Goal: Task Accomplishment & Management: Use online tool/utility

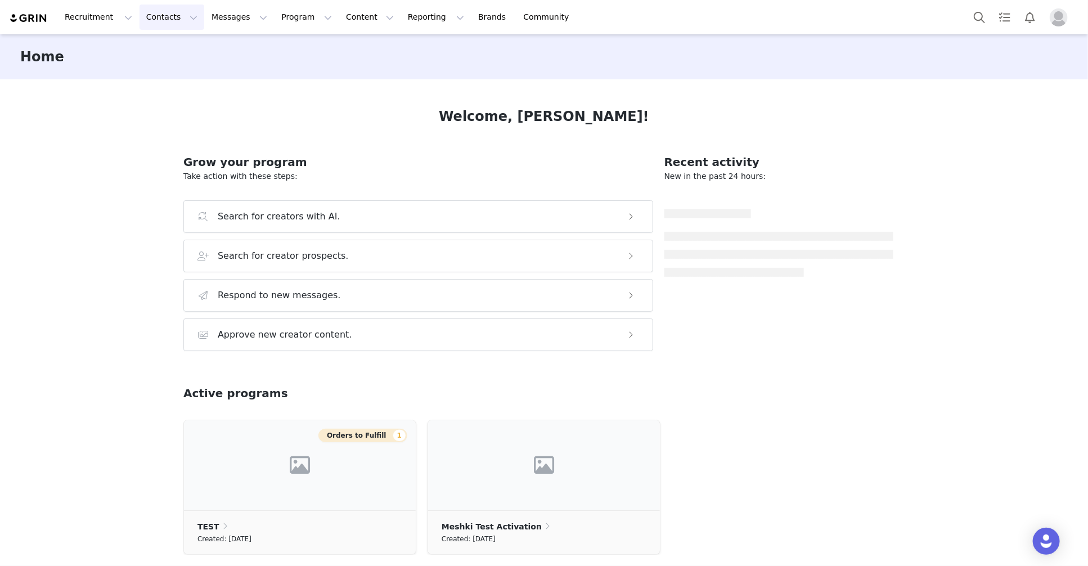
click at [166, 18] on button "Contacts Contacts" at bounding box center [171, 16] width 65 height 25
click at [159, 38] on div "Creators Prospects Applicants" at bounding box center [176, 70] width 90 height 73
click at [160, 54] on p "Creators" at bounding box center [158, 50] width 34 height 12
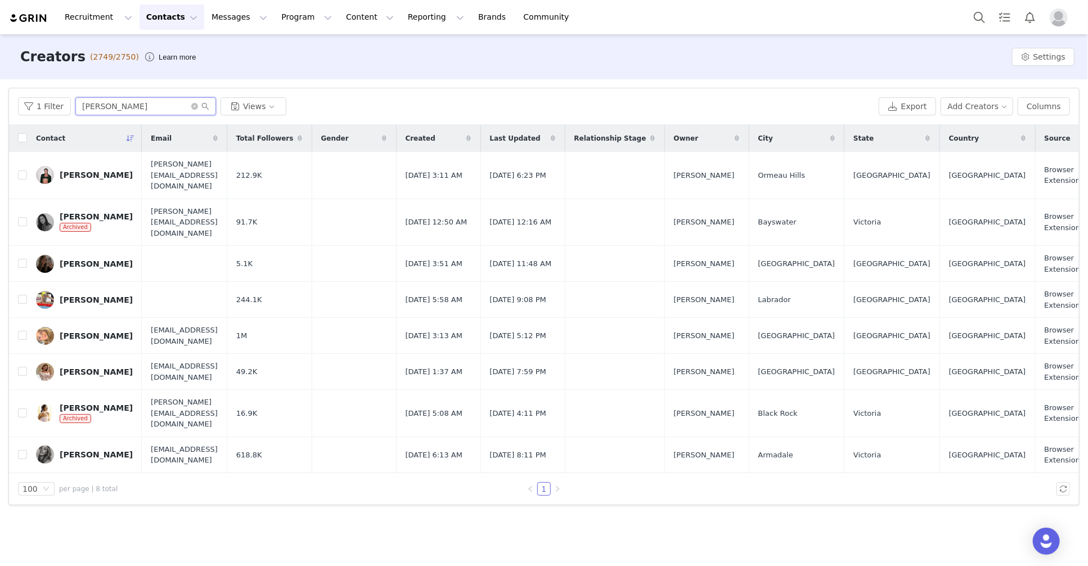
click at [100, 105] on input "emma" at bounding box center [145, 106] width 141 height 18
drag, startPoint x: 119, startPoint y: 108, endPoint x: 57, endPoint y: 99, distance: 62.0
click at [57, 99] on div "1 Filter emma Views" at bounding box center [446, 106] width 856 height 18
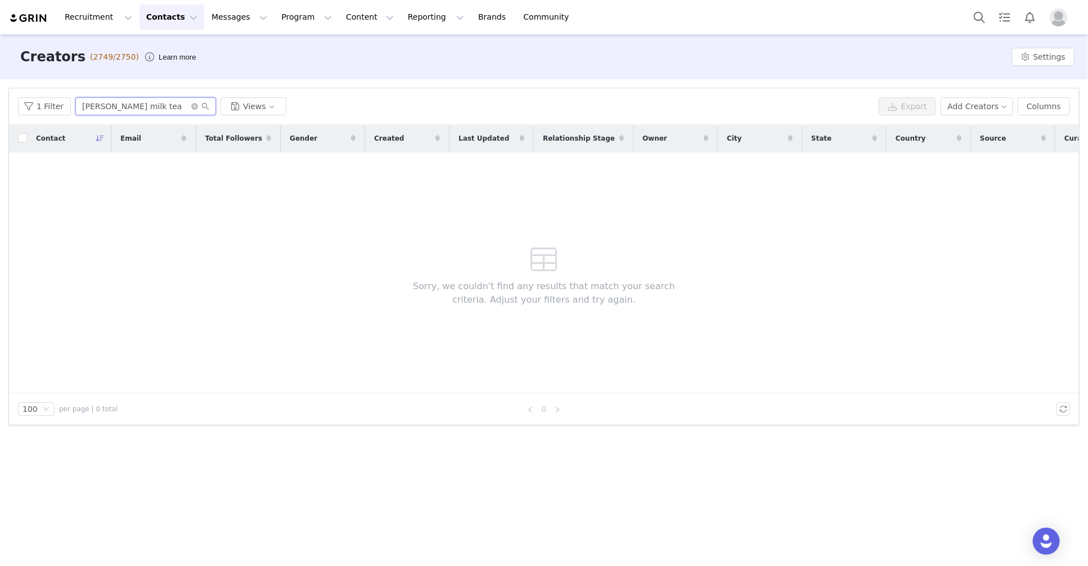
drag, startPoint x: 122, startPoint y: 103, endPoint x: 72, endPoint y: 102, distance: 50.1
click at [75, 102] on input "tara milk tea" at bounding box center [145, 106] width 141 height 18
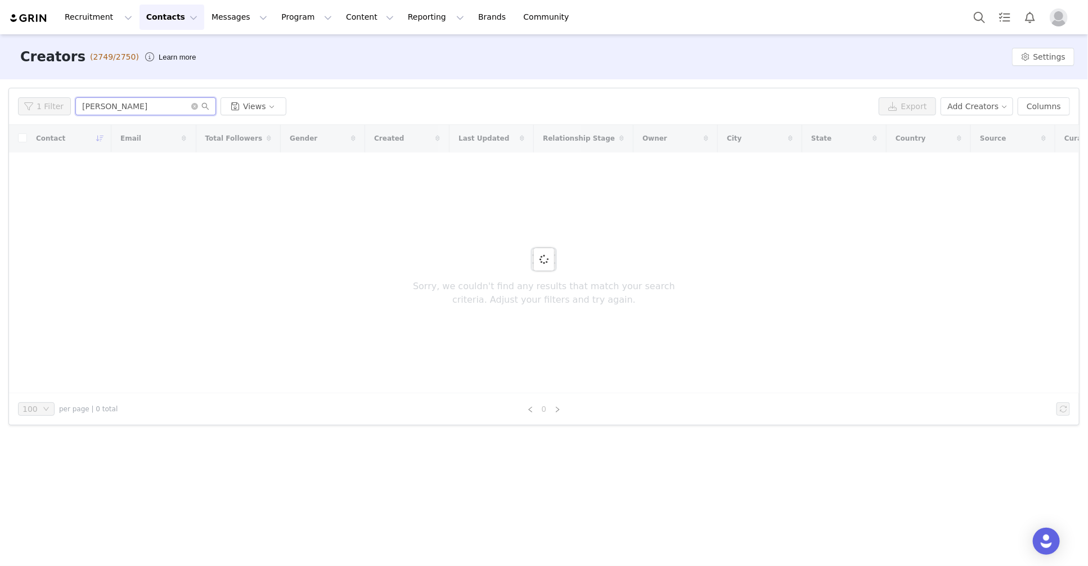
type input "tara whitem"
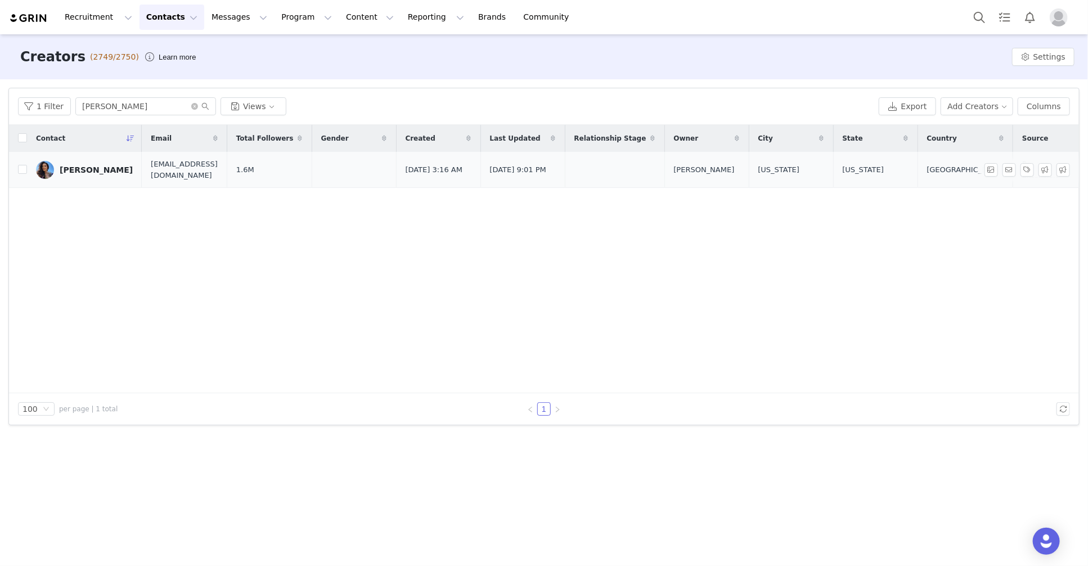
click at [63, 170] on div "Tara Whiteman" at bounding box center [96, 169] width 73 height 9
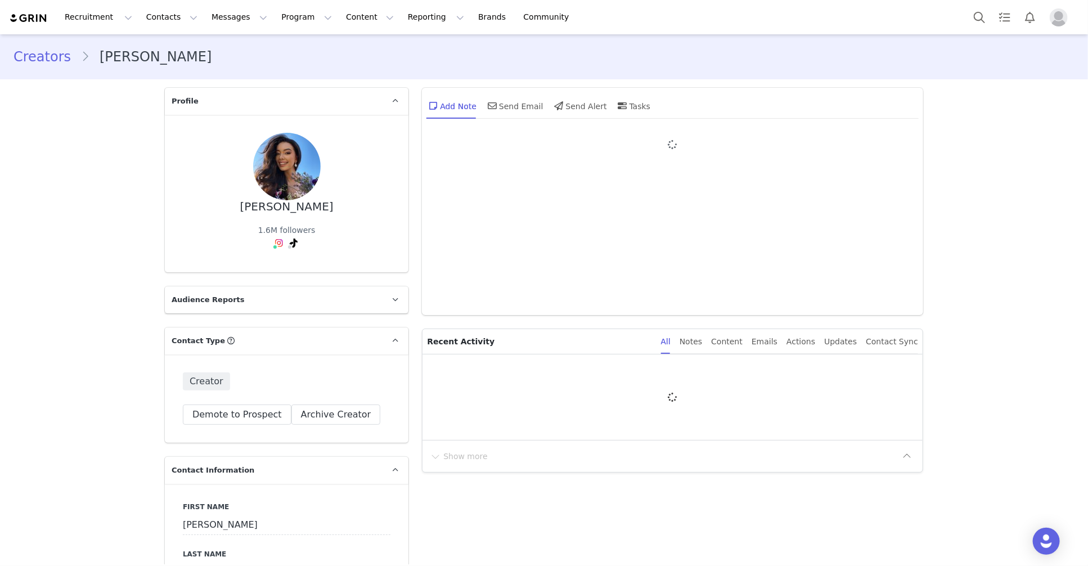
type input "+1 ([GEOGRAPHIC_DATA])"
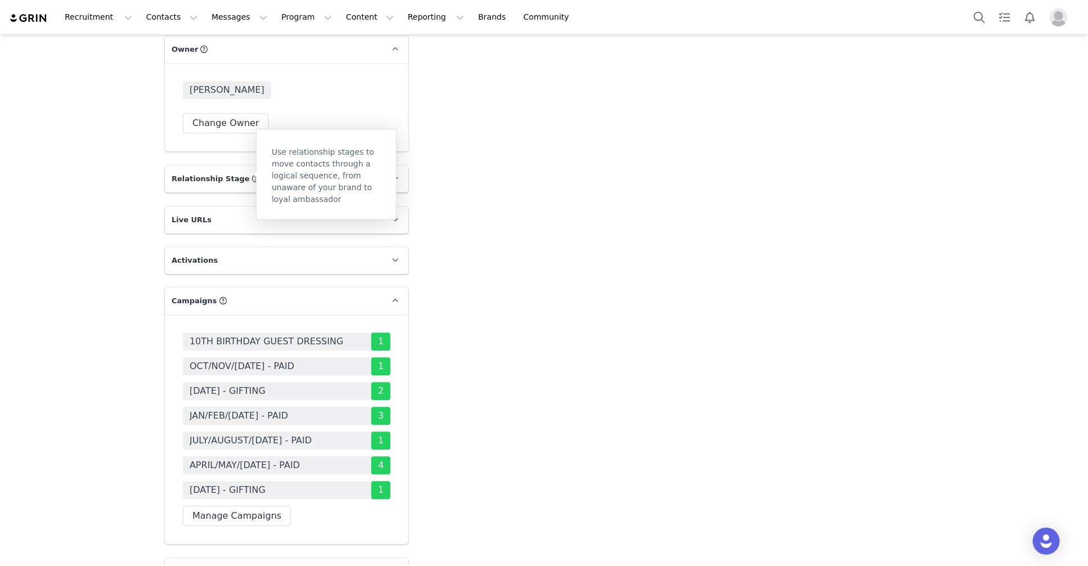
scroll to position [1768, 0]
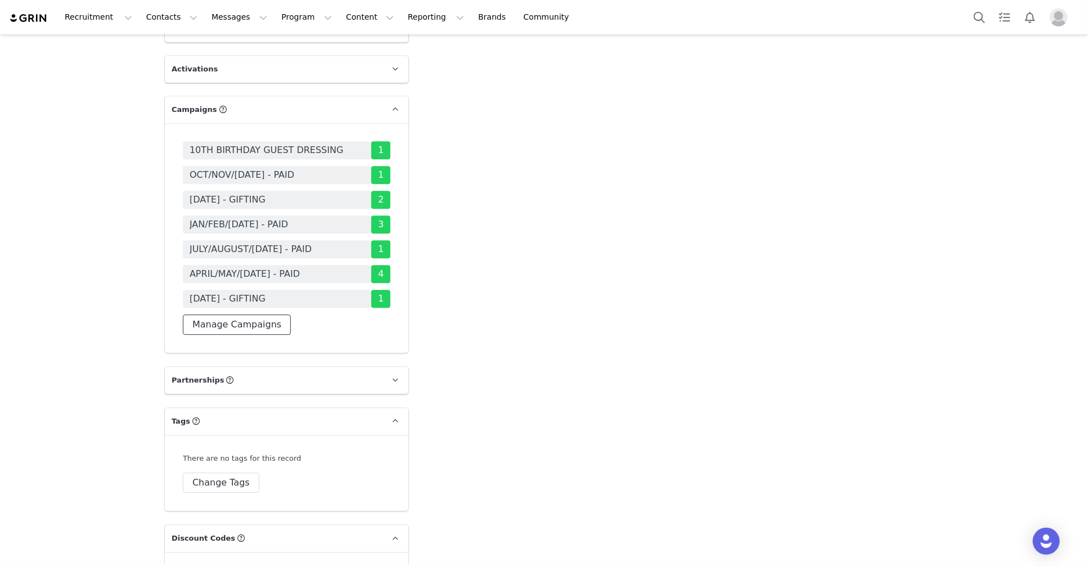
drag, startPoint x: 231, startPoint y: 324, endPoint x: 225, endPoint y: 321, distance: 6.3
click at [231, 323] on button "Manage Campaigns" at bounding box center [237, 324] width 108 height 20
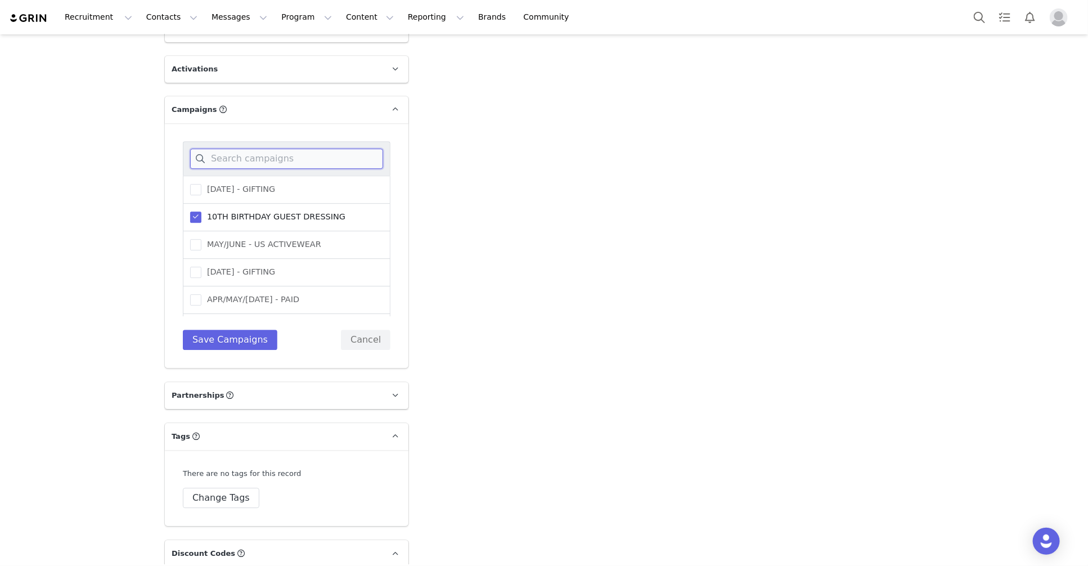
click at [233, 161] on input at bounding box center [286, 158] width 193 height 20
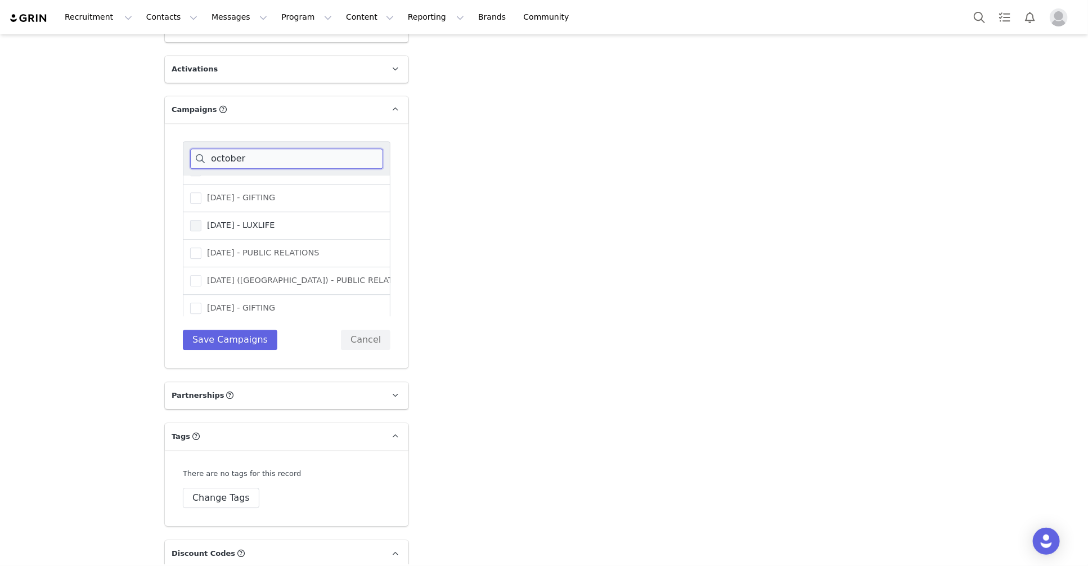
scroll to position [53, 0]
type input "october"
drag, startPoint x: 256, startPoint y: 304, endPoint x: 246, endPoint y: 322, distance: 20.6
click at [256, 304] on span "OCTOBER 25 - GIFTING" at bounding box center [238, 301] width 74 height 11
click at [201, 296] on input "OCTOBER 25 - GIFTING" at bounding box center [201, 296] width 0 height 0
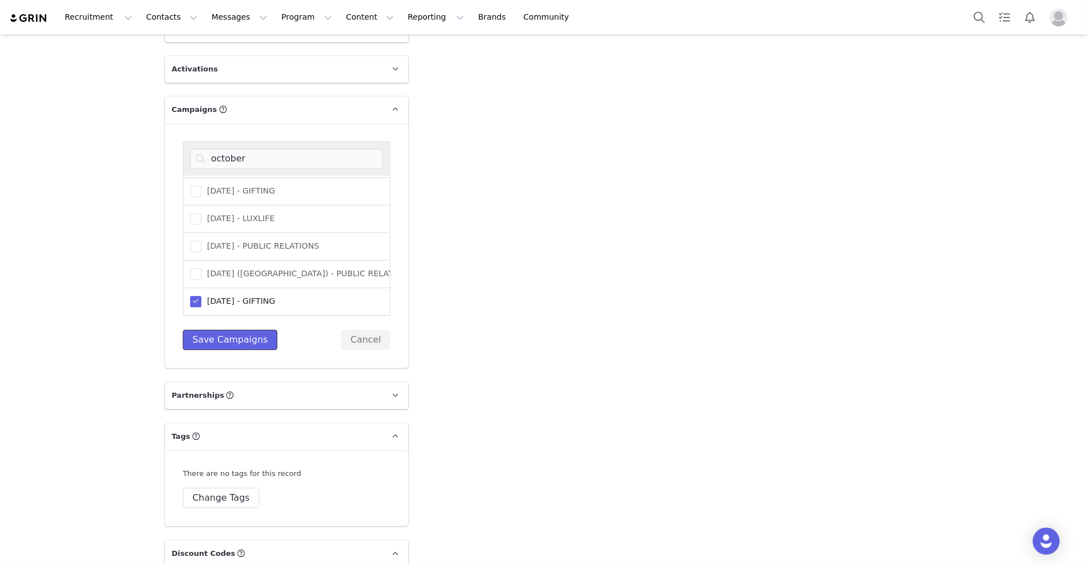
click at [244, 346] on button "Save Campaigns" at bounding box center [230, 340] width 94 height 20
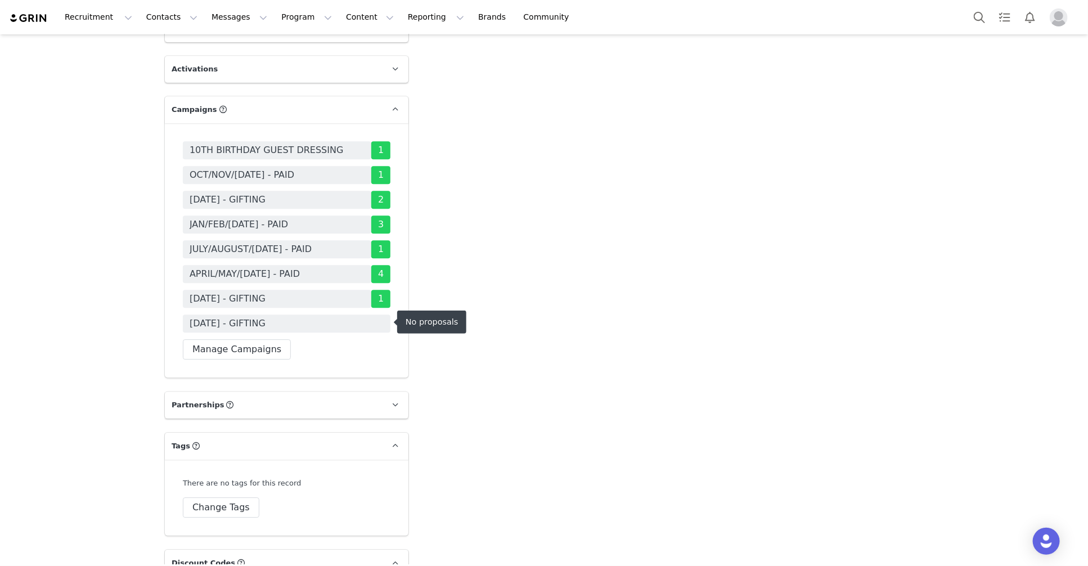
click at [382, 325] on span "OCTOBER 25 - GIFTING" at bounding box center [287, 323] width 208 height 18
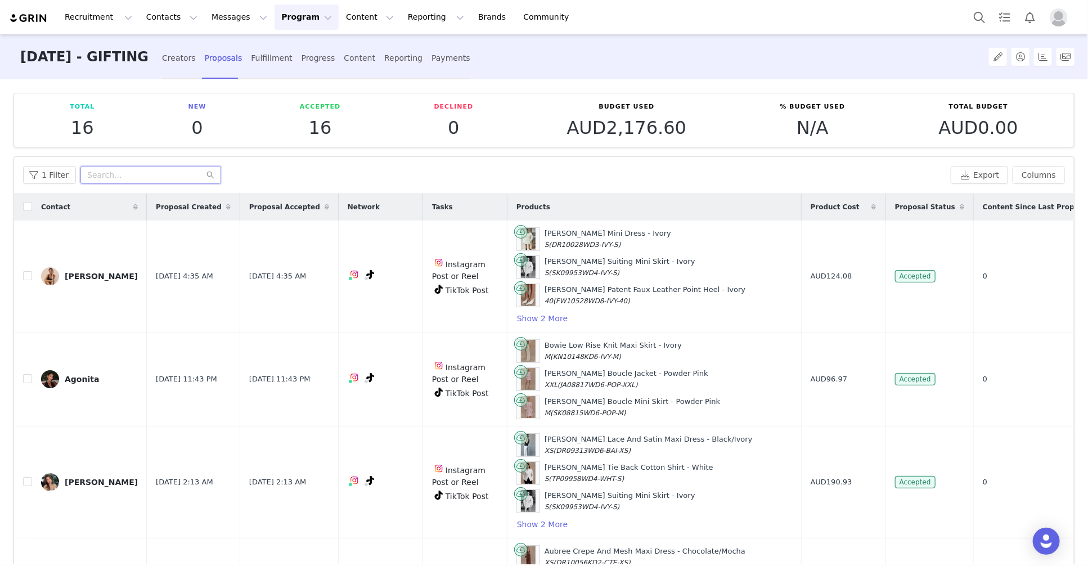
click at [182, 177] on input "text" at bounding box center [150, 175] width 141 height 18
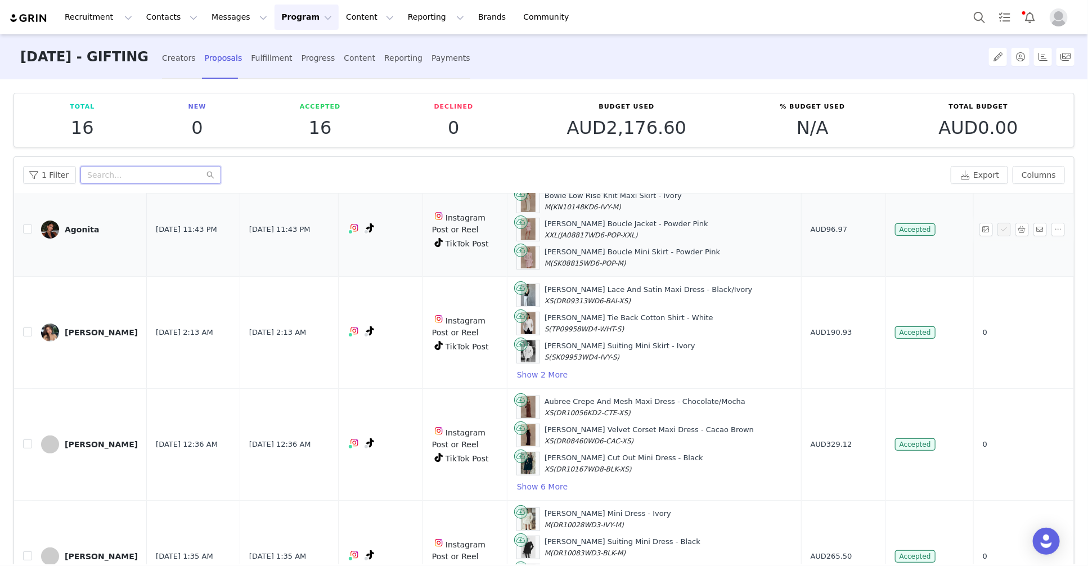
scroll to position [153, 0]
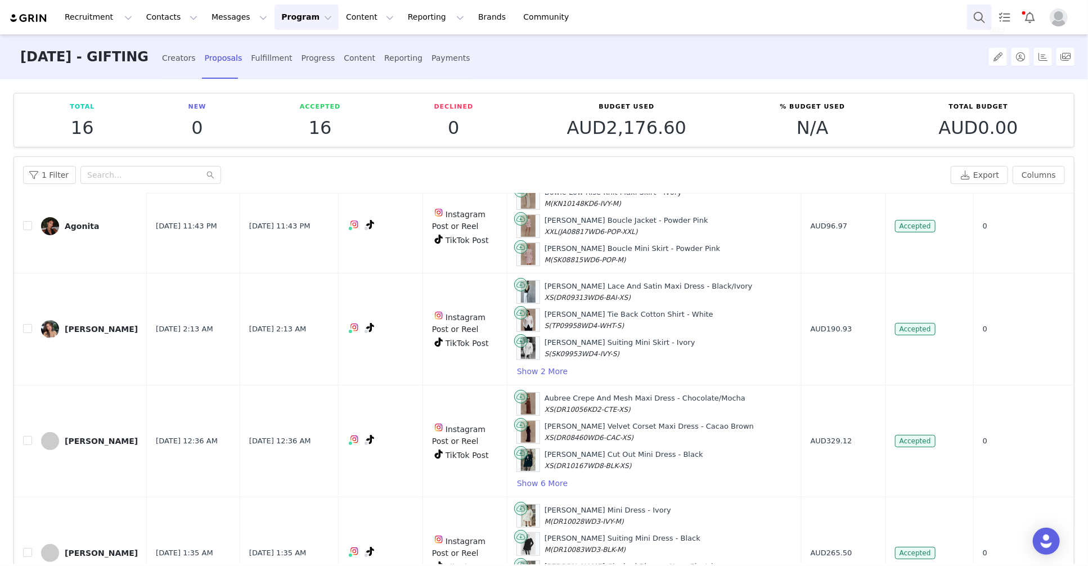
click at [967, 17] on button "Search" at bounding box center [979, 16] width 25 height 25
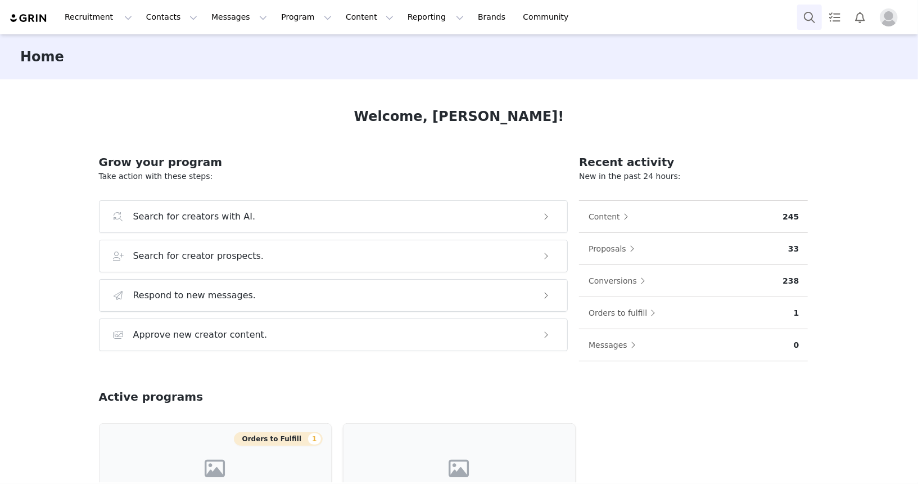
click at [805, 16] on button "Search" at bounding box center [809, 16] width 25 height 25
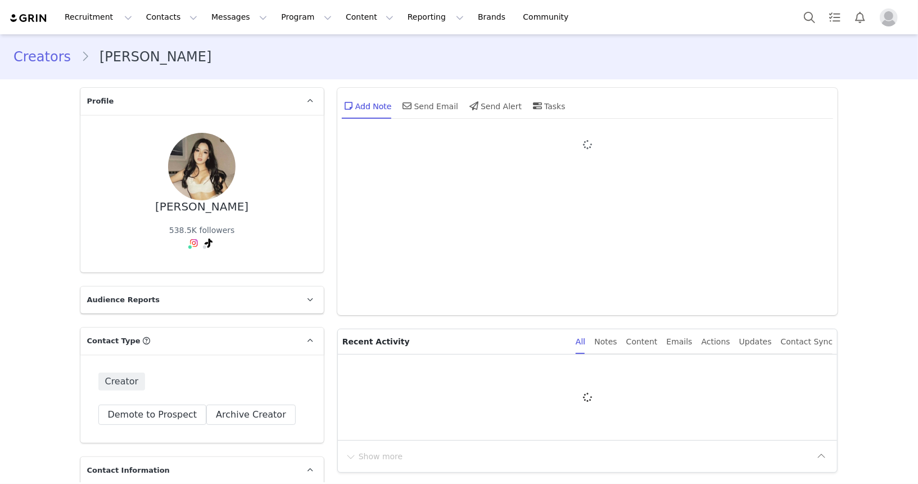
type input "+1 ([GEOGRAPHIC_DATA])"
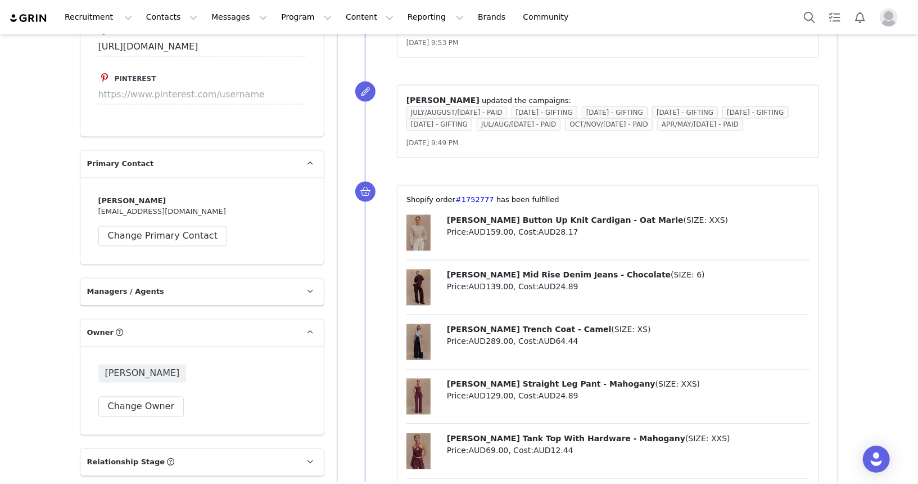
scroll to position [1270, 0]
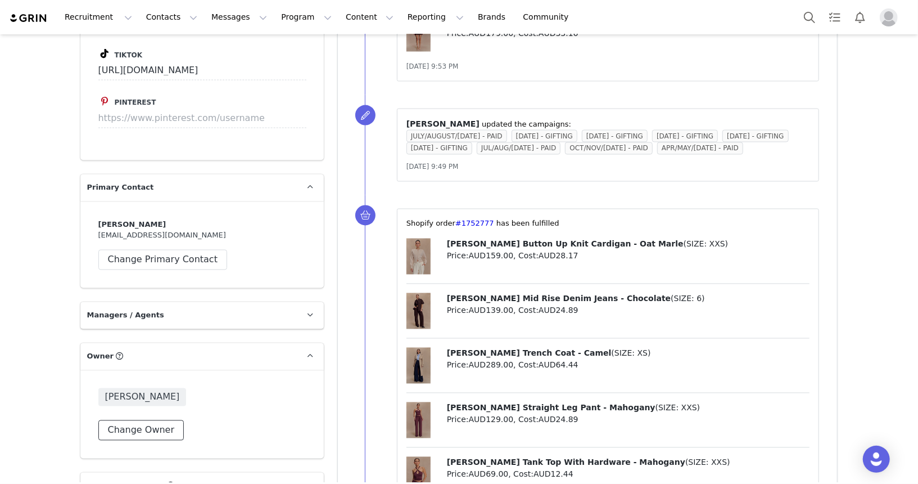
click at [141, 420] on button "Change Owner" at bounding box center [141, 430] width 86 height 20
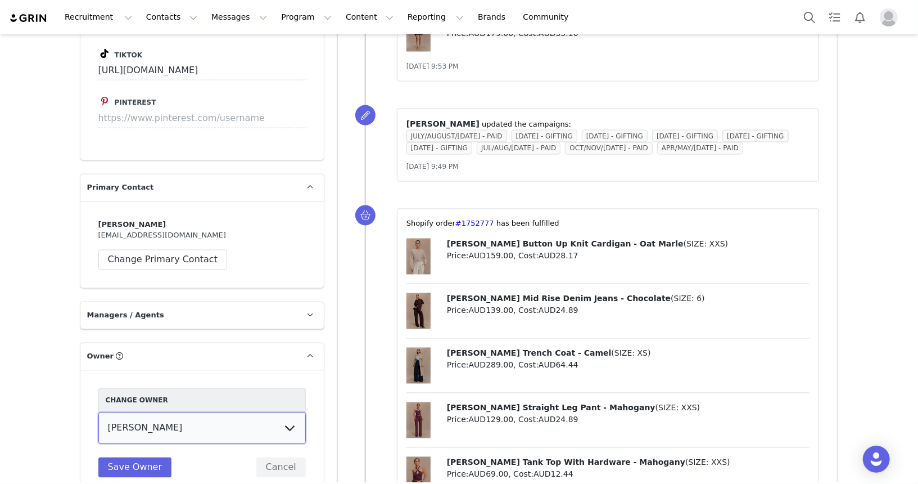
click at [188, 412] on select "Vivienne Lee Georgia Kalatzis Sabrina Nicholas Vendela Byrnes Samantha Wong Isa…" at bounding box center [202, 427] width 208 height 31
select select "8cb49ddd-fec6-4a65-b9df-5988c8c58674"
click at [98, 412] on select "Vivienne Lee Georgia Kalatzis Sabrina Nicholas Vendela Byrnes Samantha Wong Isa…" at bounding box center [202, 427] width 208 height 31
click at [140, 457] on button "Save Owner" at bounding box center [135, 467] width 74 height 20
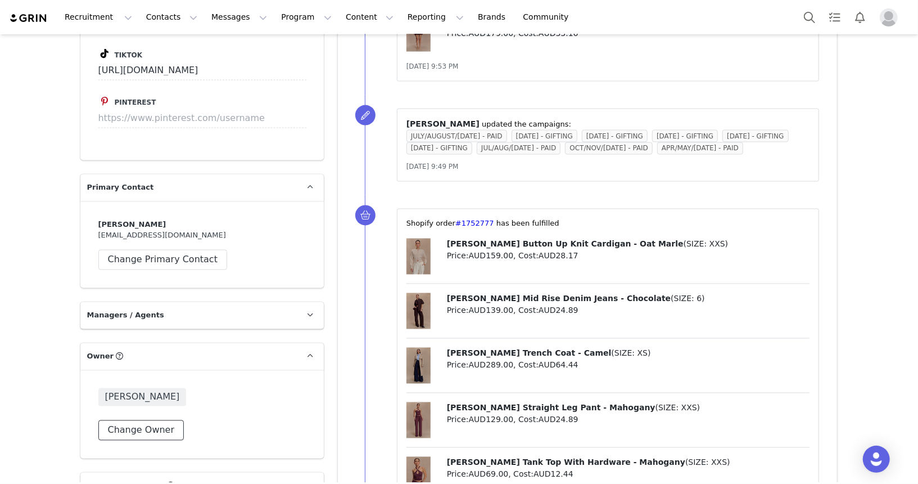
click at [155, 420] on button "Change Owner" at bounding box center [141, 430] width 86 height 20
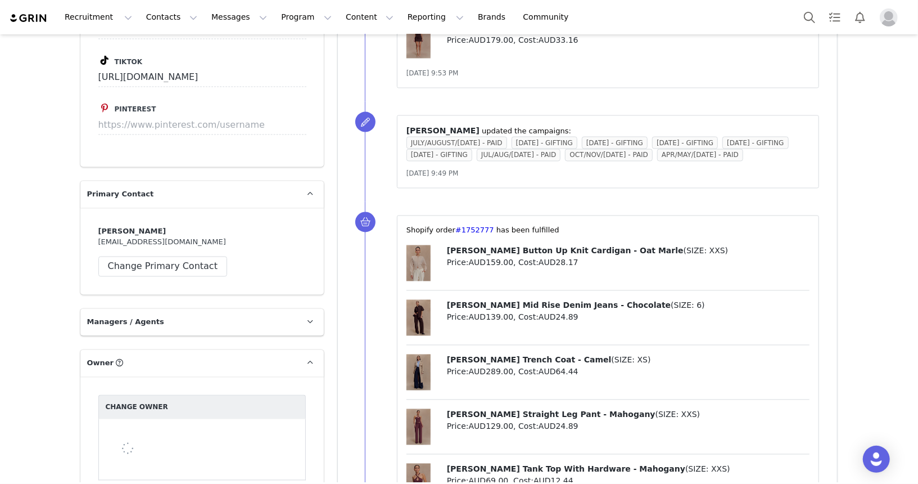
scroll to position [1382, 0]
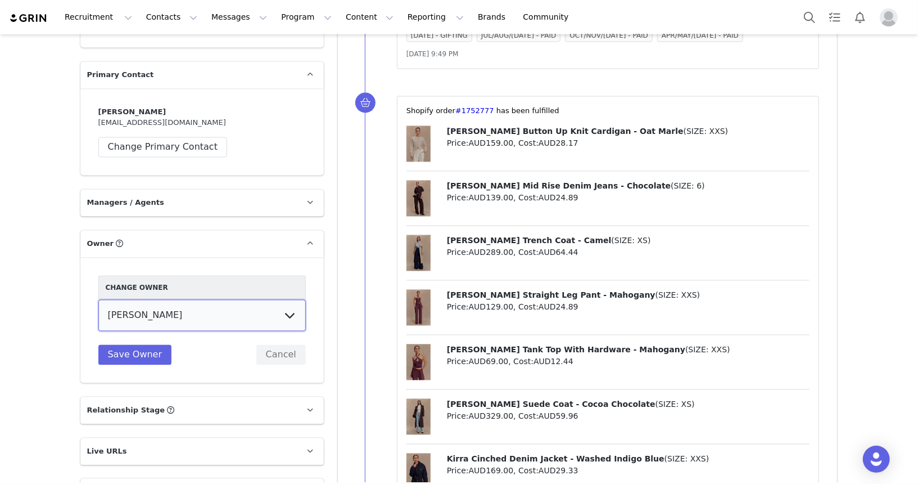
click at [237, 300] on select "Vivienne Lee Georgia Kalatzis Sabrina Nicholas Vendela Byrnes Samantha Wong Isa…" at bounding box center [202, 315] width 208 height 31
select select "8ddbb06d-3098-461c-842b-0f7098b20763"
click at [98, 300] on select "Vivienne Lee Georgia Kalatzis Sabrina Nicholas Vendela Byrnes Samantha Wong Isa…" at bounding box center [202, 315] width 208 height 31
click at [134, 345] on button "Save Owner" at bounding box center [135, 355] width 74 height 20
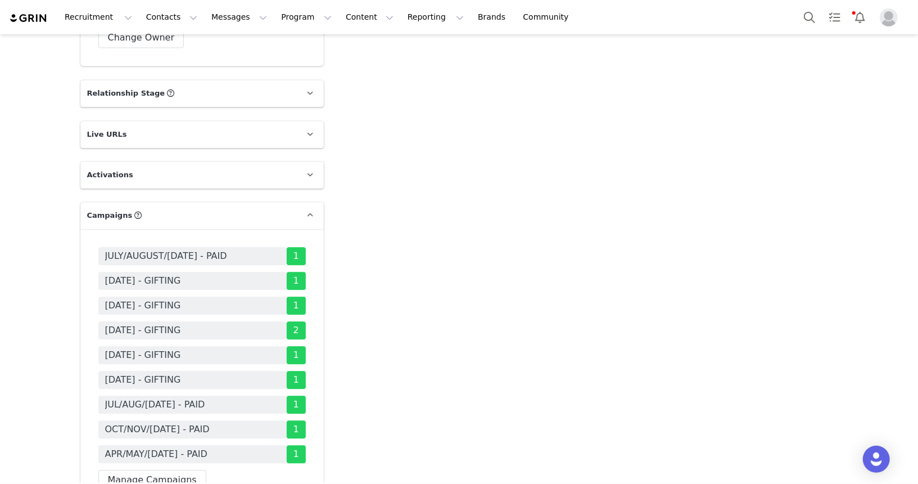
scroll to position [1677, 0]
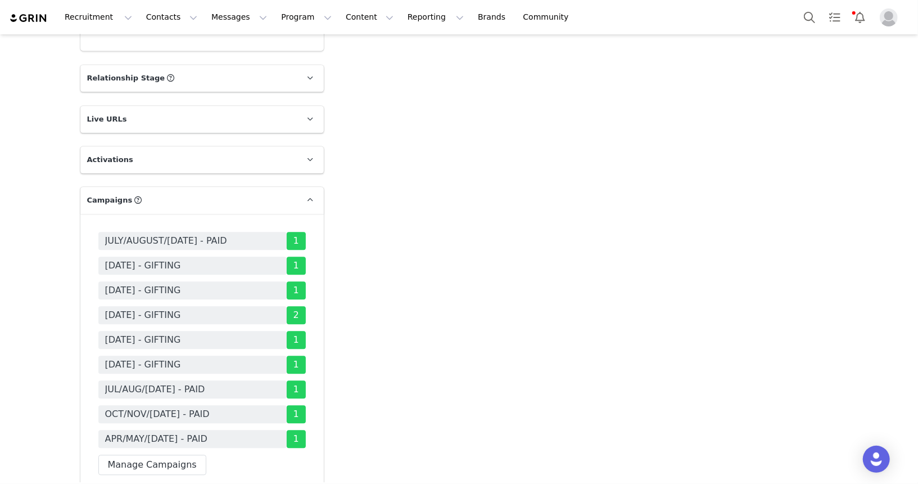
click at [297, 232] on span "1" at bounding box center [296, 241] width 19 height 18
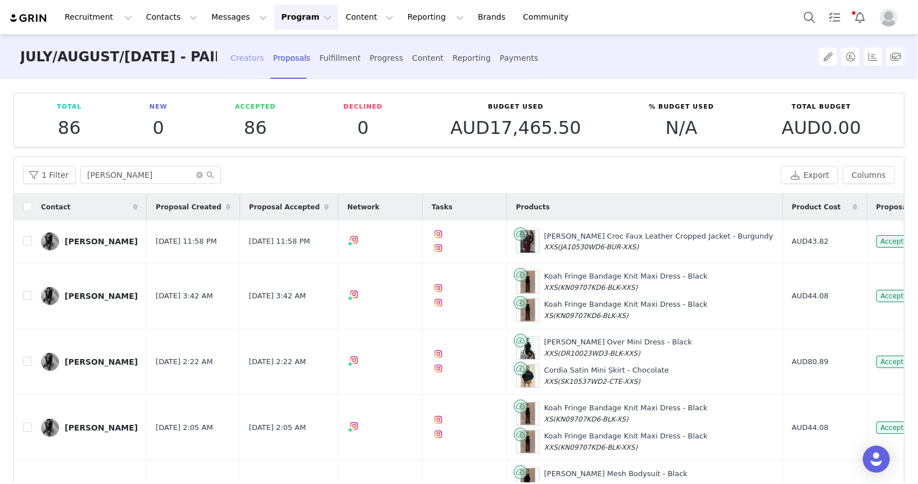
click at [237, 59] on div "Creators" at bounding box center [248, 58] width 34 height 30
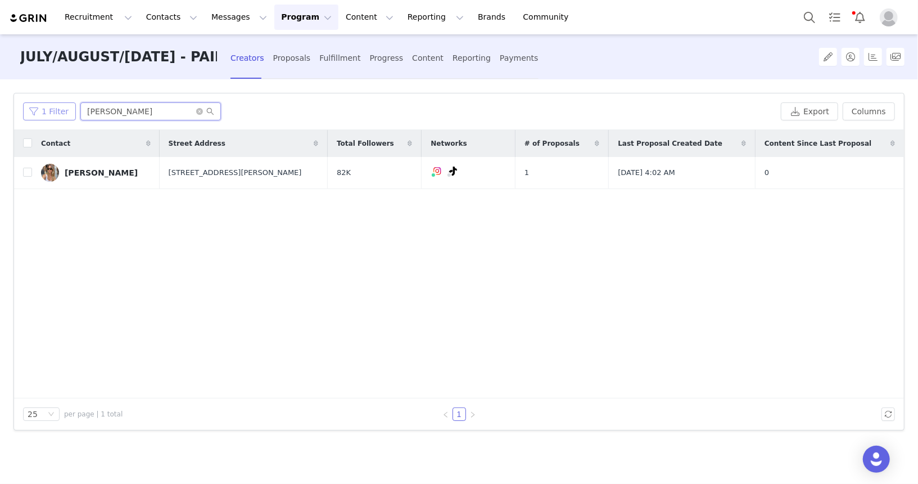
drag, startPoint x: 129, startPoint y: 107, endPoint x: 38, endPoint y: 110, distance: 91.2
click at [38, 110] on div "1 Filter Molly Sammut" at bounding box center [400, 111] width 754 height 18
type input "t"
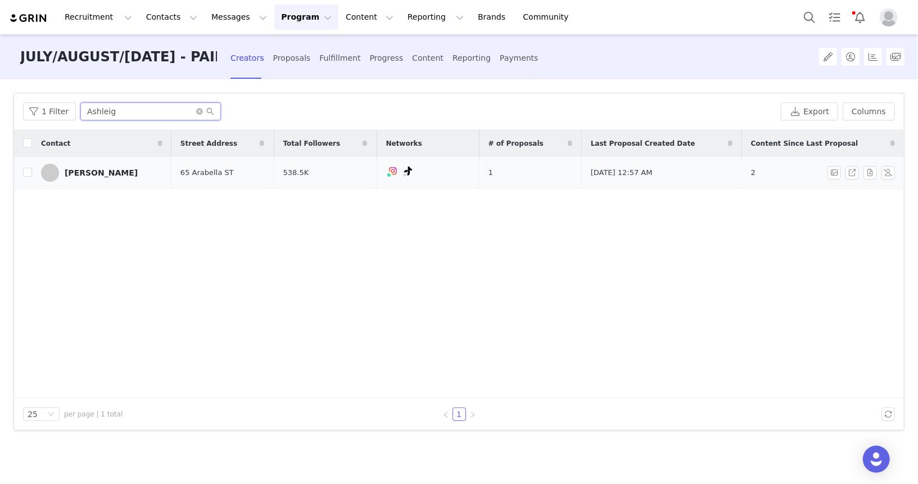
type input "Ashleig"
drag, startPoint x: 83, startPoint y: 111, endPoint x: 128, endPoint y: 105, distance: 45.5
click at [92, 109] on input "Ashleig" at bounding box center [150, 111] width 141 height 18
drag, startPoint x: 38, startPoint y: 107, endPoint x: 120, endPoint y: 108, distance: 81.5
click at [43, 107] on div "1 Filter Ashleig" at bounding box center [400, 111] width 754 height 18
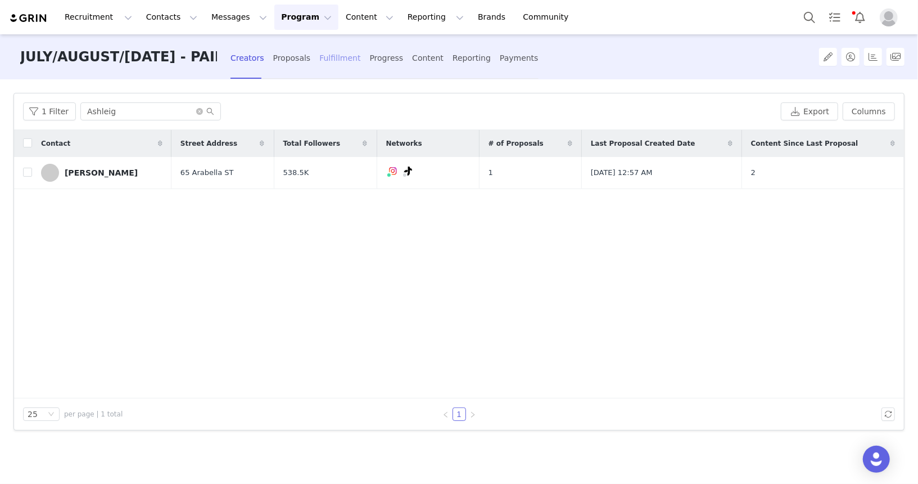
click at [331, 56] on div "Fulfillment" at bounding box center [339, 58] width 41 height 30
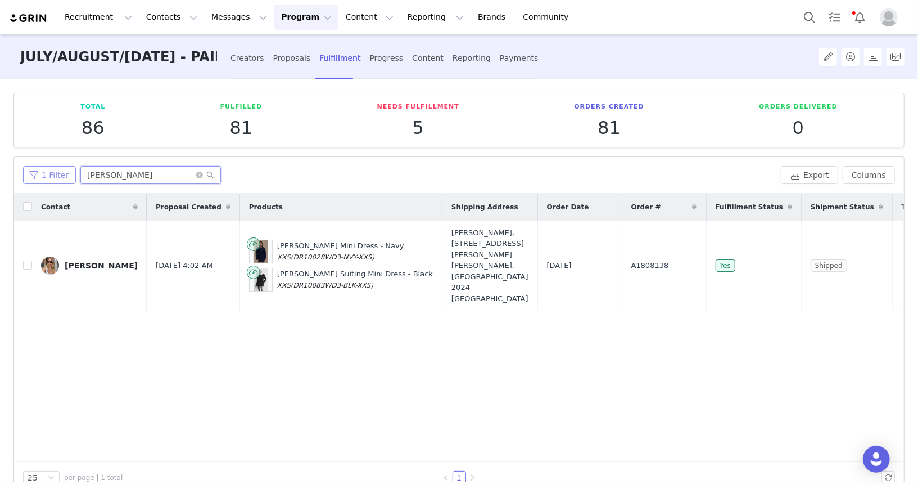
drag, startPoint x: 138, startPoint y: 173, endPoint x: 53, endPoint y: 169, distance: 85.6
click at [53, 169] on div "1 Filter Molly Sammut" at bounding box center [400, 175] width 754 height 18
paste input "Ashleig"
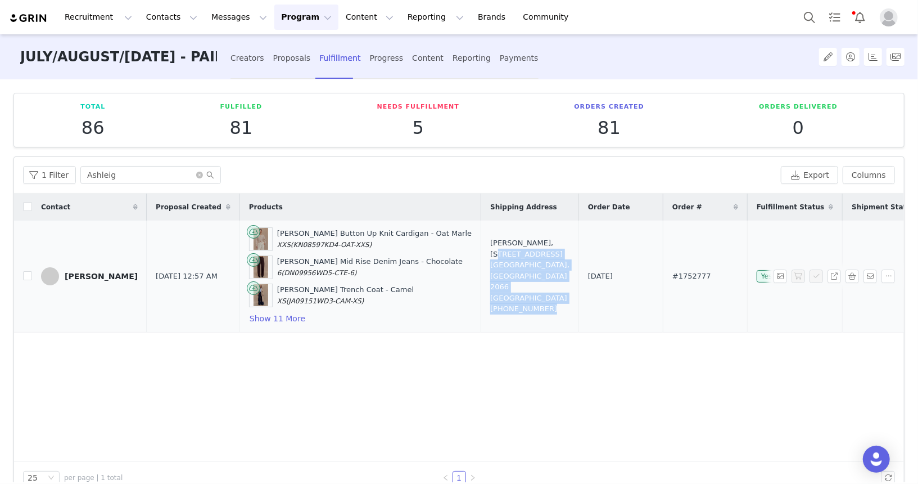
drag, startPoint x: 421, startPoint y: 258, endPoint x: 485, endPoint y: 303, distance: 78.3
click at [490, 303] on div "Ashleigh Huỳnh, 65 Arabella ST. Longueville, New South Wales 2066 Australia +61…" at bounding box center [529, 275] width 79 height 77
copy div "65 Arabella ST. Longueville, New South Wales 2066 Australia +610410066272"
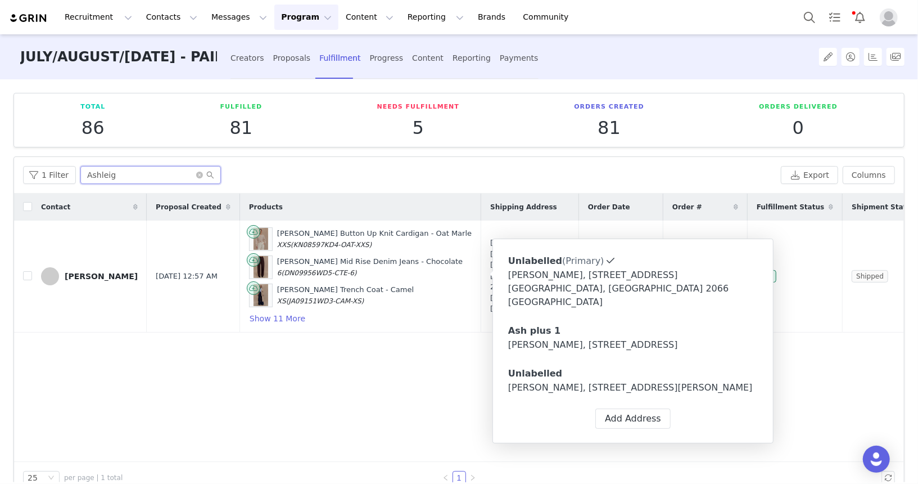
drag, startPoint x: 3, startPoint y: 170, endPoint x: 19, endPoint y: 170, distance: 16.3
click at [5, 170] on div "Total 86 Fulfilled 81 Needs Fulfillment 5 Orders Created 81 Orders Delivered 0 …" at bounding box center [459, 280] width 918 height 403
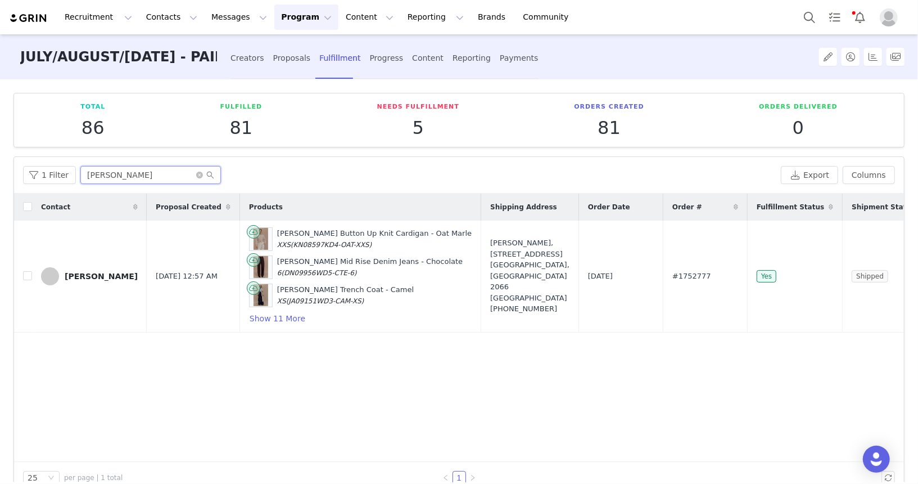
type input "Jaime"
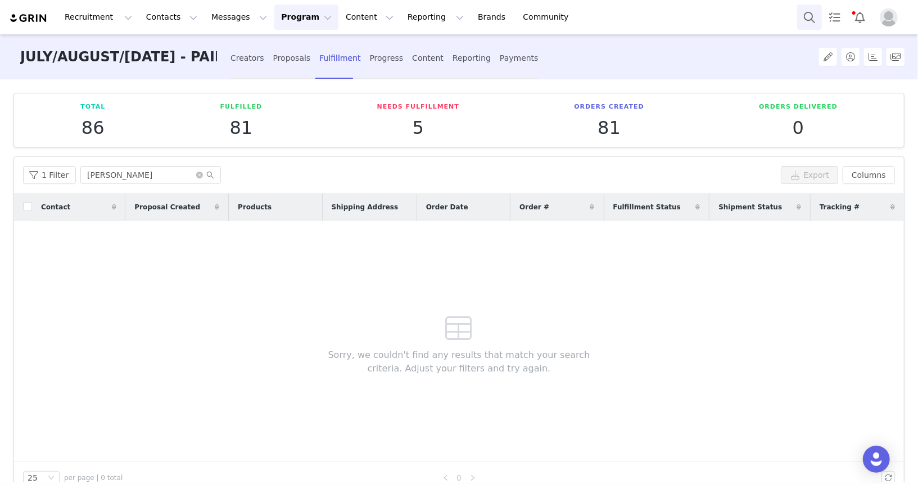
click at [813, 7] on button "Search" at bounding box center [809, 16] width 25 height 25
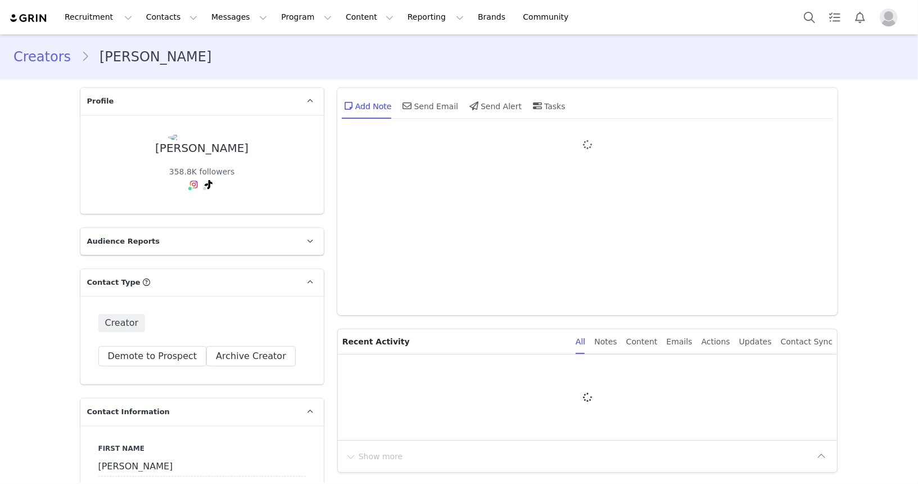
type input "+1 ([GEOGRAPHIC_DATA])"
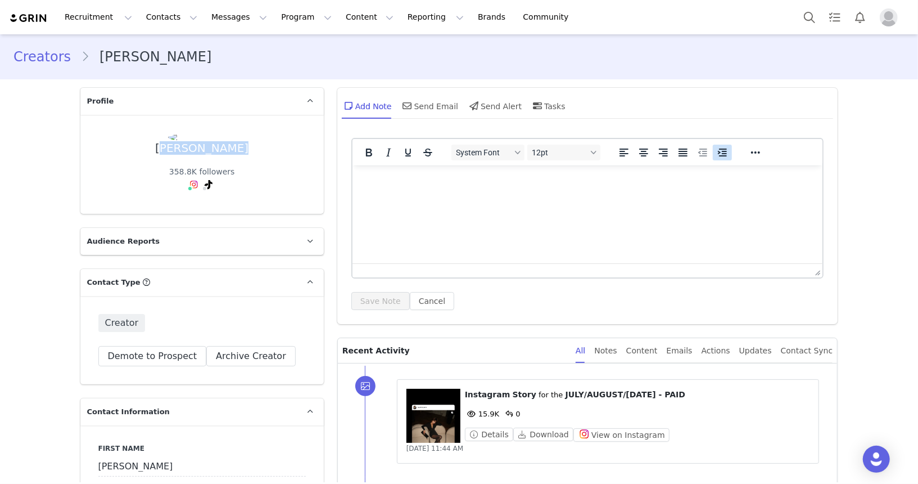
drag, startPoint x: 232, startPoint y: 151, endPoint x: 719, endPoint y: 152, distance: 487.6
click at [163, 150] on div "Jamie Nguyen 358.8K followers" at bounding box center [202, 164] width 208 height 63
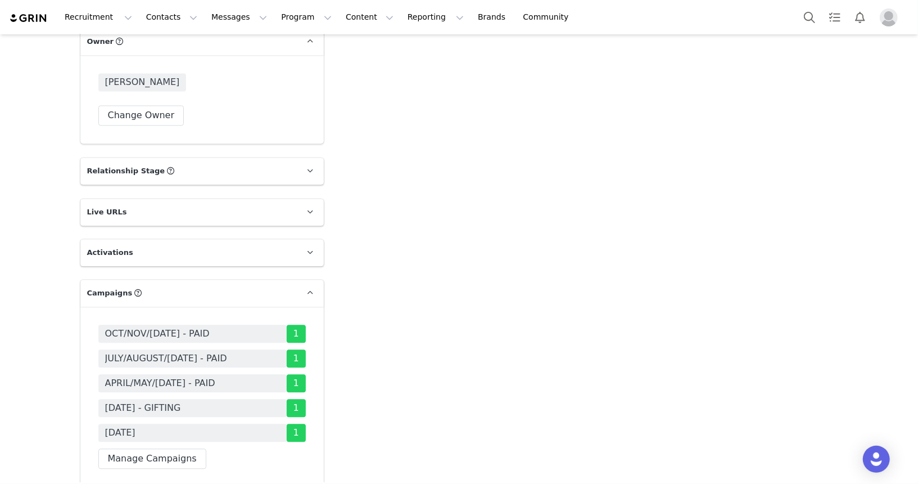
scroll to position [1680, 0]
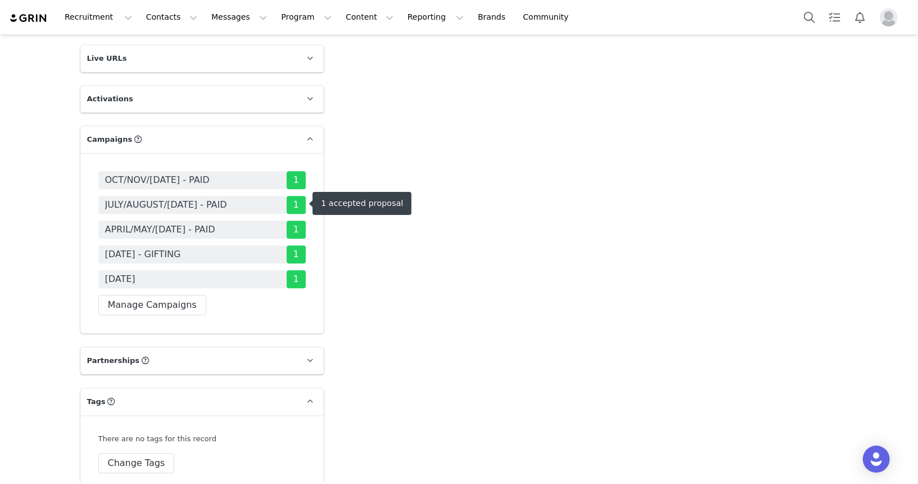
click at [299, 208] on span "1" at bounding box center [296, 205] width 19 height 18
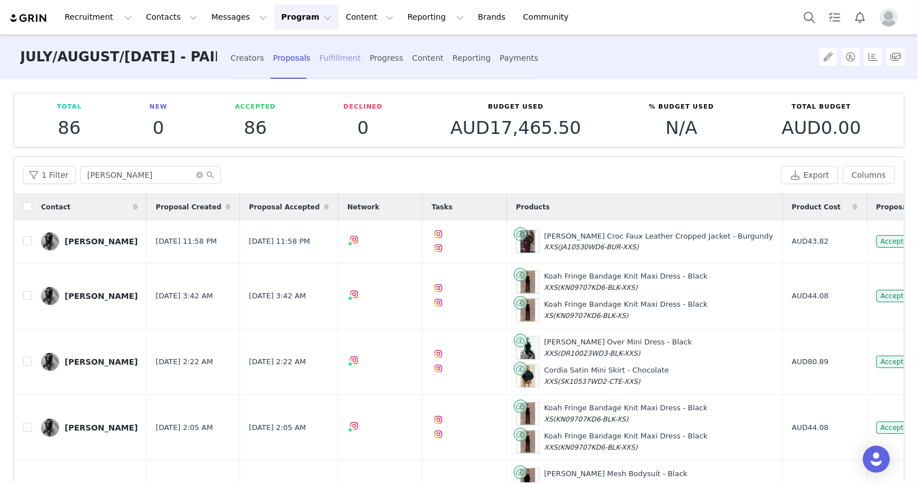
click at [322, 62] on div "Fulfillment" at bounding box center [339, 58] width 41 height 30
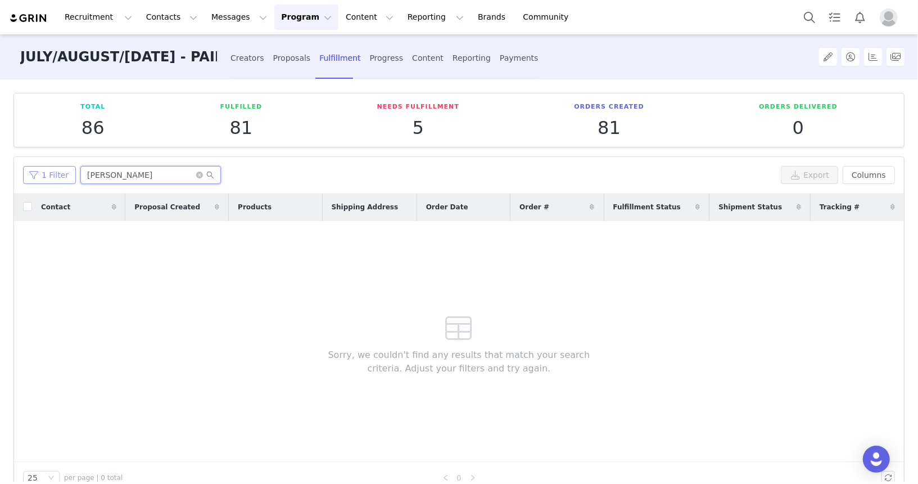
drag, startPoint x: 127, startPoint y: 175, endPoint x: 31, endPoint y: 172, distance: 95.1
click at [31, 172] on div "1 Filter Jaime" at bounding box center [400, 175] width 754 height 18
click at [121, 171] on input "[PERSON_NAME]" at bounding box center [150, 175] width 141 height 18
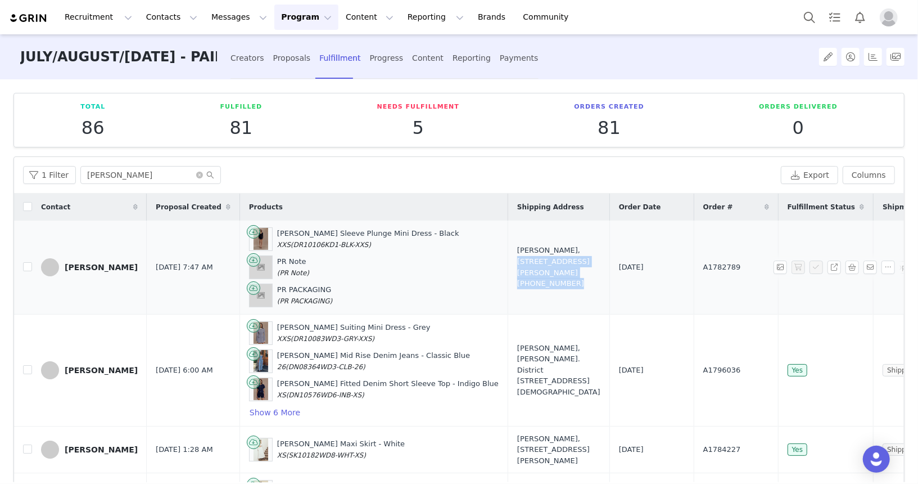
drag, startPoint x: 504, startPoint y: 294, endPoint x: 500, endPoint y: 241, distance: 53.6
click at [517, 245] on div "Jamie Nguyen, 28 Yurong St. 404 Darlinghurst, New South Wales 2010 Australia +6…" at bounding box center [558, 267] width 83 height 44
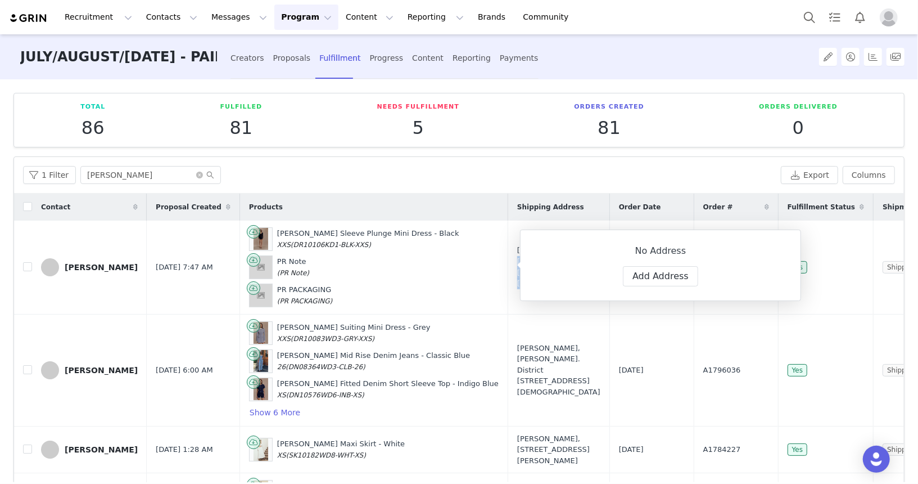
copy div "28 Yurong St. 404 Darlinghurst, New South Wales 2010 Australia +610431817867"
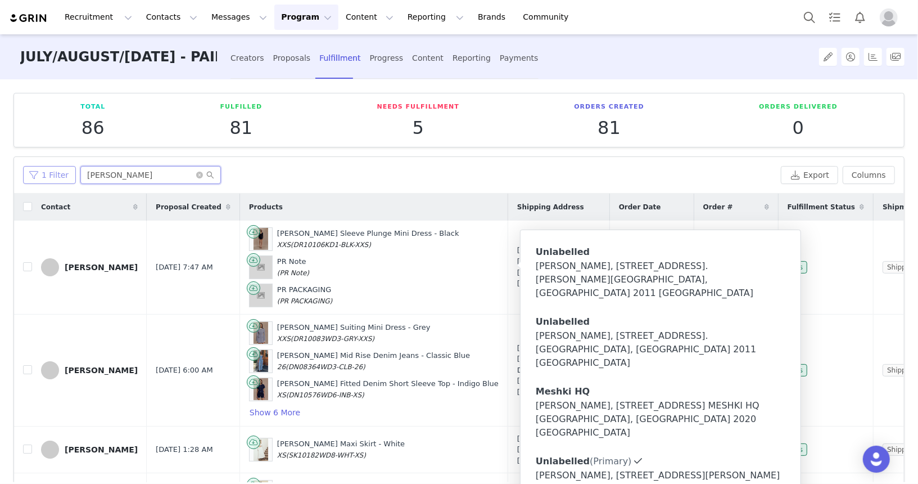
drag, startPoint x: 100, startPoint y: 175, endPoint x: 58, endPoint y: 170, distance: 41.9
click at [57, 170] on div "1 Filter Ja" at bounding box center [400, 175] width 754 height 18
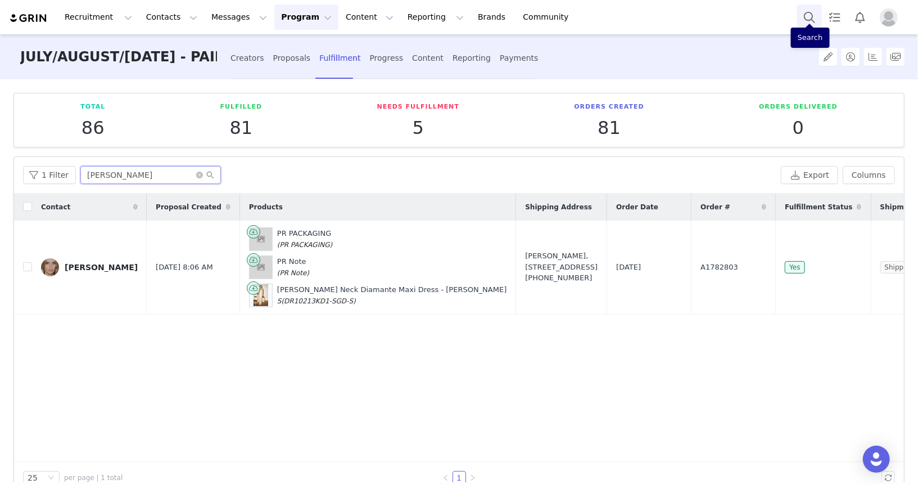
type input "evely"
click at [802, 17] on button "Search" at bounding box center [809, 16] width 25 height 25
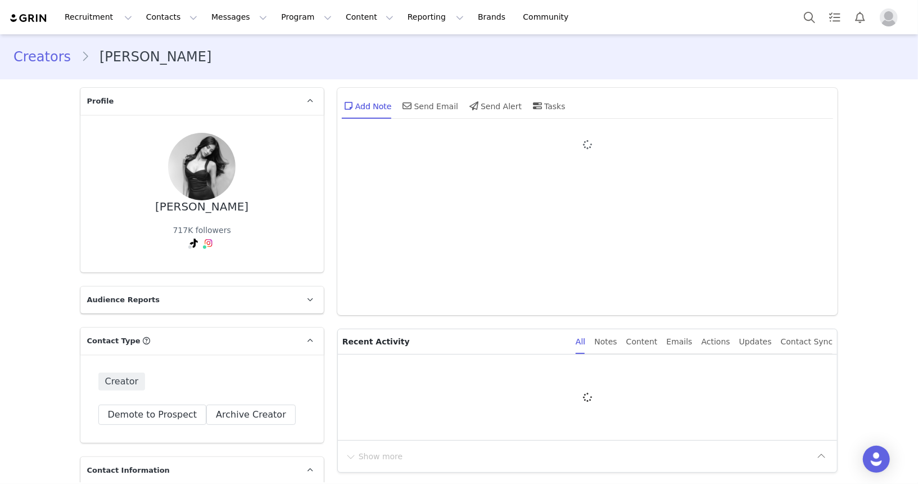
type input "+1 ([GEOGRAPHIC_DATA])"
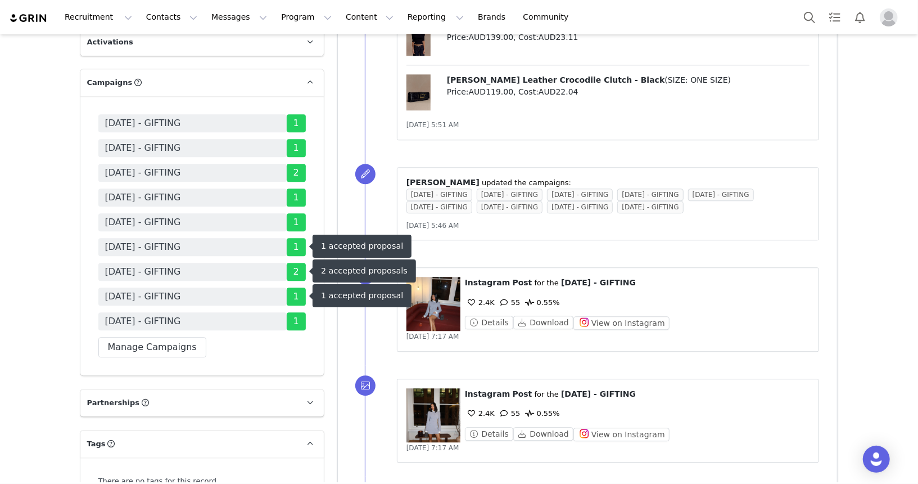
scroll to position [1794, 0]
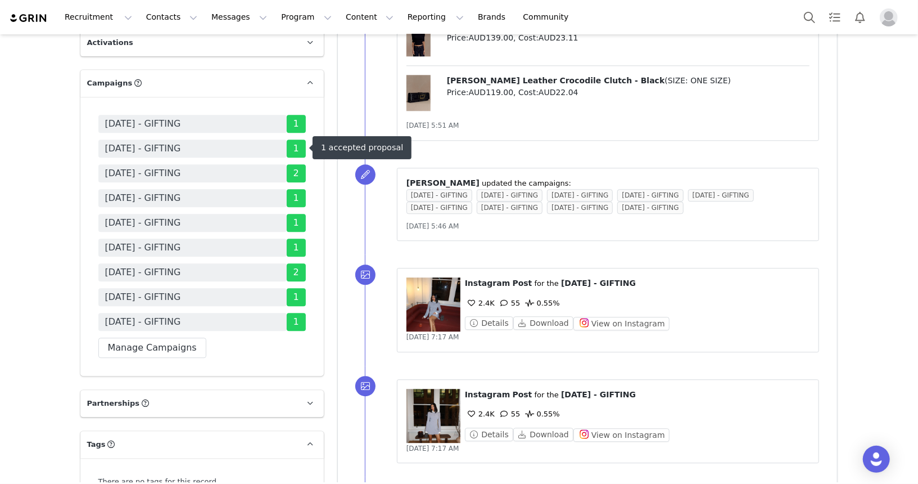
click at [303, 146] on span "1" at bounding box center [296, 148] width 19 height 18
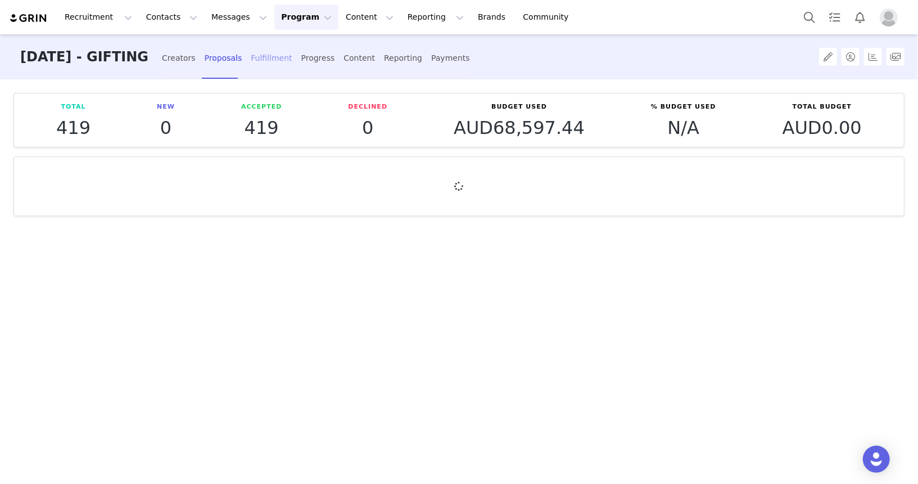
click at [292, 66] on div "Fulfillment" at bounding box center [271, 58] width 41 height 30
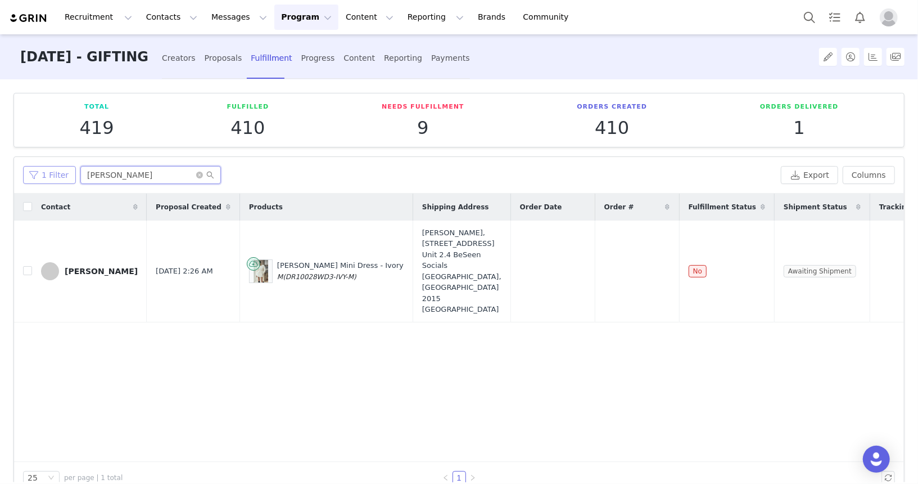
drag, startPoint x: 121, startPoint y: 178, endPoint x: 69, endPoint y: 170, distance: 52.8
click at [70, 171] on div "1 Filter Lexie Mu" at bounding box center [400, 175] width 754 height 18
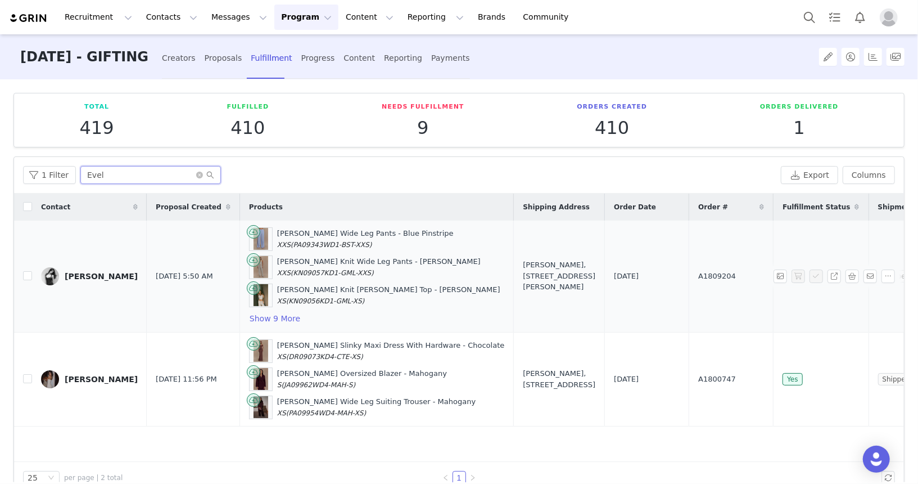
type input "Evel"
drag, startPoint x: 491, startPoint y: 300, endPoint x: 499, endPoint y: 250, distance: 50.8
click at [523, 259] on div "[PERSON_NAME], [STREET_ADDRESS][PERSON_NAME]" at bounding box center [559, 275] width 73 height 33
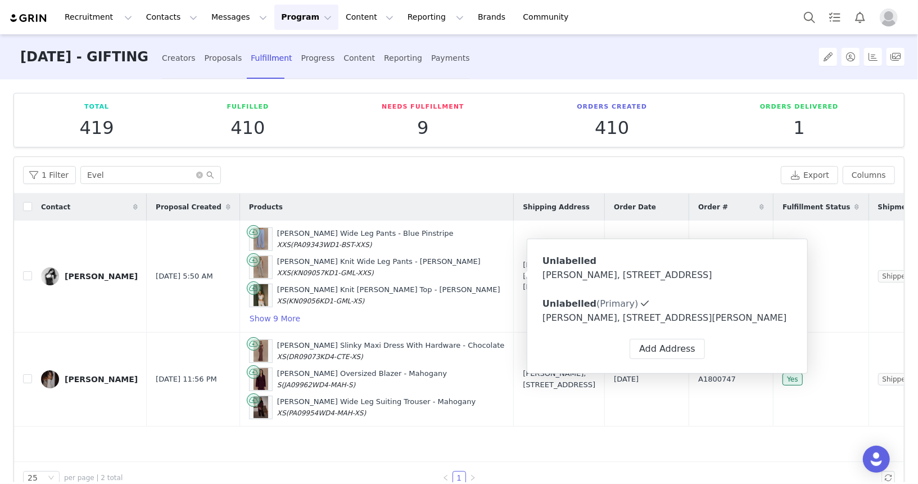
click at [465, 166] on div "1 Filter Evel" at bounding box center [400, 175] width 754 height 18
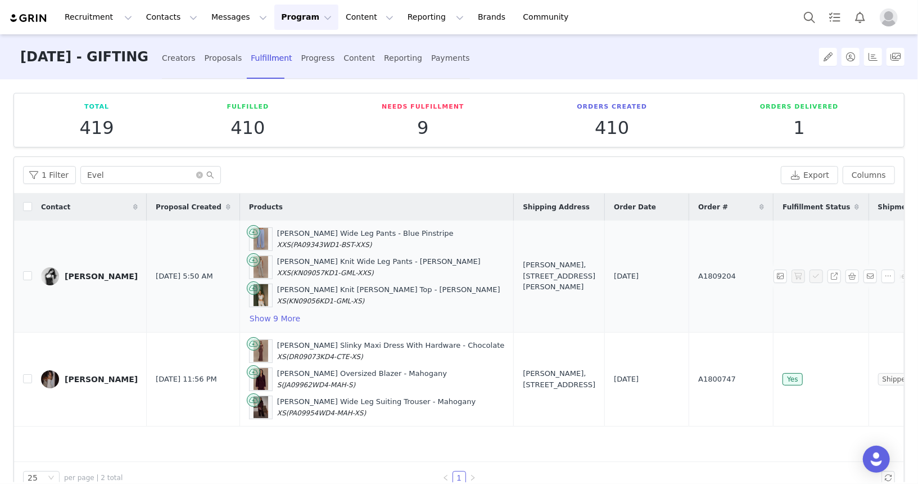
drag, startPoint x: 476, startPoint y: 289, endPoint x: 495, endPoint y: 251, distance: 43.0
click at [523, 259] on div "[PERSON_NAME], [STREET_ADDRESS][PERSON_NAME]" at bounding box center [559, 275] width 73 height 33
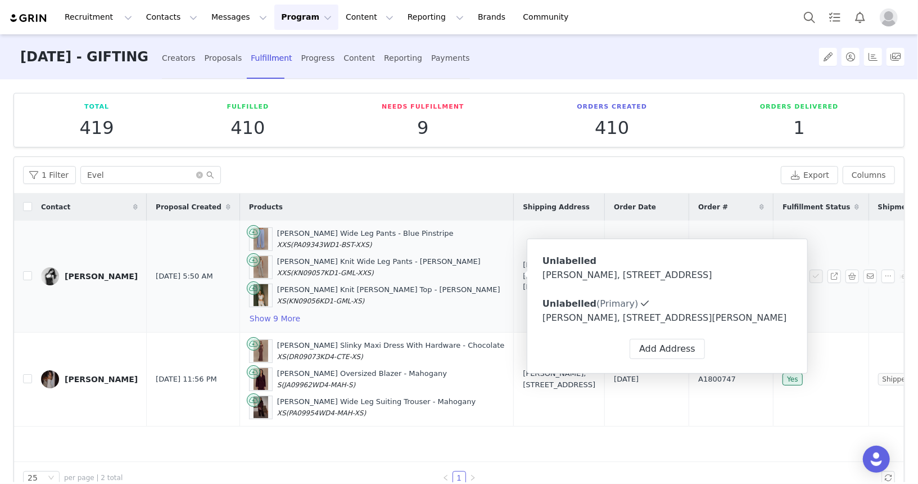
copy div "[STREET_ADDRESS][PERSON_NAME]"
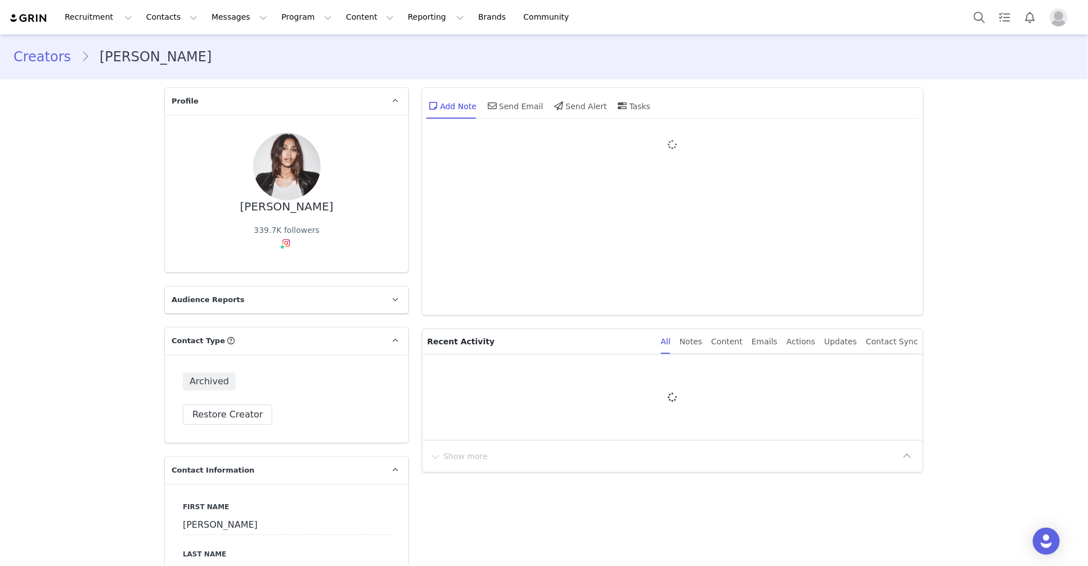
type input "+1 ([GEOGRAPHIC_DATA])"
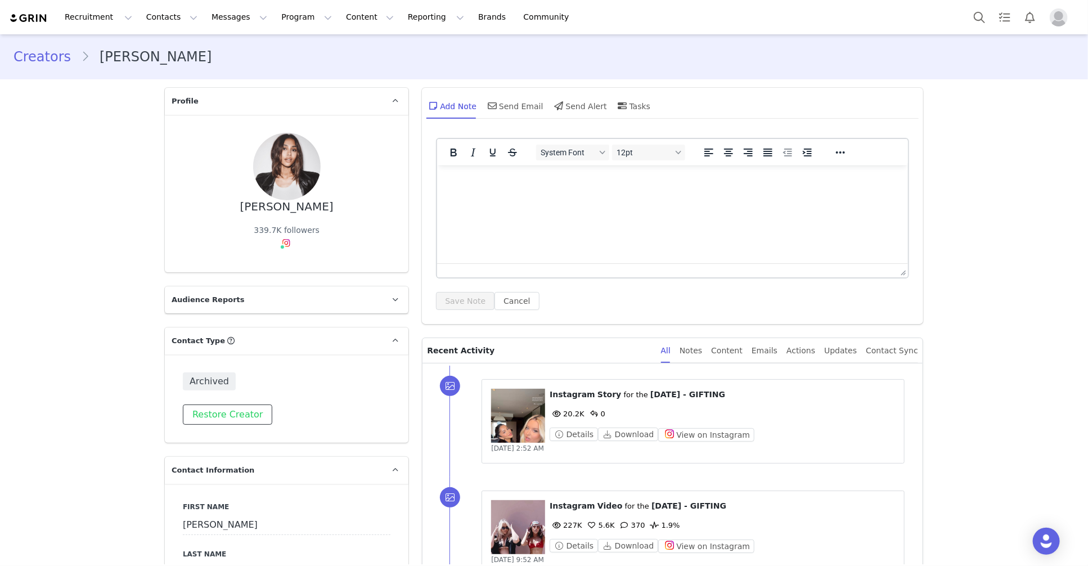
click at [237, 404] on button "Restore Creator" at bounding box center [227, 414] width 89 height 20
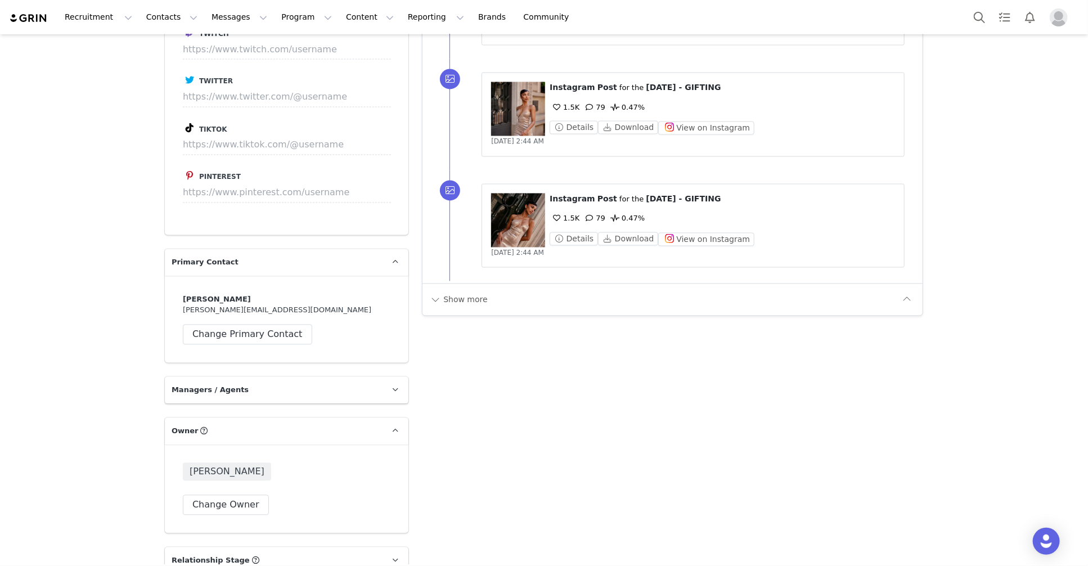
scroll to position [953, 0]
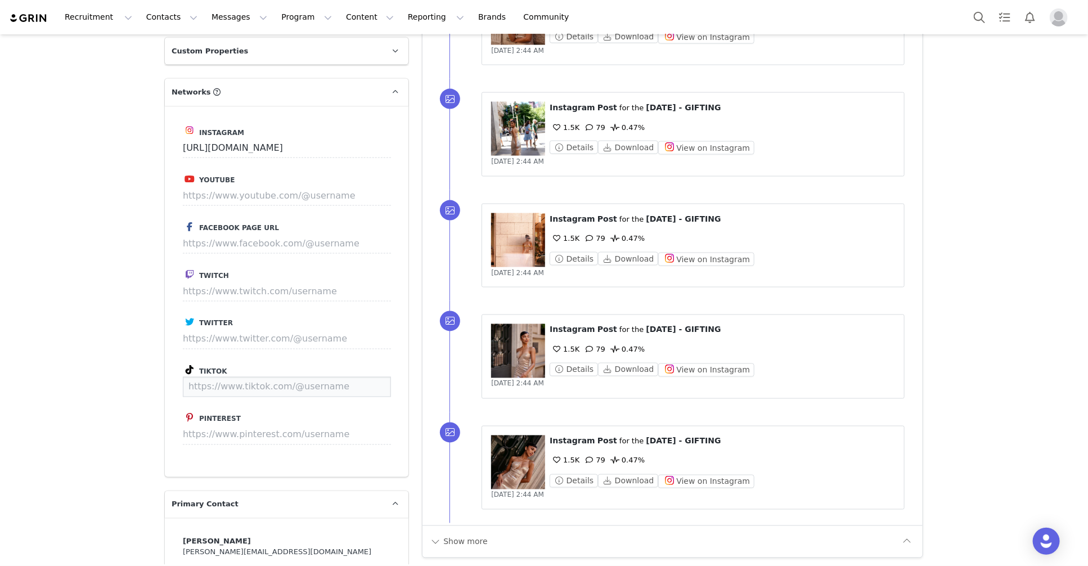
drag, startPoint x: 314, startPoint y: 333, endPoint x: 325, endPoint y: 346, distance: 17.1
click at [313, 377] on input at bounding box center [287, 387] width 208 height 20
paste input "https://www.tiktok.com/@mariathattil"
type input "https://www.tiktok.com/@mariathattil"
click at [395, 324] on div "Instagram https://www.instagram.com/mariathattil/ Youtube Facebook Page URL Twi…" at bounding box center [286, 291] width 243 height 371
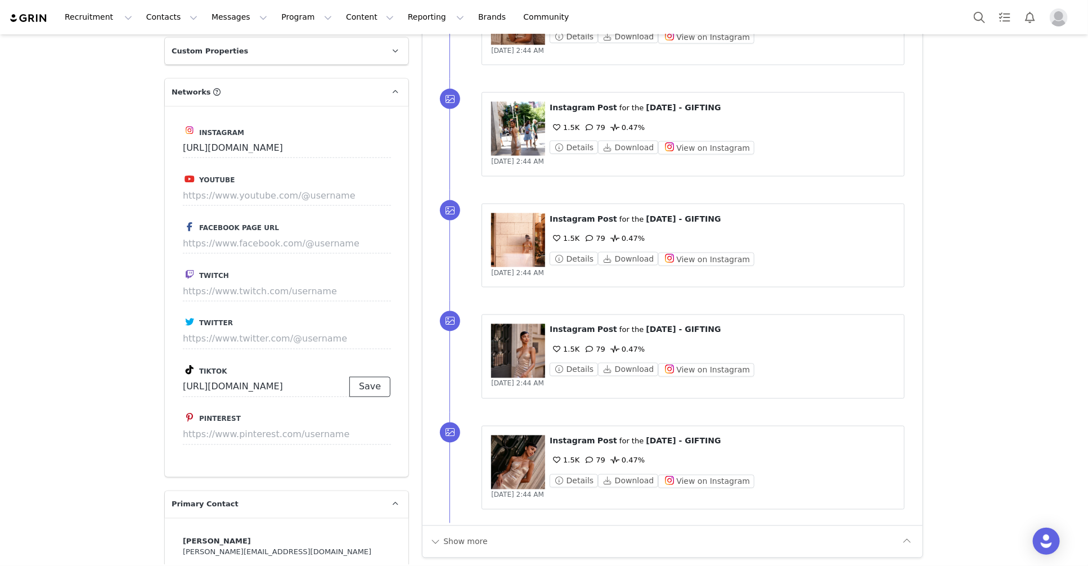
click at [382, 377] on button "Save" at bounding box center [369, 387] width 41 height 20
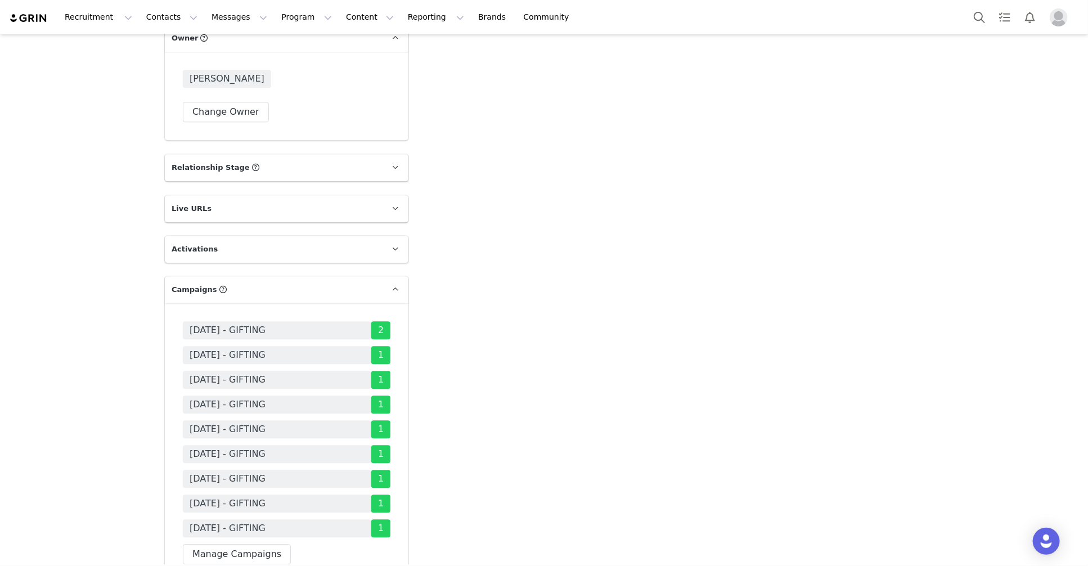
scroll to position [1757, 0]
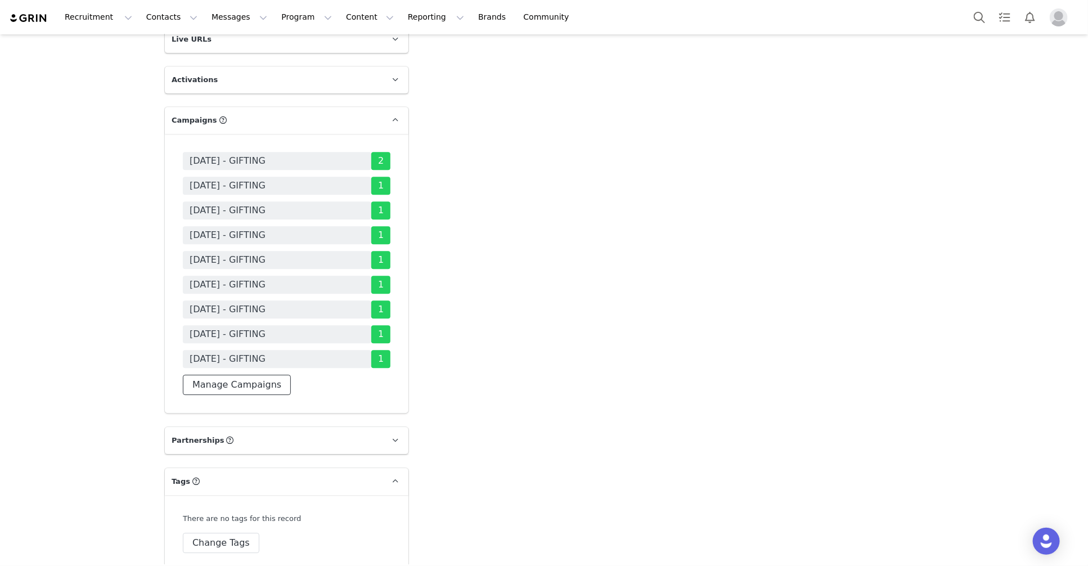
click at [255, 375] on button "Manage Campaigns" at bounding box center [237, 385] width 108 height 20
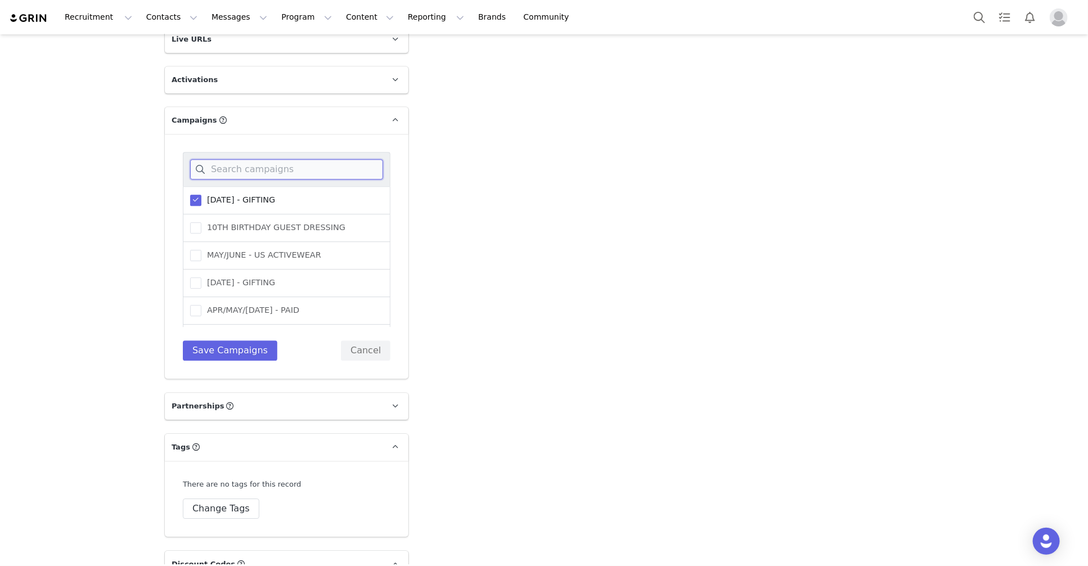
click at [208, 159] on input at bounding box center [286, 169] width 193 height 20
type input "s"
type input "october"
click at [271, 279] on span "OCTOBER 25 - GIFTING" at bounding box center [238, 284] width 74 height 11
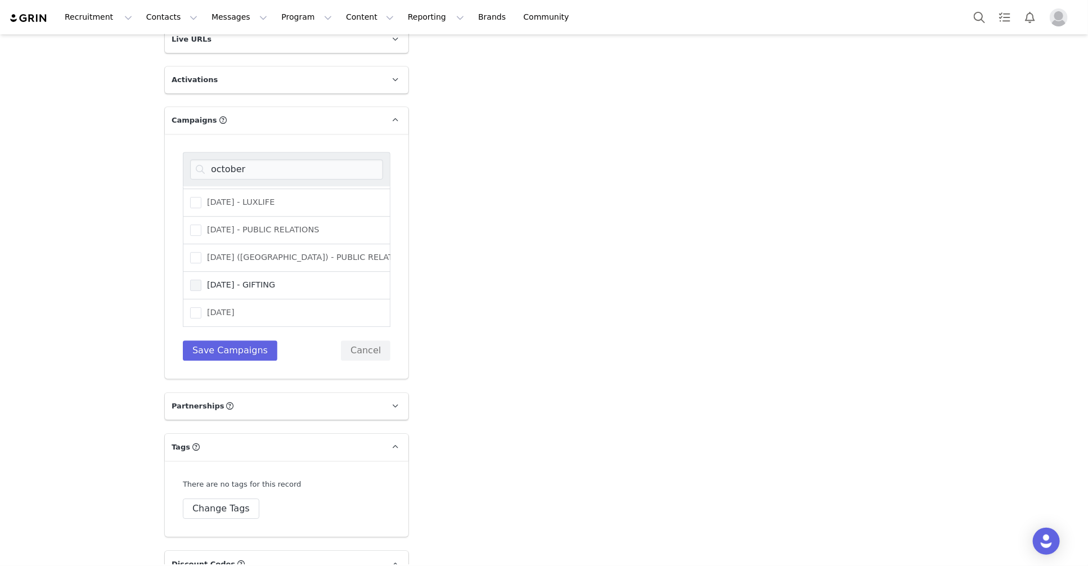
click at [201, 279] on input "OCTOBER 25 - GIFTING" at bounding box center [201, 279] width 0 height 0
click at [221, 340] on button "Save Campaigns" at bounding box center [230, 350] width 94 height 20
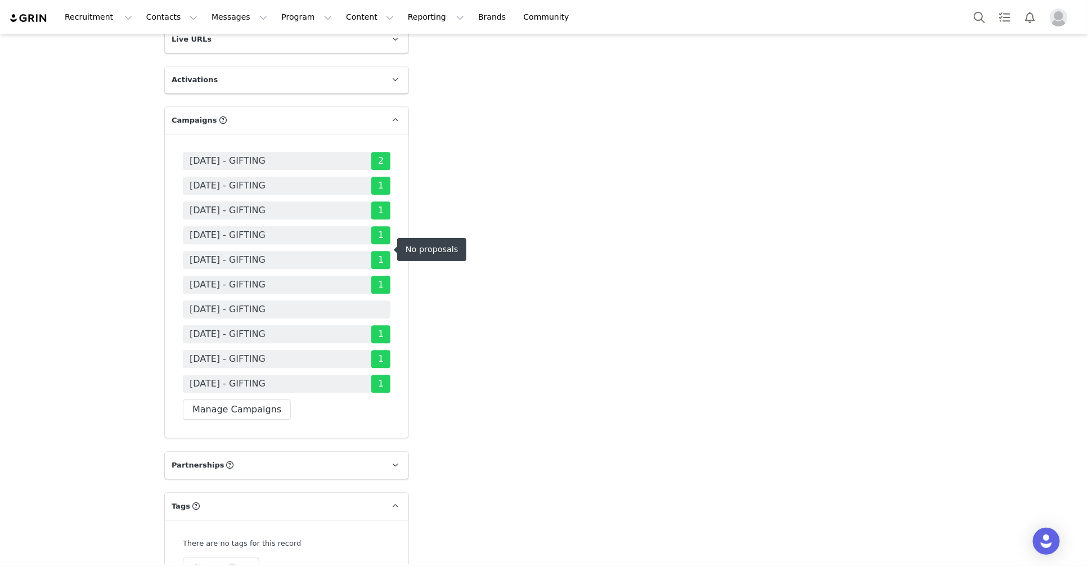
click at [385, 300] on span "OCTOBER 25 - GIFTING" at bounding box center [287, 309] width 208 height 18
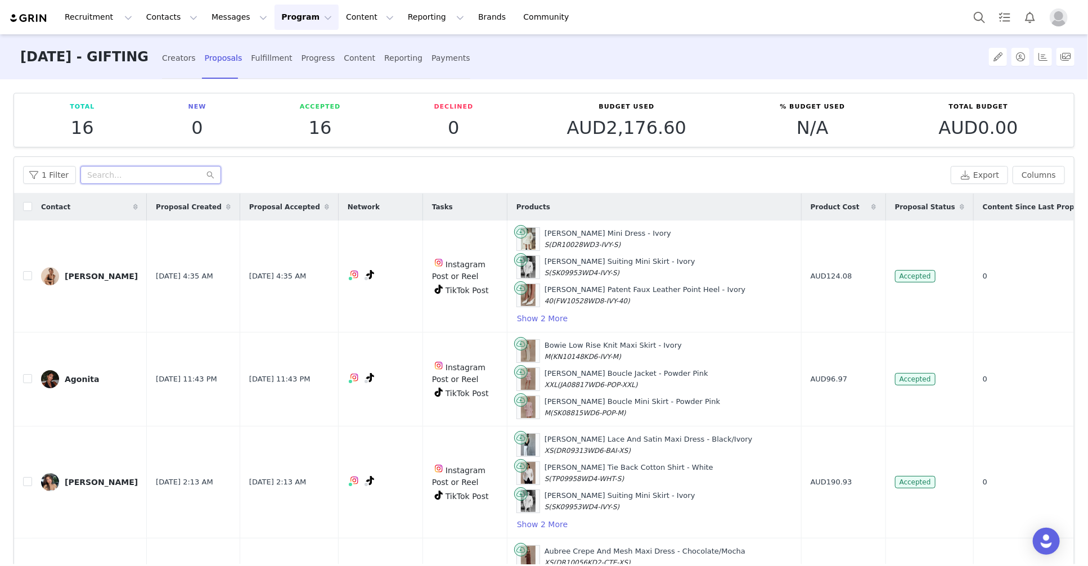
click at [173, 179] on input "text" at bounding box center [150, 175] width 141 height 18
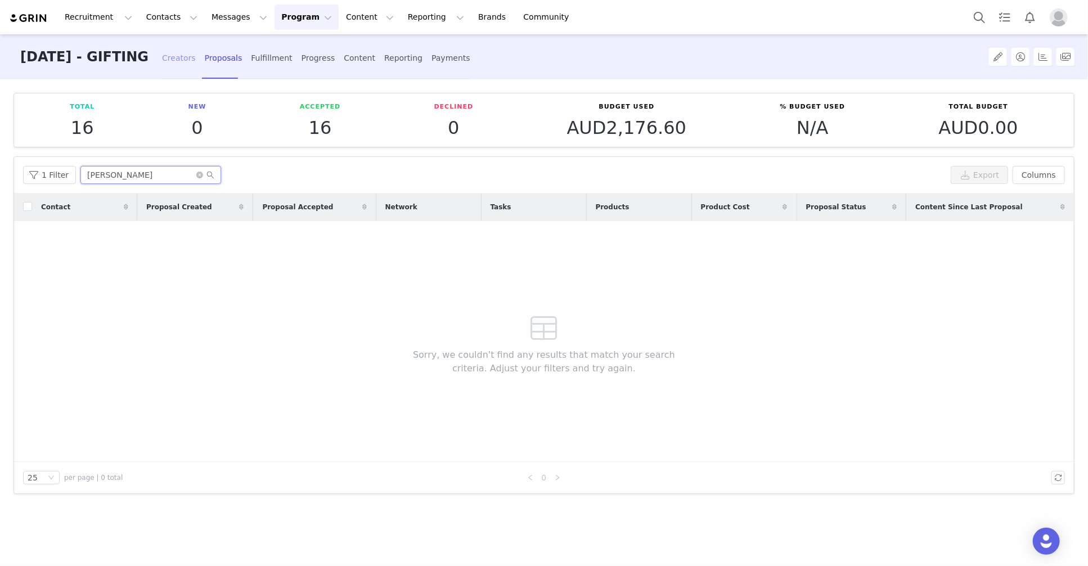
type input "Maria"
drag, startPoint x: 196, startPoint y: 66, endPoint x: 190, endPoint y: 85, distance: 20.1
click at [195, 66] on div "Creators" at bounding box center [179, 58] width 34 height 30
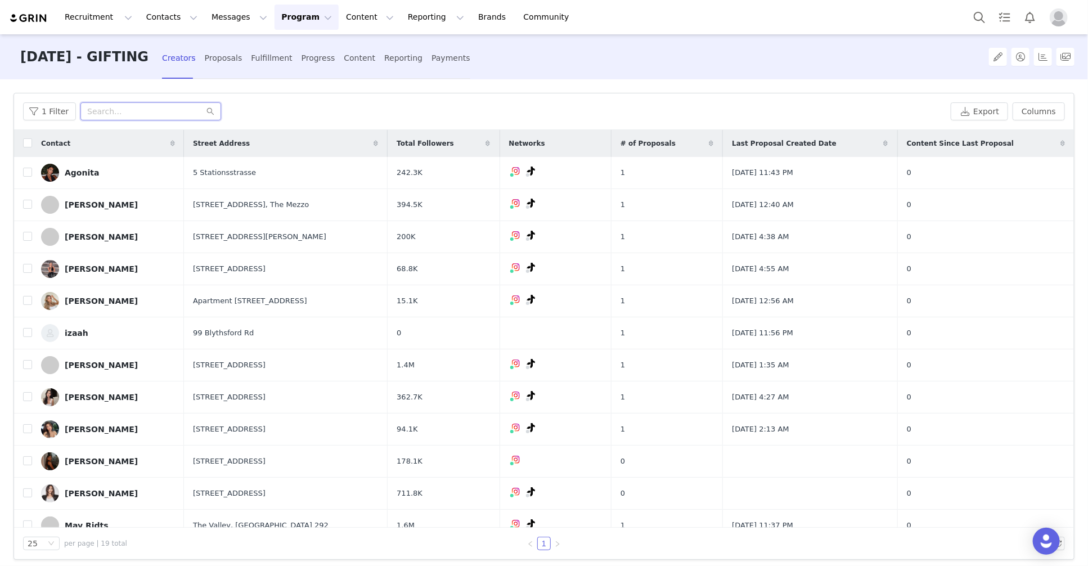
click at [106, 113] on input "text" at bounding box center [150, 111] width 141 height 18
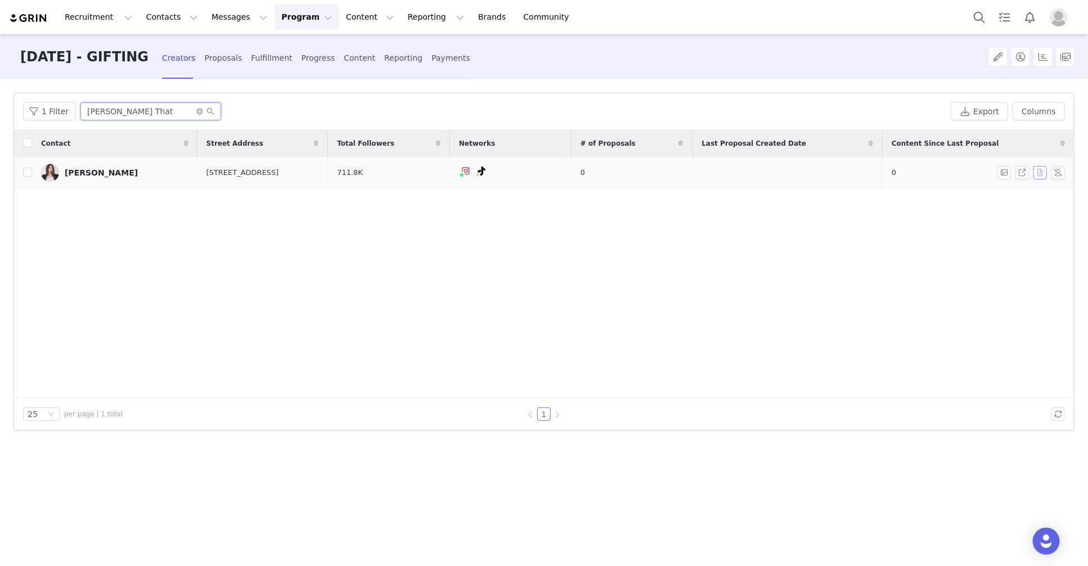
type input "Maria That"
click at [1040, 173] on button "button" at bounding box center [1039, 172] width 13 height 13
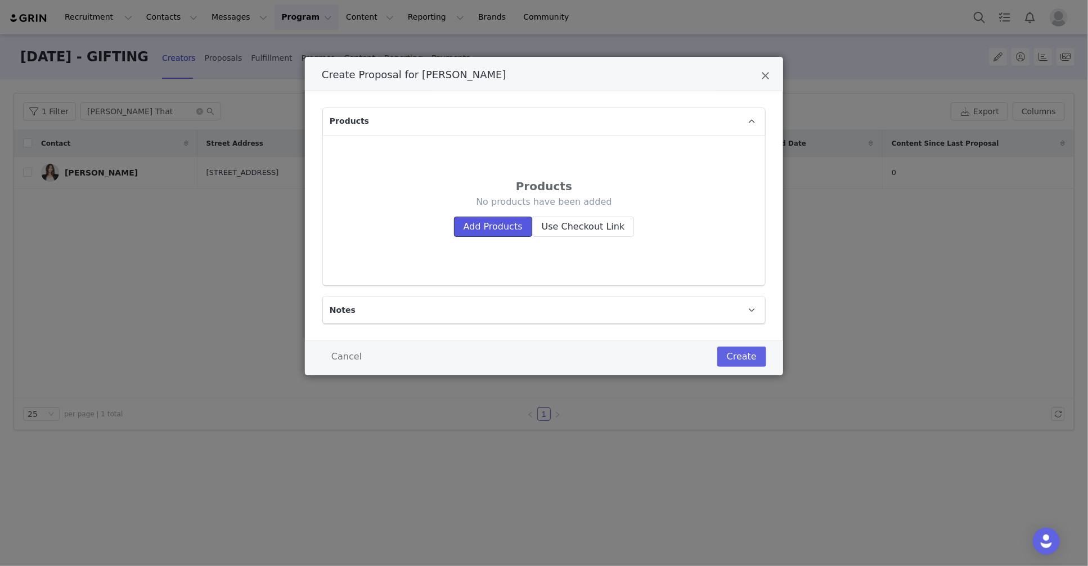
click at [505, 224] on button "Add Products" at bounding box center [493, 227] width 78 height 20
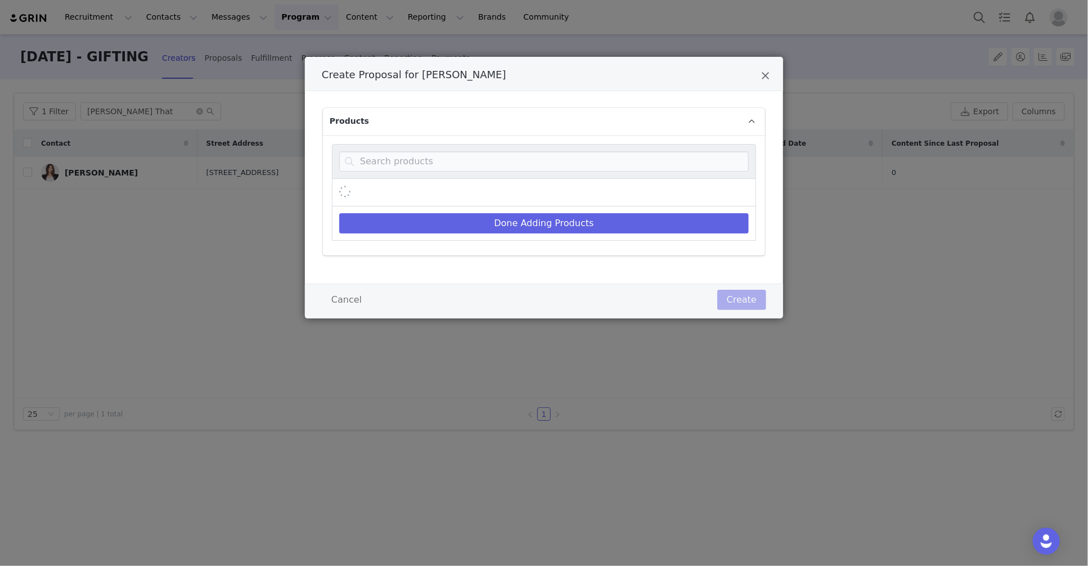
click at [454, 145] on div "Create Proposal for Maria Thattil" at bounding box center [544, 161] width 424 height 35
click at [452, 162] on input "Create Proposal for Maria Thattil" at bounding box center [543, 161] width 409 height 20
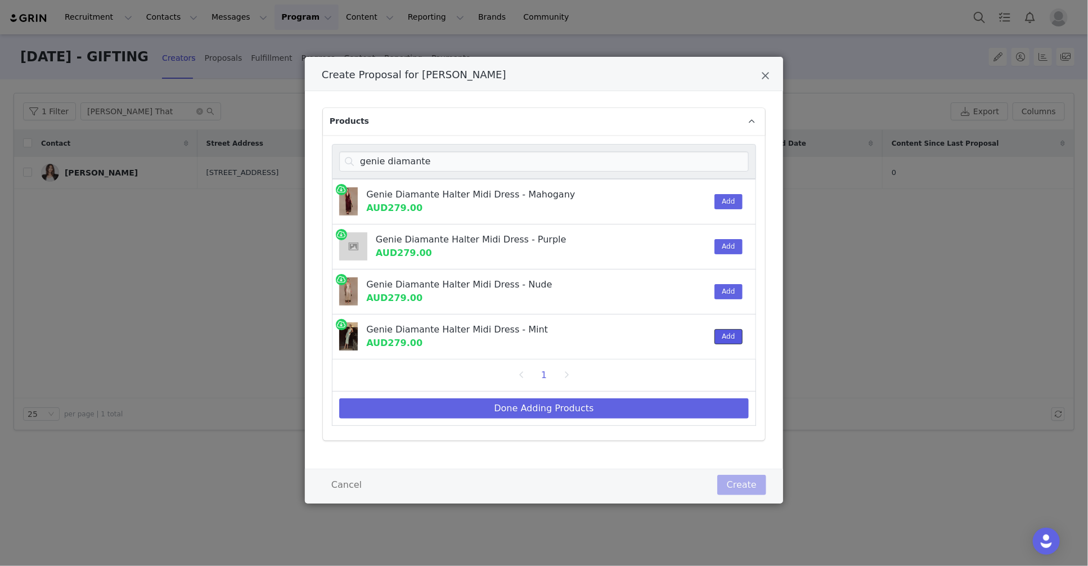
click at [721, 341] on button "Add" at bounding box center [728, 336] width 28 height 15
drag, startPoint x: 755, startPoint y: 202, endPoint x: 746, endPoint y: 201, distance: 9.6
click at [755, 202] on div "genie diamante Genie Diamante Halter Midi Dress - Mahogany AUD279.00 Add Genie …" at bounding box center [544, 287] width 442 height 305
click at [731, 202] on button "Add" at bounding box center [728, 201] width 28 height 15
click at [411, 163] on input "genie diamante" at bounding box center [543, 161] width 409 height 20
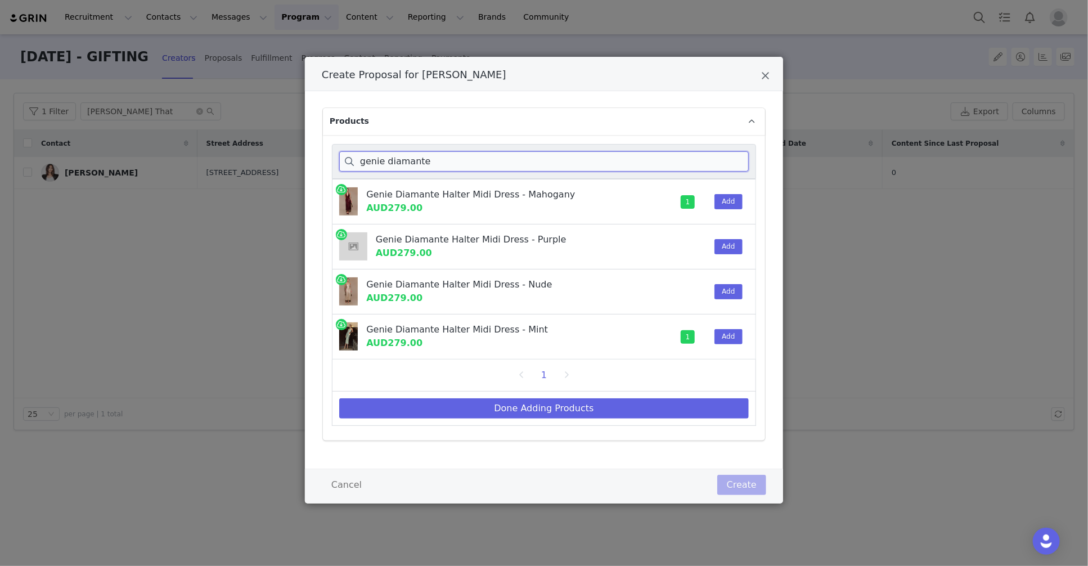
drag, startPoint x: 431, startPoint y: 160, endPoint x: 306, endPoint y: 155, distance: 124.9
click at [304, 156] on div "Create Proposal for Maria Thattil Products genie diamante Genie Diamante Halter…" at bounding box center [544, 283] width 1088 height 566
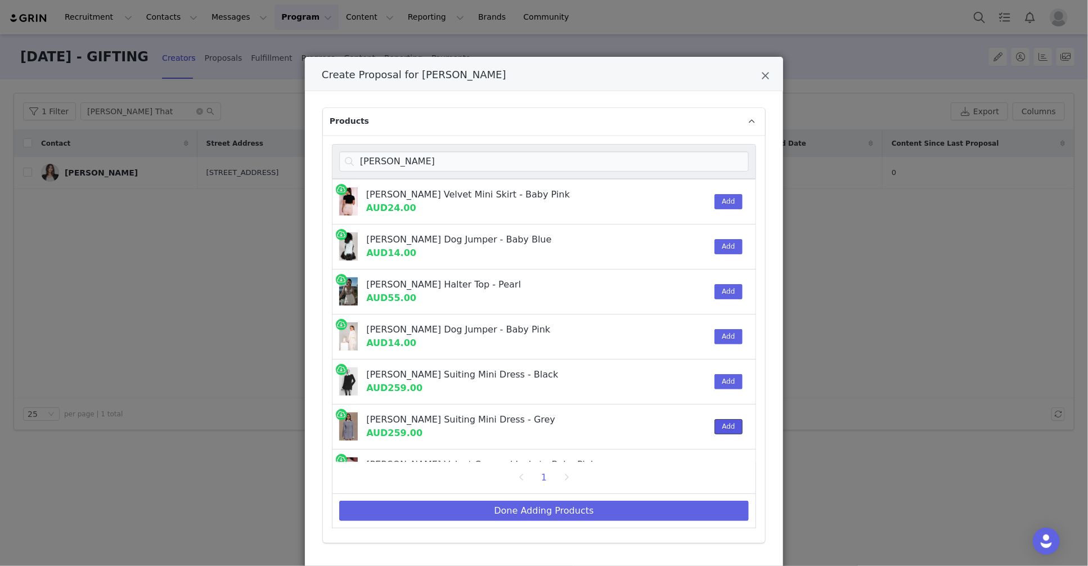
click at [714, 425] on button "Add" at bounding box center [728, 426] width 28 height 15
drag, startPoint x: 390, startPoint y: 177, endPoint x: 403, endPoint y: 165, distance: 17.9
click at [391, 178] on nav "gretchen Gretchen Velvet Mini Skirt - Baby Pink AUD24.00 Add Gretchen Dog Jumpe…" at bounding box center [544, 336] width 424 height 384
drag, startPoint x: 396, startPoint y: 165, endPoint x: 340, endPoint y: 159, distance: 56.0
click at [336, 159] on div "gretchen" at bounding box center [544, 161] width 424 height 35
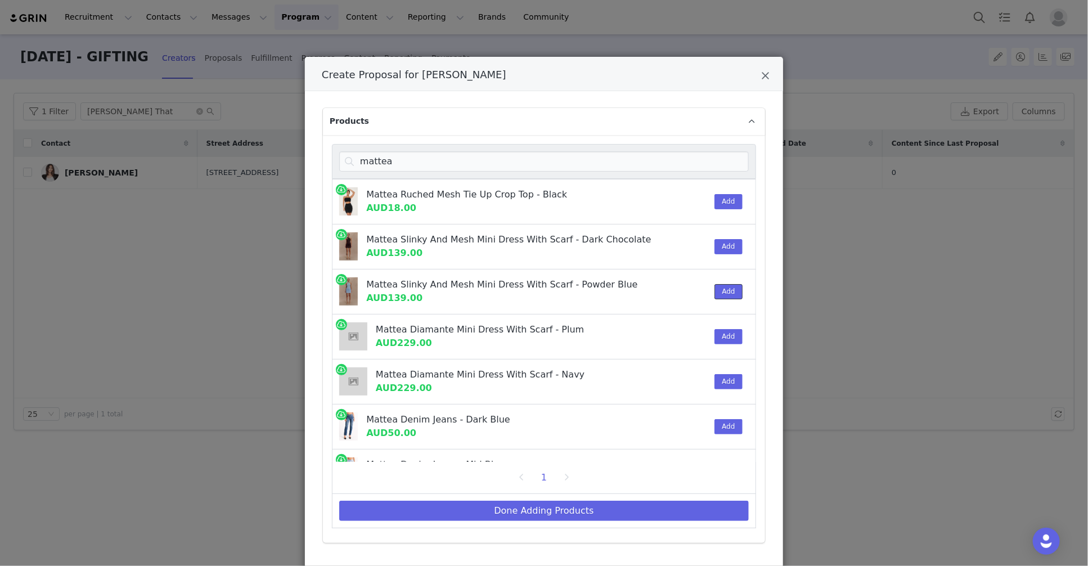
drag, startPoint x: 724, startPoint y: 291, endPoint x: 484, endPoint y: 261, distance: 242.0
click at [724, 291] on button "Add" at bounding box center [728, 291] width 28 height 15
click at [361, 168] on input "mattea" at bounding box center [543, 161] width 409 height 20
drag, startPoint x: 362, startPoint y: 168, endPoint x: 247, endPoint y: 211, distance: 122.1
click at [361, 168] on input "mattea" at bounding box center [543, 161] width 409 height 20
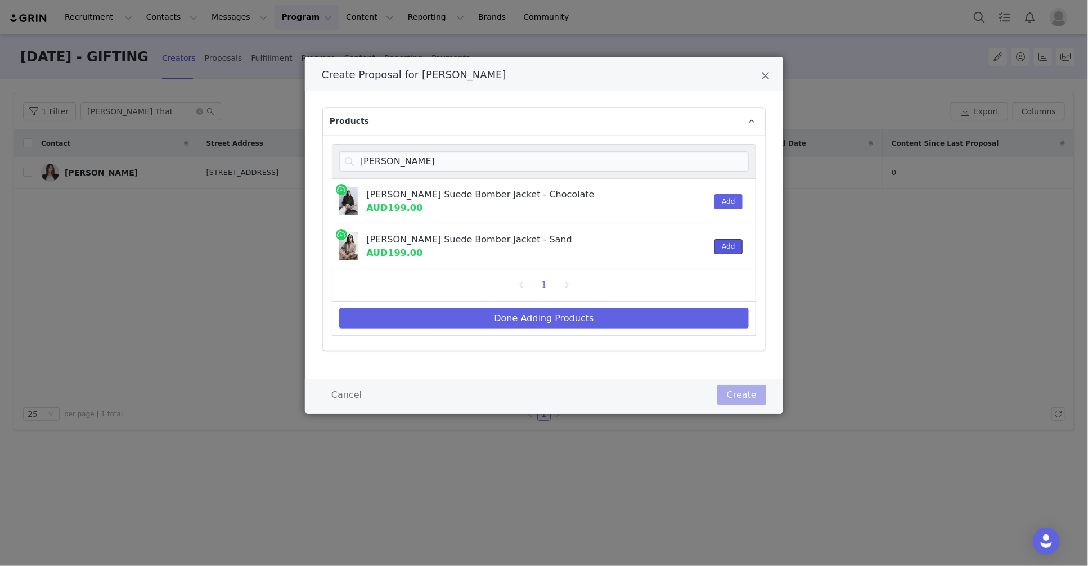
click at [734, 247] on button "Add" at bounding box center [728, 246] width 28 height 15
click at [363, 159] on input "rudy" at bounding box center [543, 161] width 409 height 20
drag, startPoint x: 363, startPoint y: 159, endPoint x: 390, endPoint y: 165, distance: 27.1
click at [363, 159] on input "rudy" at bounding box center [543, 161] width 409 height 20
drag, startPoint x: 380, startPoint y: 170, endPoint x: 323, endPoint y: 160, distance: 57.6
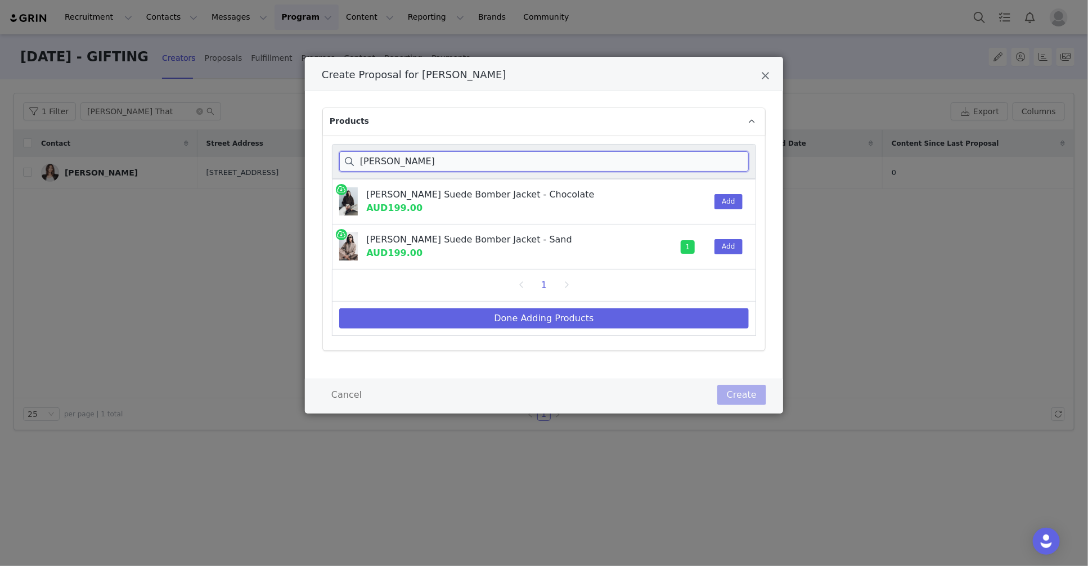
click at [323, 160] on div "rudy Rudy Suede Bomber Jacket - Chocolate AUD199.00 Add Rudy Suede Bomber Jacke…" at bounding box center [544, 242] width 442 height 215
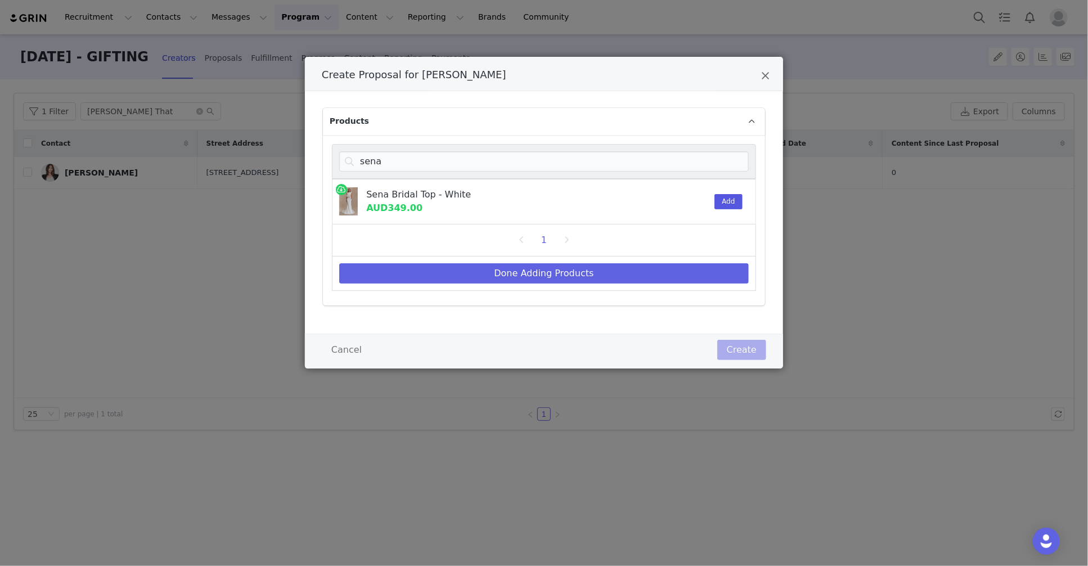
drag, startPoint x: 745, startPoint y: 201, endPoint x: 738, endPoint y: 203, distance: 6.4
click at [743, 202] on div "Sena Bridal Top - White AUD349.00 Add" at bounding box center [544, 202] width 424 height 46
click at [738, 203] on button "Add" at bounding box center [728, 201] width 28 height 15
click at [369, 154] on input "sena" at bounding box center [543, 161] width 409 height 20
click at [369, 155] on input "sena" at bounding box center [543, 161] width 409 height 20
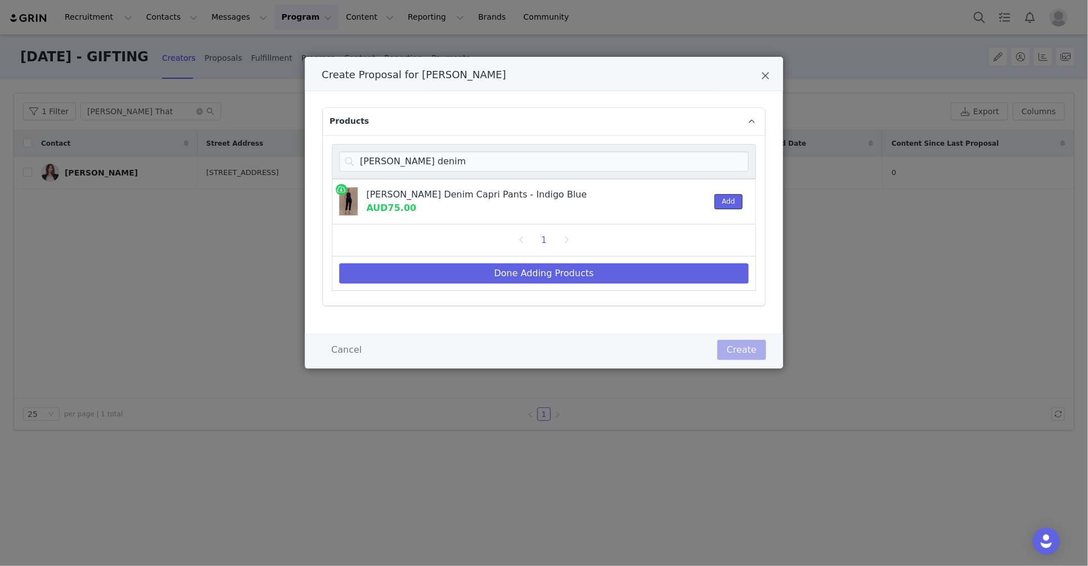
drag, startPoint x: 727, startPoint y: 203, endPoint x: 57, endPoint y: 273, distance: 673.4
click at [726, 203] on button "Add" at bounding box center [728, 201] width 28 height 15
drag, startPoint x: 378, startPoint y: 158, endPoint x: 413, endPoint y: 159, distance: 34.9
click at [392, 159] on input "hudson denim" at bounding box center [543, 161] width 409 height 20
click at [308, 155] on div "Products hudson denim Hudson Denim Capri Pants - Indigo Blue AUD75.00 1 Add 1 D…" at bounding box center [544, 212] width 478 height 242
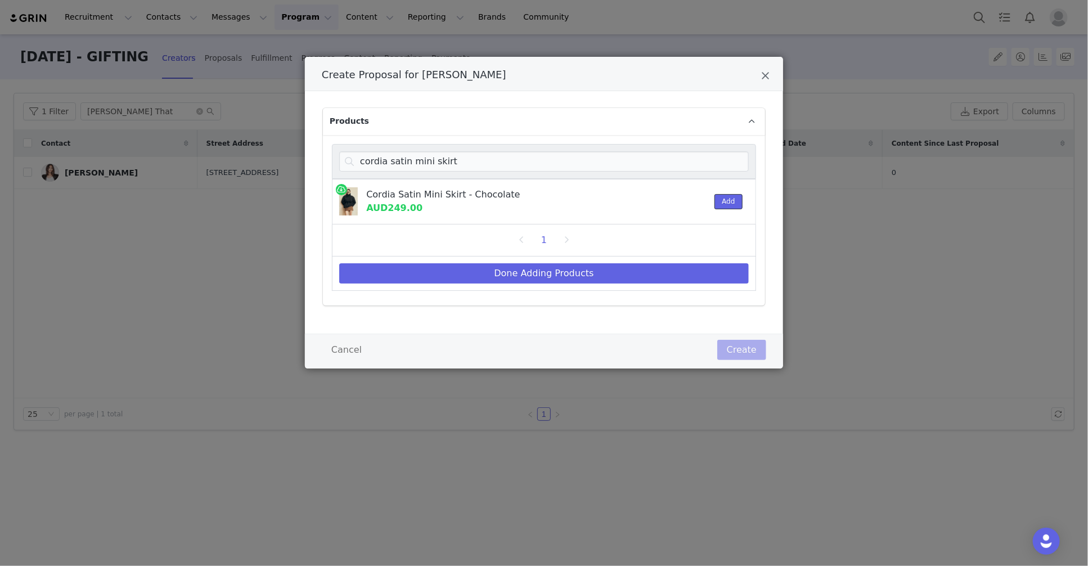
drag, startPoint x: 731, startPoint y: 205, endPoint x: 472, endPoint y: 220, distance: 259.7
click at [730, 204] on button "Add" at bounding box center [728, 201] width 28 height 15
drag, startPoint x: 430, startPoint y: 148, endPoint x: 465, endPoint y: 163, distance: 38.0
click at [433, 148] on div "cordia satin mini skirt" at bounding box center [544, 161] width 424 height 35
click at [396, 160] on input "cordia satin mini skirt" at bounding box center [543, 161] width 409 height 20
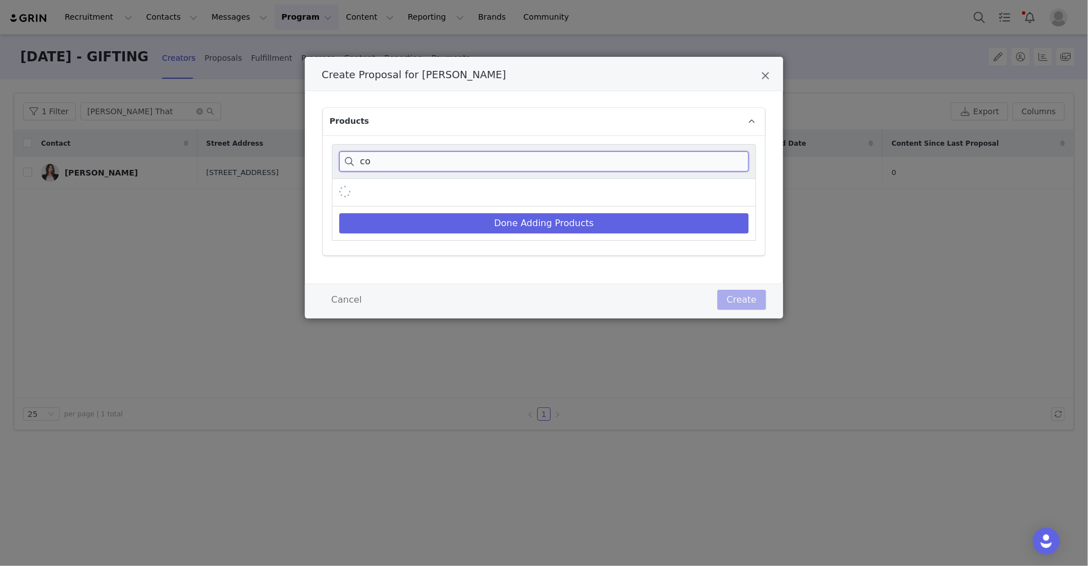
type input "c"
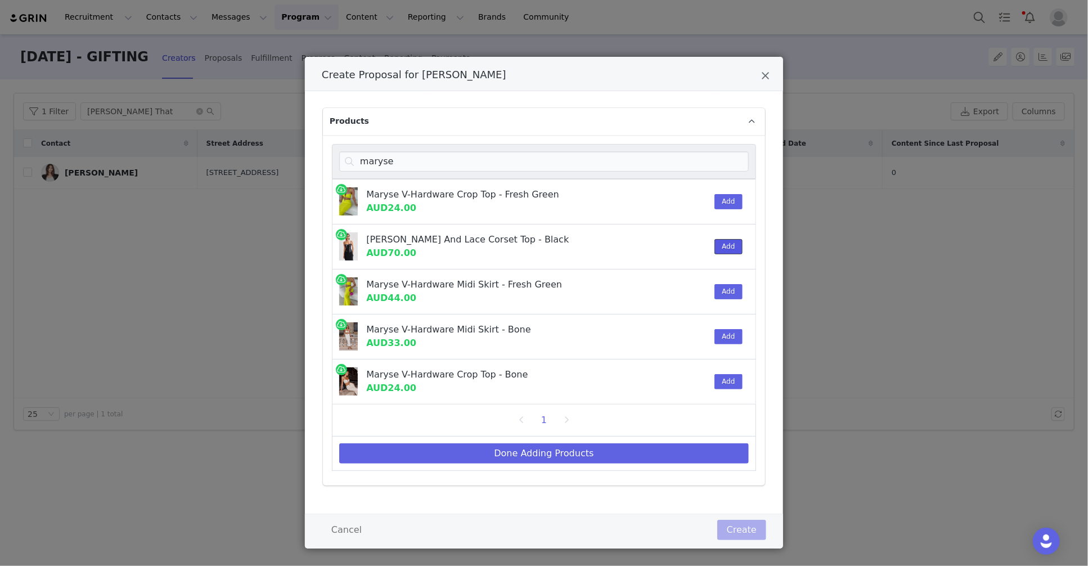
click at [727, 250] on button "Add" at bounding box center [728, 246] width 28 height 15
click at [382, 163] on input "maryse" at bounding box center [543, 161] width 409 height 20
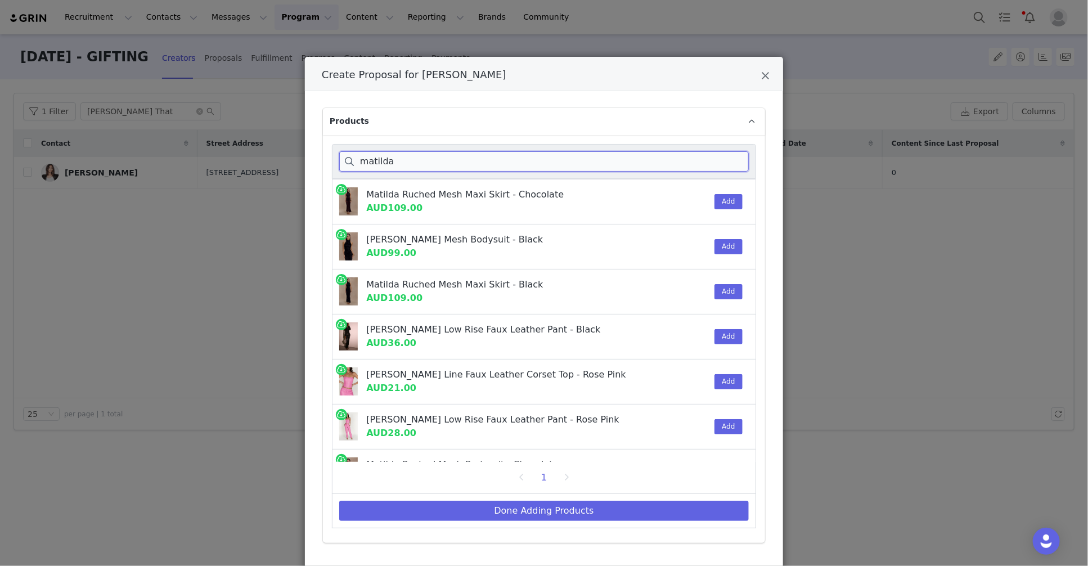
scroll to position [33, 0]
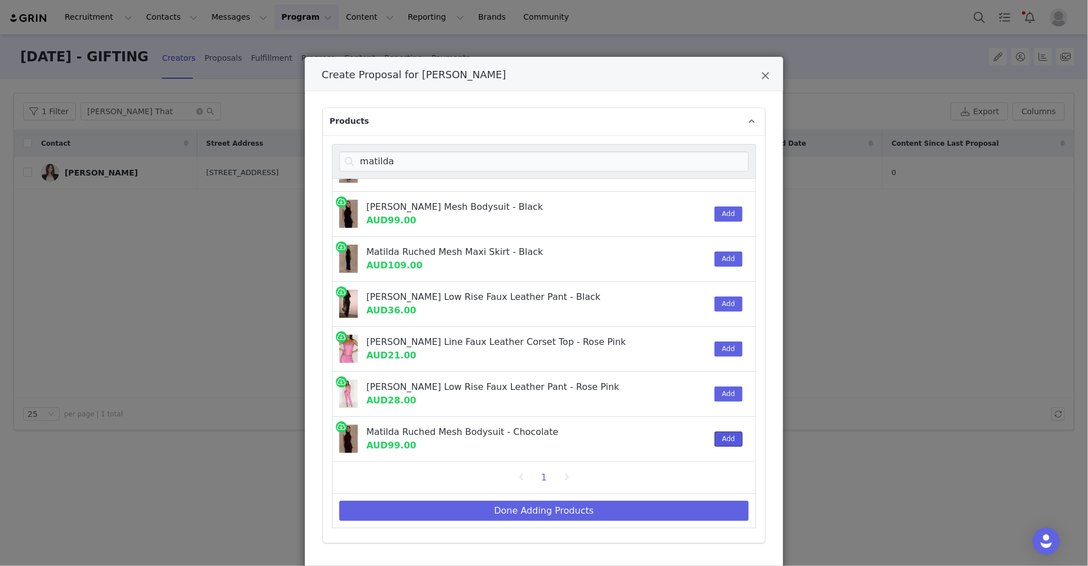
click at [721, 434] on button "Add" at bounding box center [728, 438] width 28 height 15
drag, startPoint x: 421, startPoint y: 159, endPoint x: 342, endPoint y: 167, distance: 79.1
click at [326, 163] on div "matilda Matilda Ruched Mesh Maxi Skirt - Chocolate AUD109.00 Add Matilda Ruched…" at bounding box center [544, 339] width 442 height 408
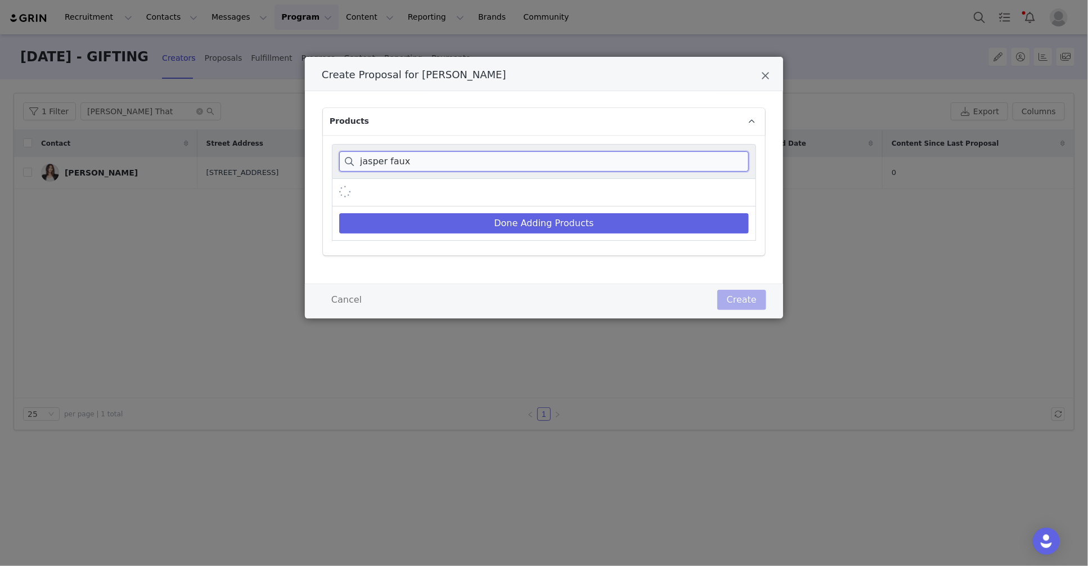
scroll to position [0, 0]
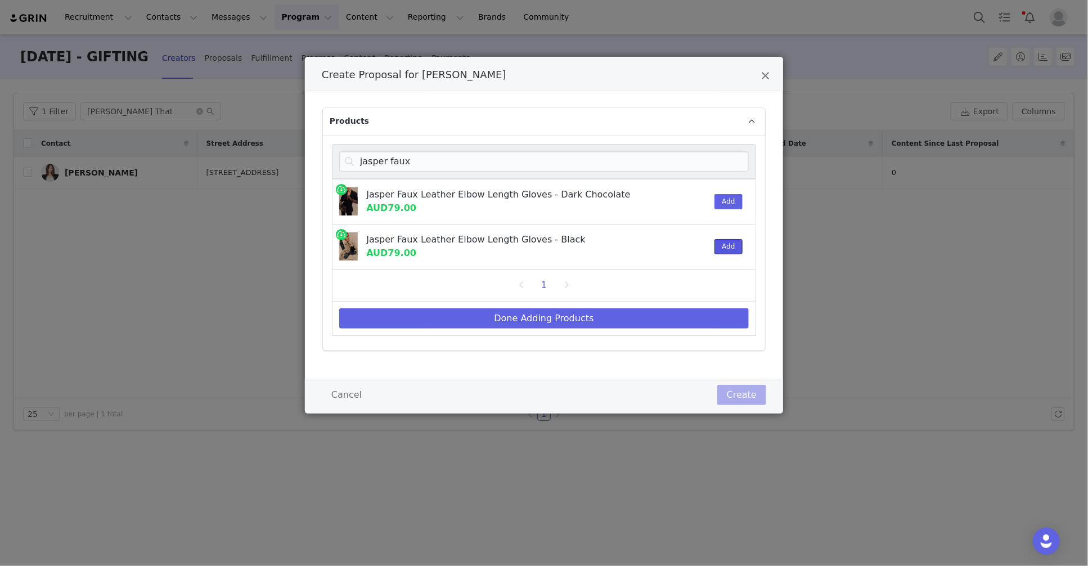
click at [729, 250] on button "Add" at bounding box center [728, 246] width 28 height 15
drag, startPoint x: 377, startPoint y: 155, endPoint x: 406, endPoint y: 167, distance: 31.2
click at [385, 160] on input "jasper faux" at bounding box center [543, 161] width 409 height 20
drag, startPoint x: 427, startPoint y: 161, endPoint x: 298, endPoint y: 159, distance: 128.8
click at [298, 159] on div "Create Proposal for Maria Thattil Products jasper faux Jasper Faux Leather Elbo…" at bounding box center [544, 283] width 1088 height 566
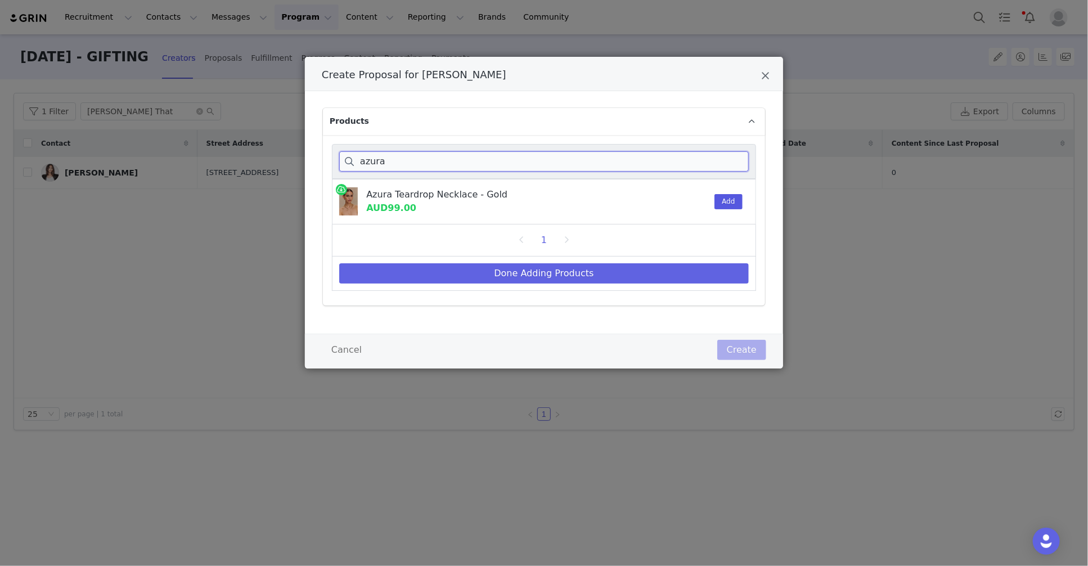
type input "azura"
click at [724, 199] on button "Add" at bounding box center [728, 201] width 28 height 15
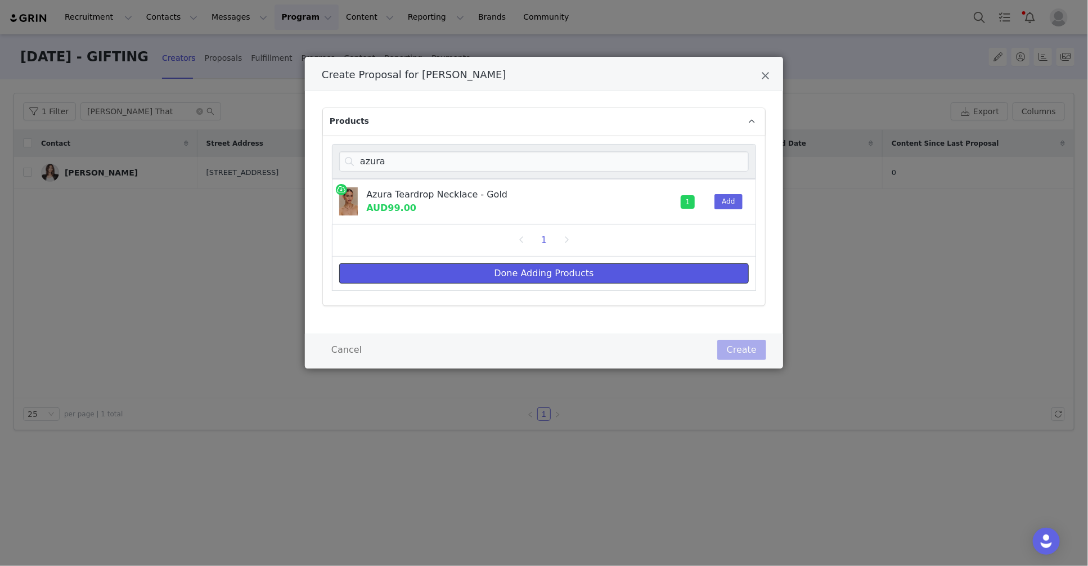
click at [692, 264] on button "Done Adding Products" at bounding box center [543, 273] width 409 height 20
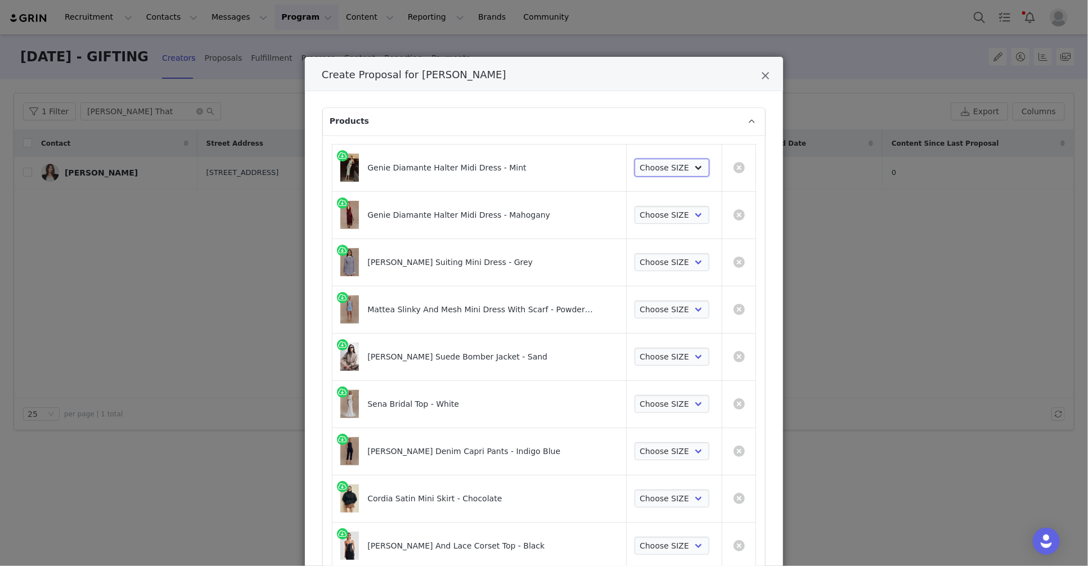
click at [659, 163] on select "Choose SIZE XXS XS S M L XL XXL 3XL" at bounding box center [671, 168] width 75 height 18
select select "26645472"
click at [634, 159] on select "Choose SIZE XXS XS S M L XL XXL 3XL" at bounding box center [671, 168] width 75 height 18
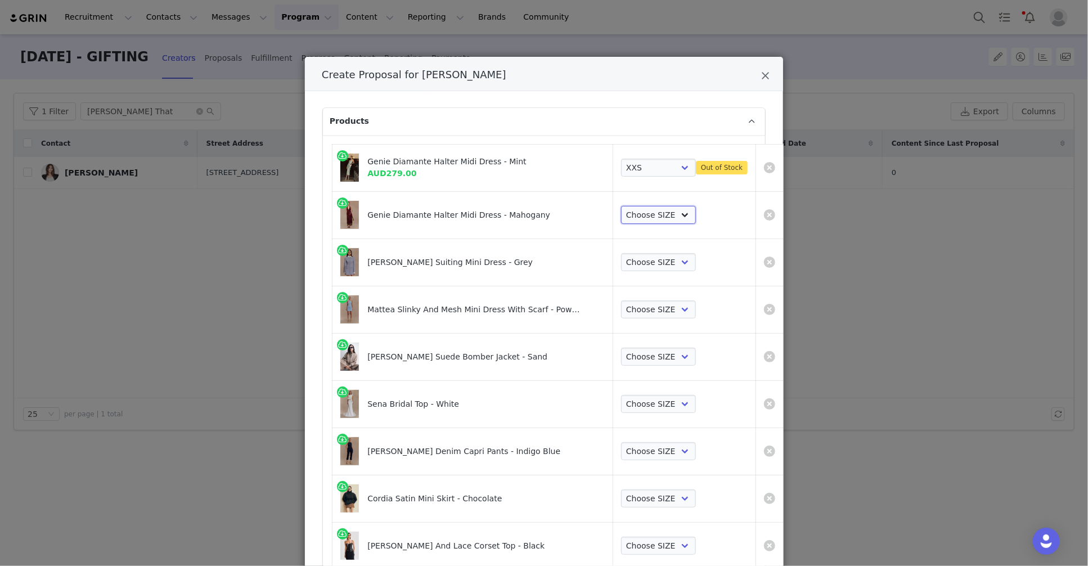
click at [657, 218] on select "Choose SIZE XXS XS S M L XL XXL 3XL" at bounding box center [658, 215] width 75 height 18
select select "24687309"
click at [621, 206] on select "Choose SIZE XXS XS S M L XL XXL 3XL" at bounding box center [658, 215] width 75 height 18
click at [637, 166] on select "Choose SIZE XXS XS S M L XL XXL 3XL" at bounding box center [658, 168] width 75 height 18
click at [621, 159] on select "Choose SIZE XXS XS S M L XL XXL 3XL" at bounding box center [658, 168] width 75 height 18
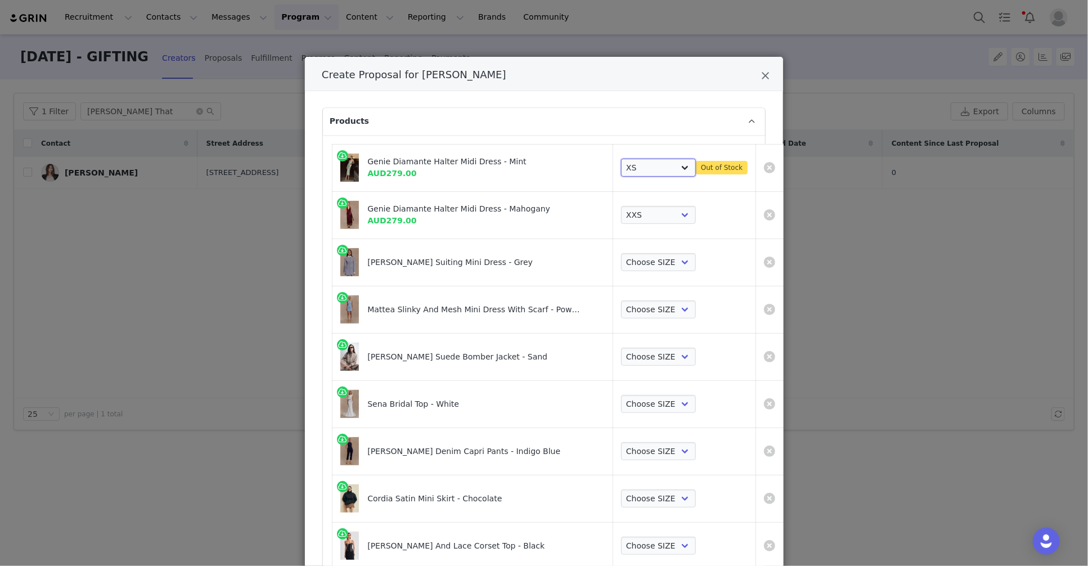
click at [650, 173] on select "Choose SIZE XXS XS S M L XL XXL 3XL" at bounding box center [658, 168] width 75 height 18
click at [632, 159] on select "Choose SIZE XXS XS S M L XL XXL 3XL" at bounding box center [658, 168] width 75 height 18
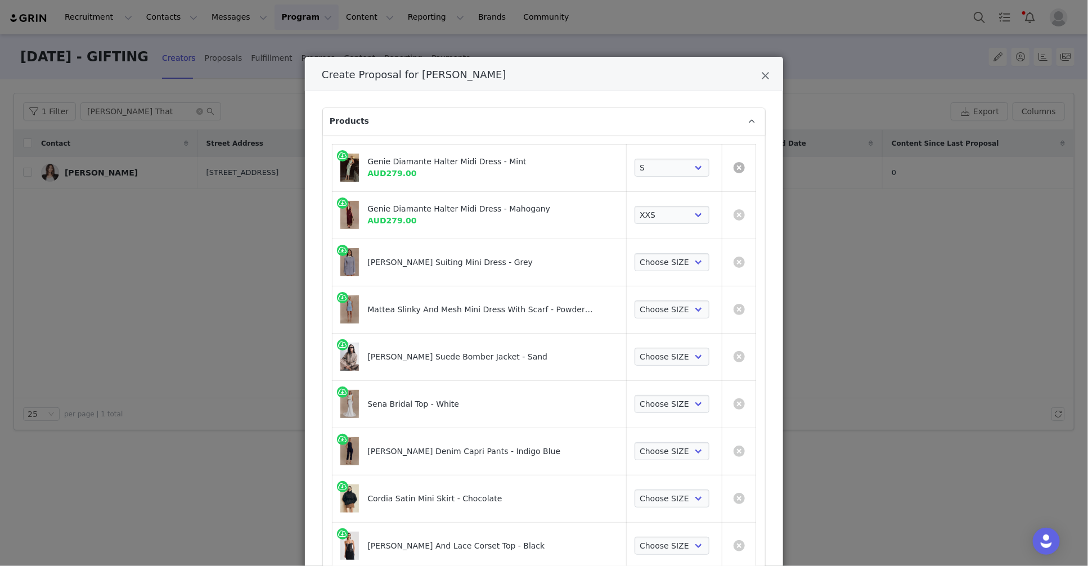
click at [742, 169] on link "Create Proposal for Maria Thattil" at bounding box center [738, 167] width 11 height 11
select select "24687309"
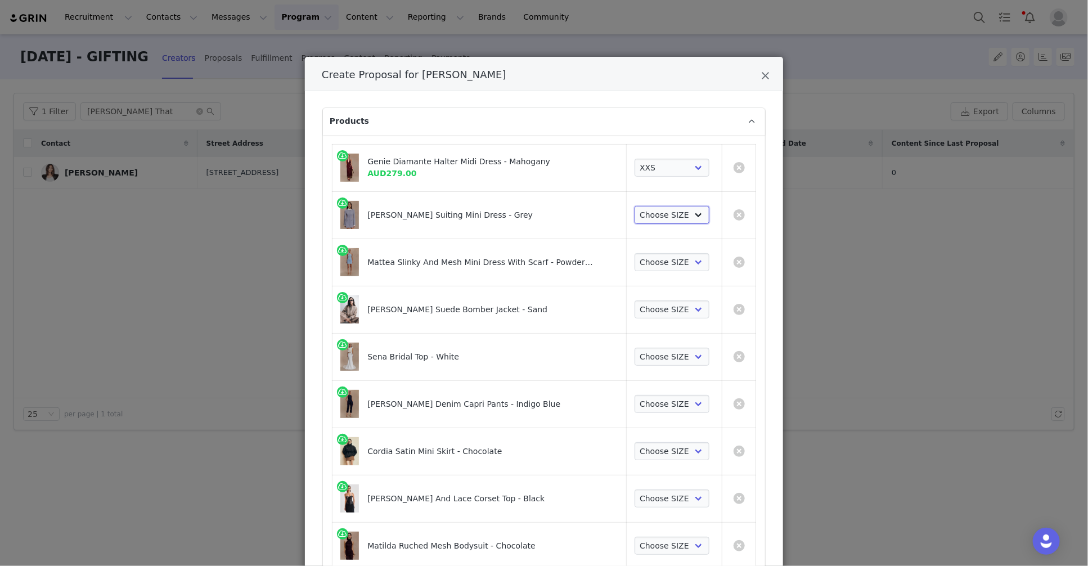
click at [704, 207] on select "Choose SIZE XXS XS S M L XL XXL 3XL" at bounding box center [671, 215] width 75 height 18
select select "27694365"
click at [634, 206] on select "Choose SIZE XXS XS S M L XL XXL 3XL" at bounding box center [671, 215] width 75 height 18
click at [664, 259] on select "Choose SIZE XXS XS S M L XL XXL 3XL" at bounding box center [671, 262] width 75 height 18
select select "26188739"
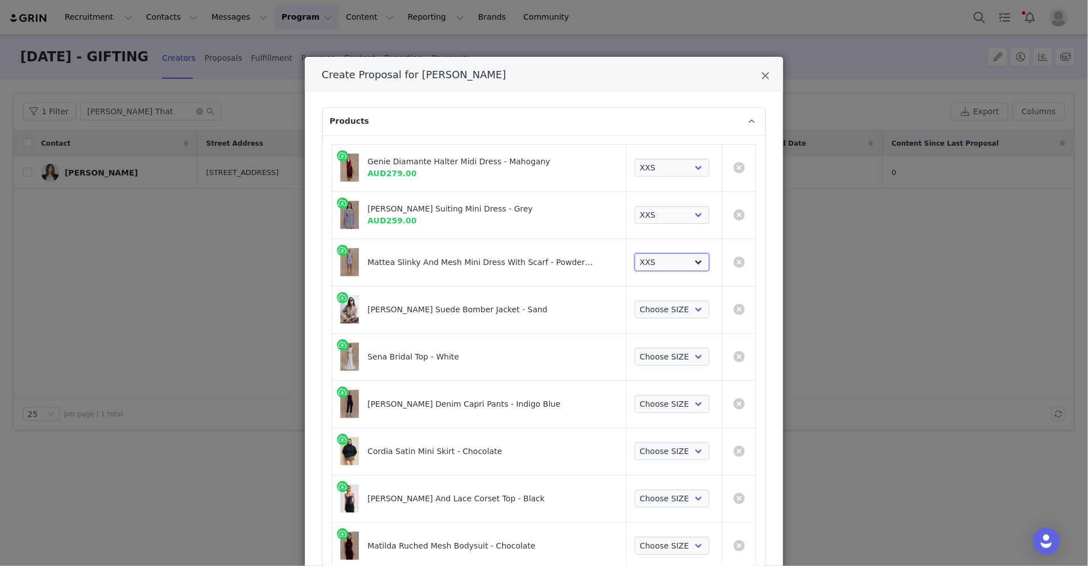
click at [634, 253] on select "Choose SIZE XXS XS S M L XL XXL 3XL" at bounding box center [671, 262] width 75 height 18
click at [662, 306] on select "Choose SIZE XXS XS S M L XL XXL" at bounding box center [671, 309] width 75 height 18
select select "25309532"
click at [634, 300] on select "Choose SIZE XXS XS S M L XL XXL" at bounding box center [671, 309] width 75 height 18
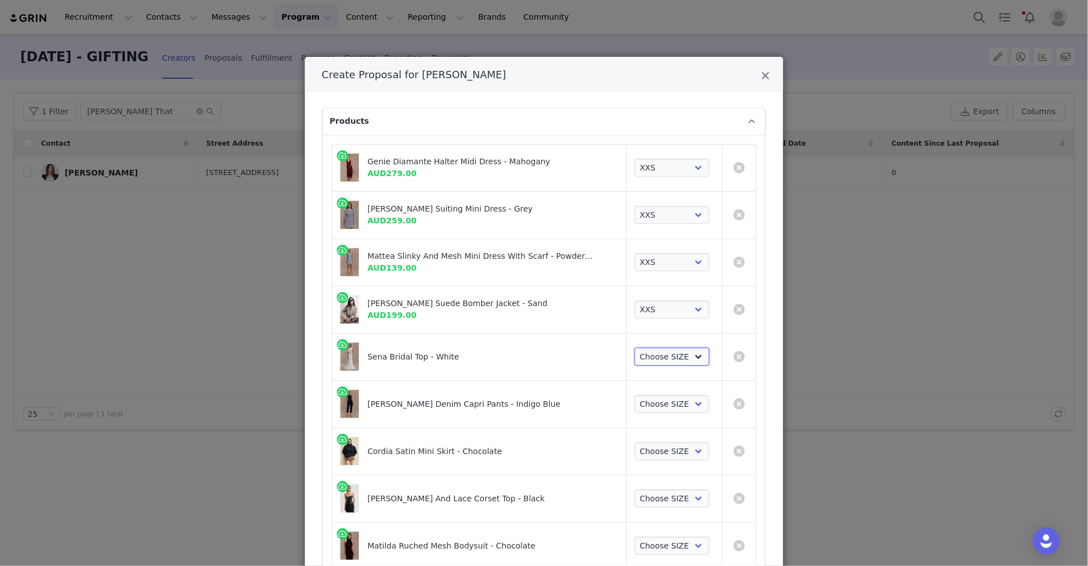
click at [663, 362] on select "Choose SIZE XS XXS S M L XL XXL 3XL" at bounding box center [671, 357] width 75 height 18
select select "27441206"
click at [634, 348] on select "Choose SIZE XS XXS S M L XL XXL 3XL" at bounding box center [671, 357] width 75 height 18
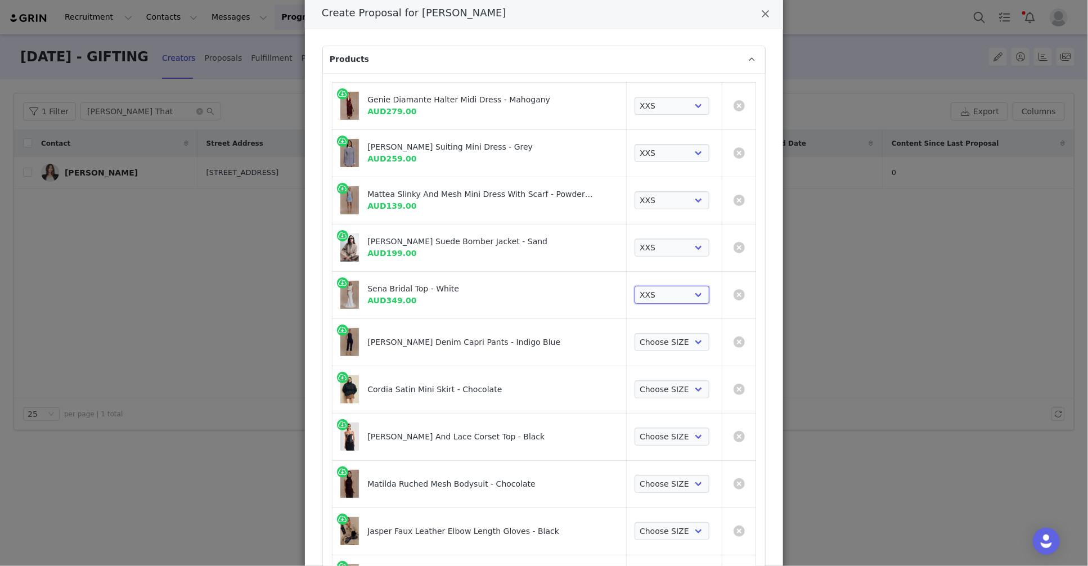
scroll to position [72, 0]
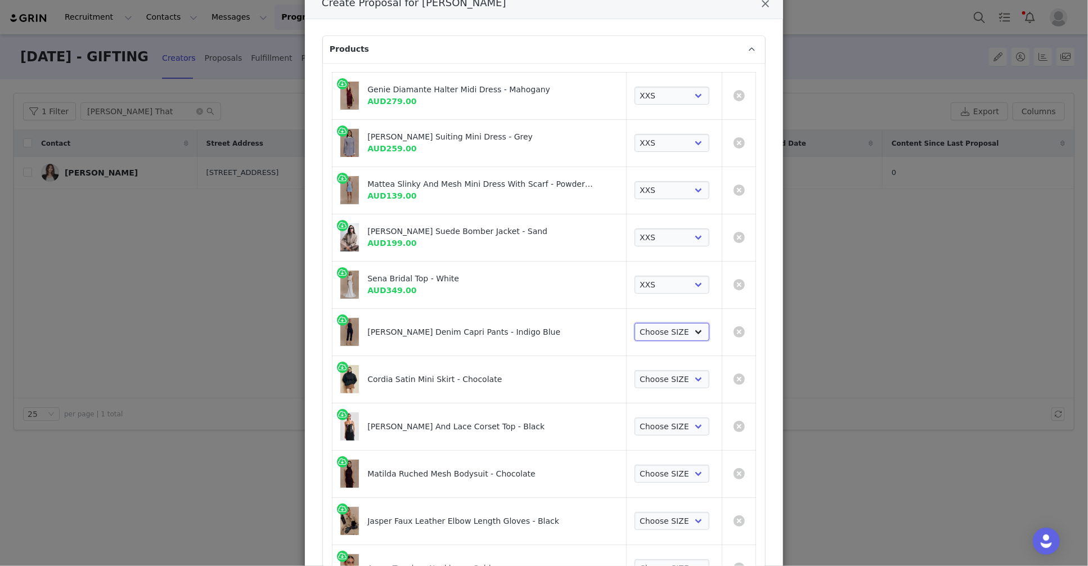
click at [673, 332] on select "Choose SIZE 6 7 8 9 10 11 12 14 16" at bounding box center [671, 332] width 75 height 18
select select "24725515"
click at [634, 323] on select "Choose SIZE 6 7 8 9 10 11 12 14 16" at bounding box center [671, 332] width 75 height 18
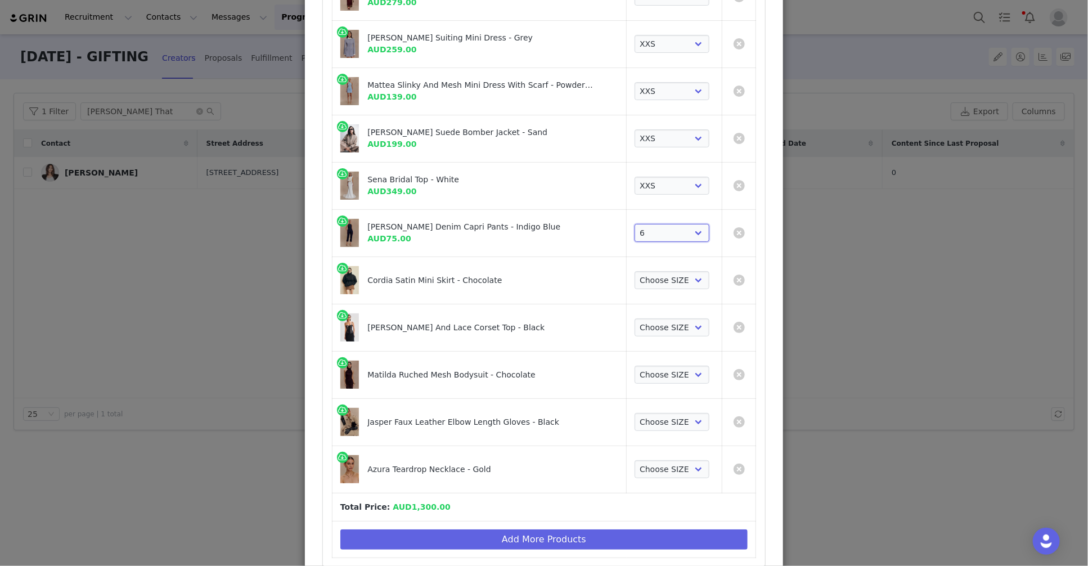
scroll to position [181, 0]
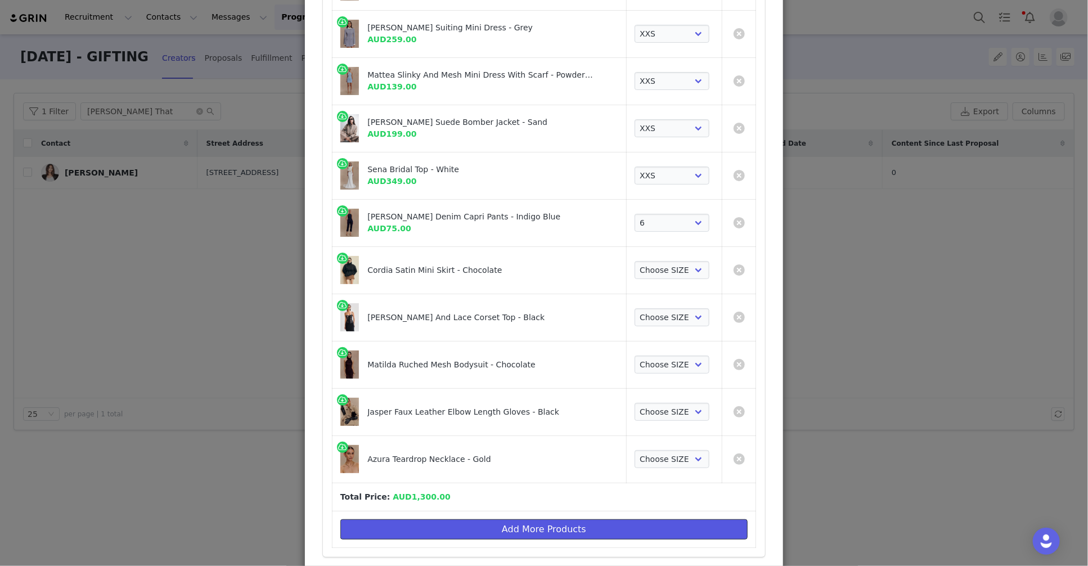
click at [521, 528] on button "Add More Products" at bounding box center [543, 529] width 407 height 20
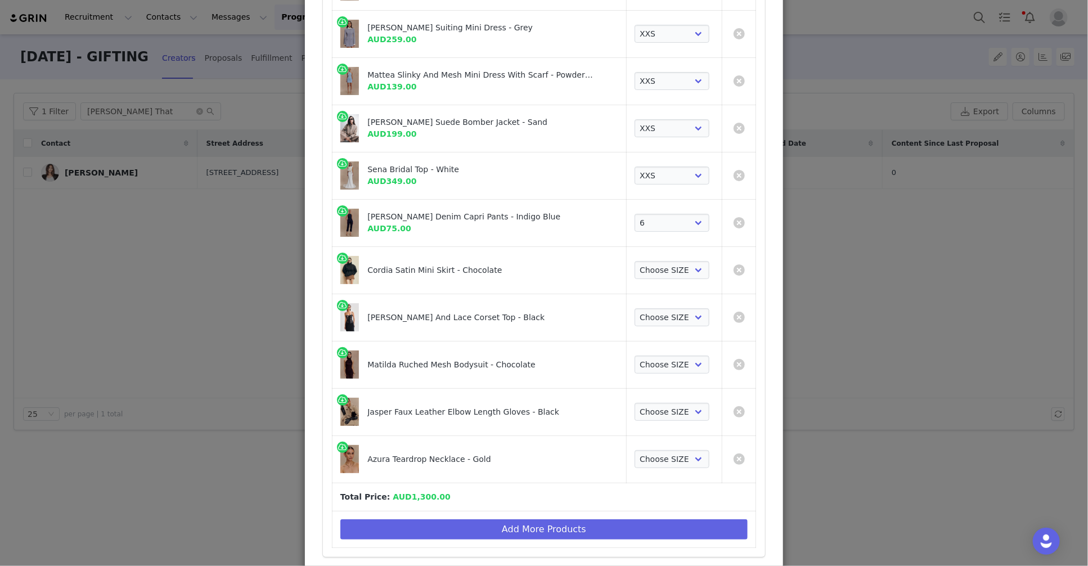
scroll to position [0, 0]
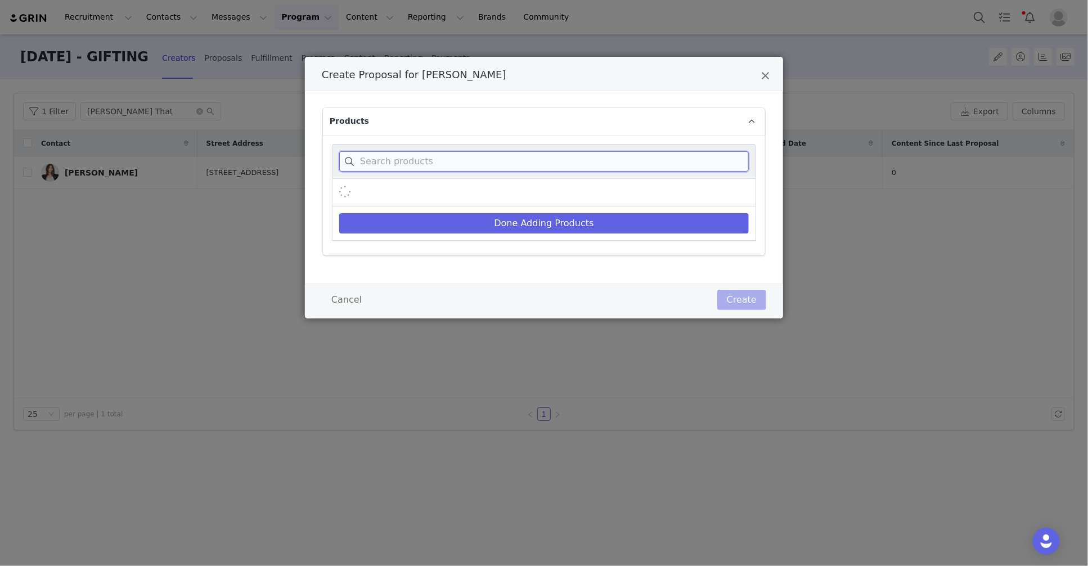
click at [441, 160] on input "Create Proposal for Maria Thattil" at bounding box center [543, 161] width 409 height 20
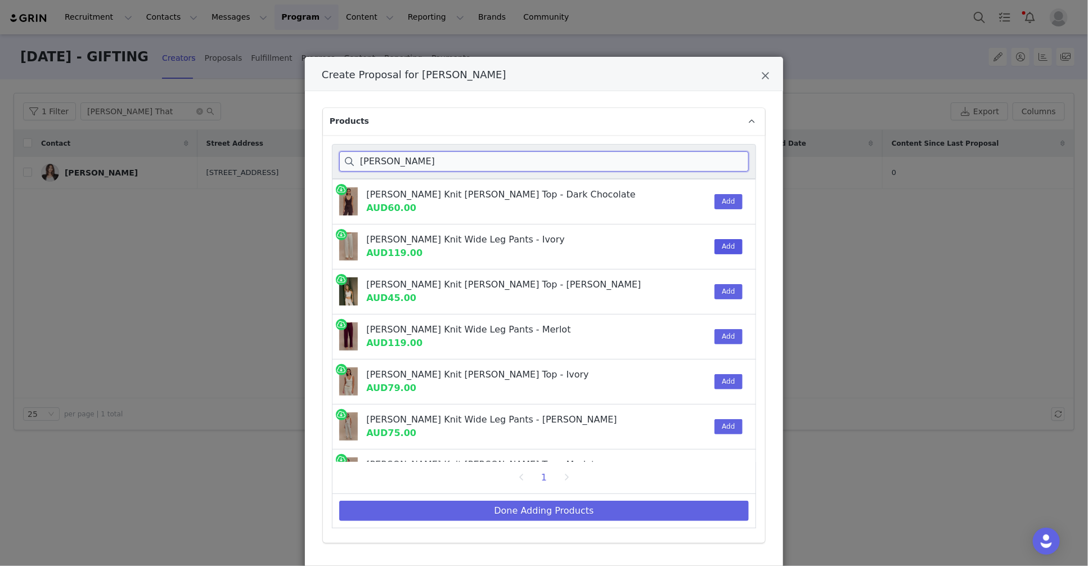
type input "natalya"
click at [724, 249] on button "Add" at bounding box center [728, 246] width 28 height 15
drag, startPoint x: 717, startPoint y: 385, endPoint x: 678, endPoint y: 464, distance: 88.5
click at [716, 385] on button "Add" at bounding box center [728, 381] width 28 height 15
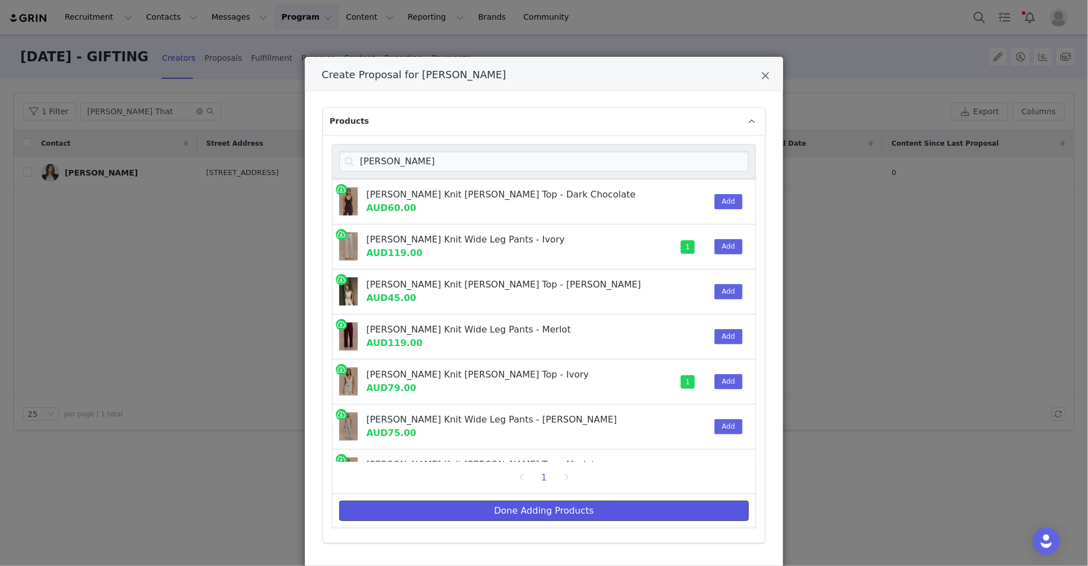
click at [678, 518] on button "Done Adding Products" at bounding box center [543, 510] width 409 height 20
select select "24687309"
select select "27694365"
select select "26188739"
select select "25309532"
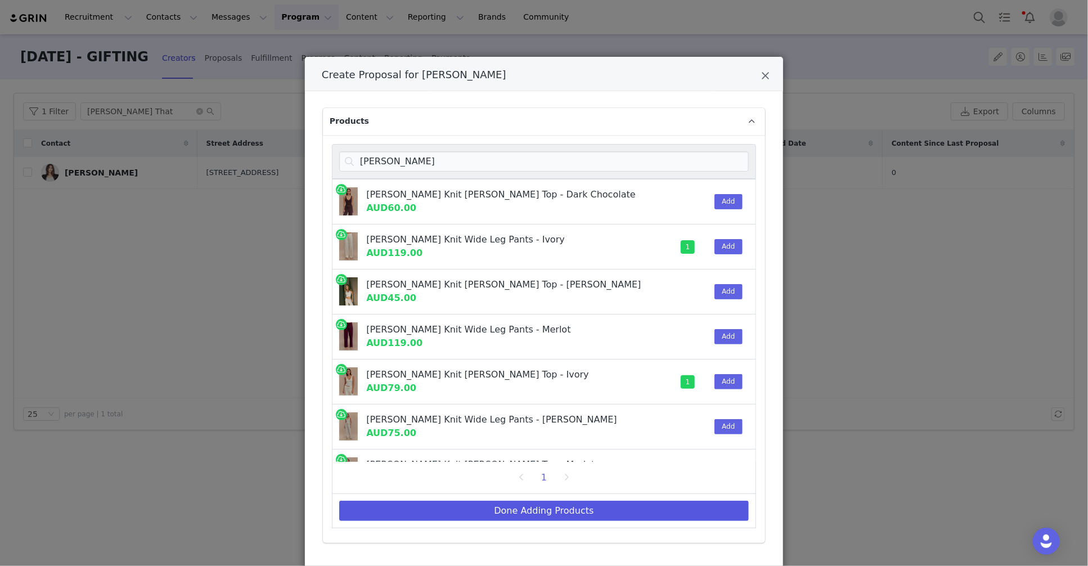
select select "27441206"
select select "24725515"
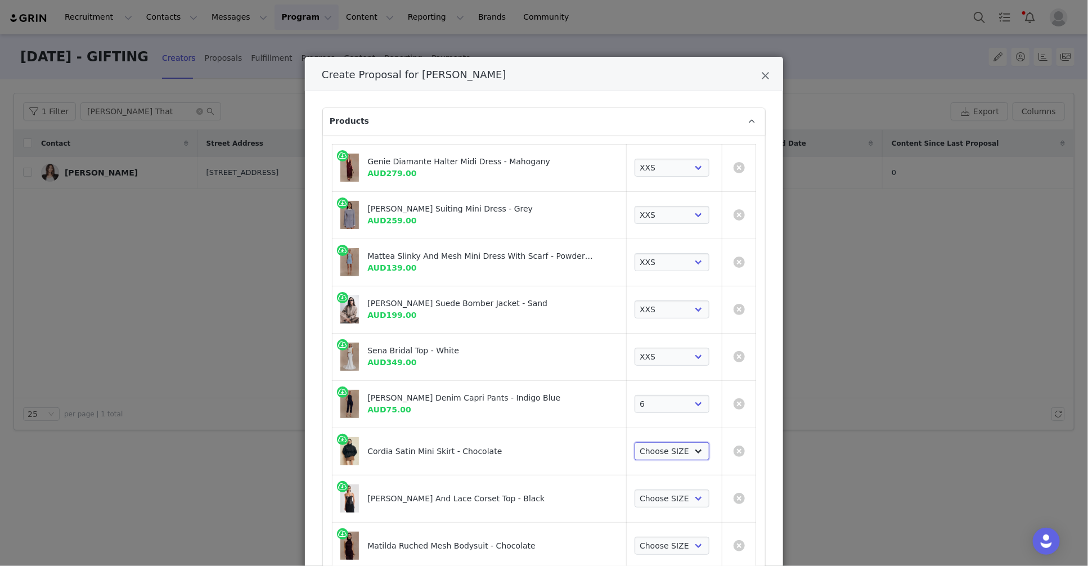
click at [665, 456] on select "Choose SIZE XXS XS S M L XL XXL 3XL" at bounding box center [671, 451] width 75 height 18
select select "27695433"
click at [634, 443] on select "Choose SIZE XXS XS S M L XL XXL 3XL" at bounding box center [671, 451] width 75 height 18
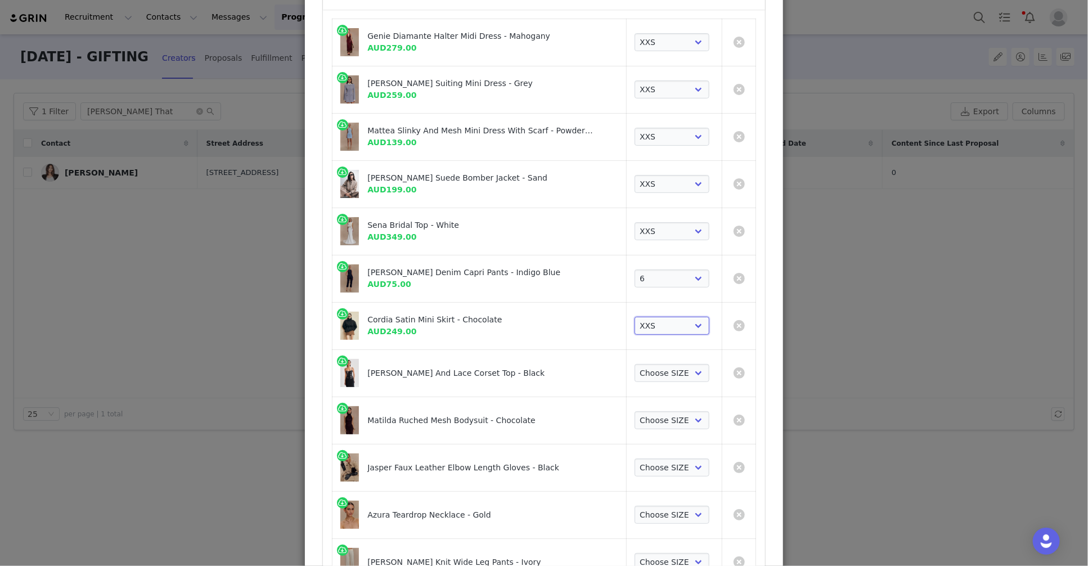
scroll to position [126, 0]
click at [668, 373] on select "Choose SIZE XXS XS S M L XL XXL 3XL" at bounding box center [671, 372] width 75 height 18
click at [634, 363] on select "Choose SIZE XXS XS S M L XL XXL 3XL" at bounding box center [671, 372] width 75 height 18
click at [664, 413] on select "Choose SIZE XXS XS S M L XL XXL 3XL" at bounding box center [671, 420] width 75 height 18
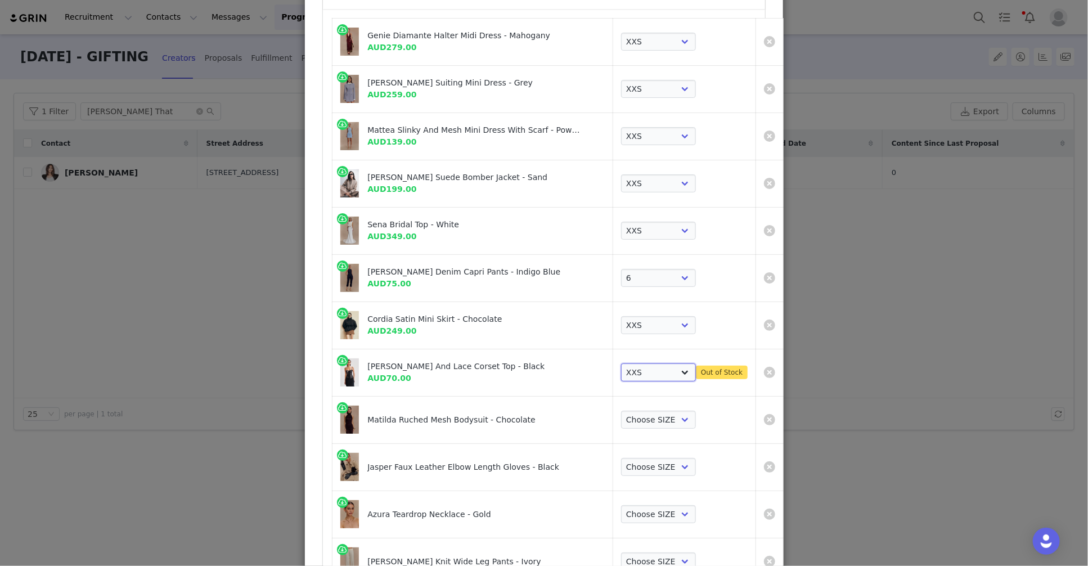
click at [655, 377] on select "Choose SIZE XXS XS S M L XL XXL 3XL" at bounding box center [658, 372] width 75 height 18
select select "20404147"
click at [621, 363] on select "Choose SIZE XXS XS S M L XL XXL 3XL" at bounding box center [658, 372] width 75 height 18
click at [764, 372] on link "Create Proposal for Maria Thattil" at bounding box center [769, 372] width 11 height 11
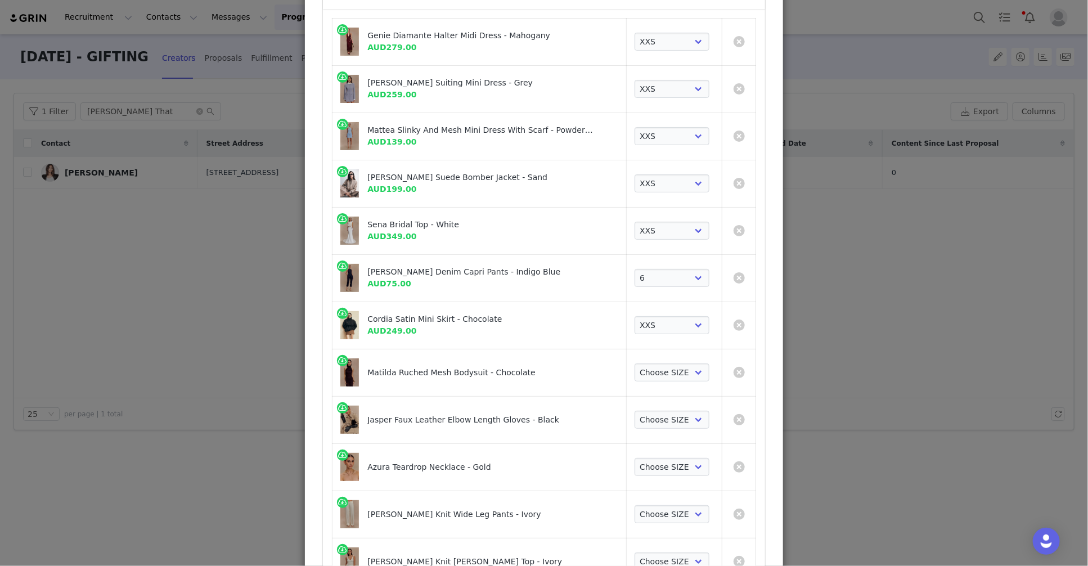
scroll to position [125, 0]
click at [669, 383] on td "Choose SIZE XXS XS S M L XL XXL 3XL" at bounding box center [674, 372] width 96 height 47
click at [669, 373] on select "Choose SIZE XXS XS S M L XL XXL 3XL" at bounding box center [671, 373] width 75 height 18
select select "27694236"
click at [634, 364] on select "Choose SIZE XXS XS S M L XL XXL 3XL" at bounding box center [671, 373] width 75 height 18
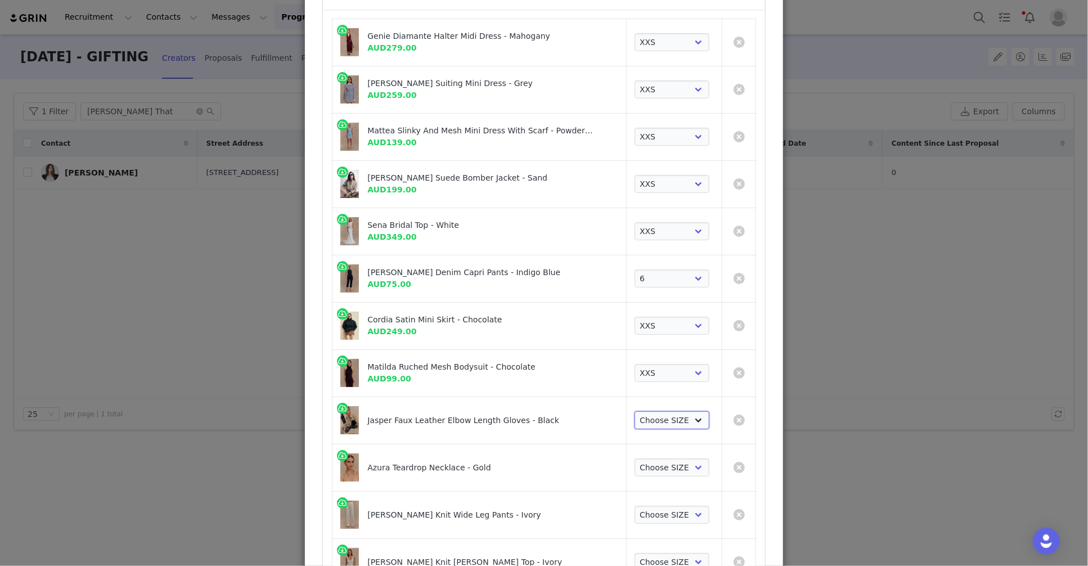
click at [665, 415] on select "Choose SIZE S M L" at bounding box center [671, 420] width 75 height 18
click at [634, 412] on select "Choose SIZE S M L" at bounding box center [671, 420] width 75 height 18
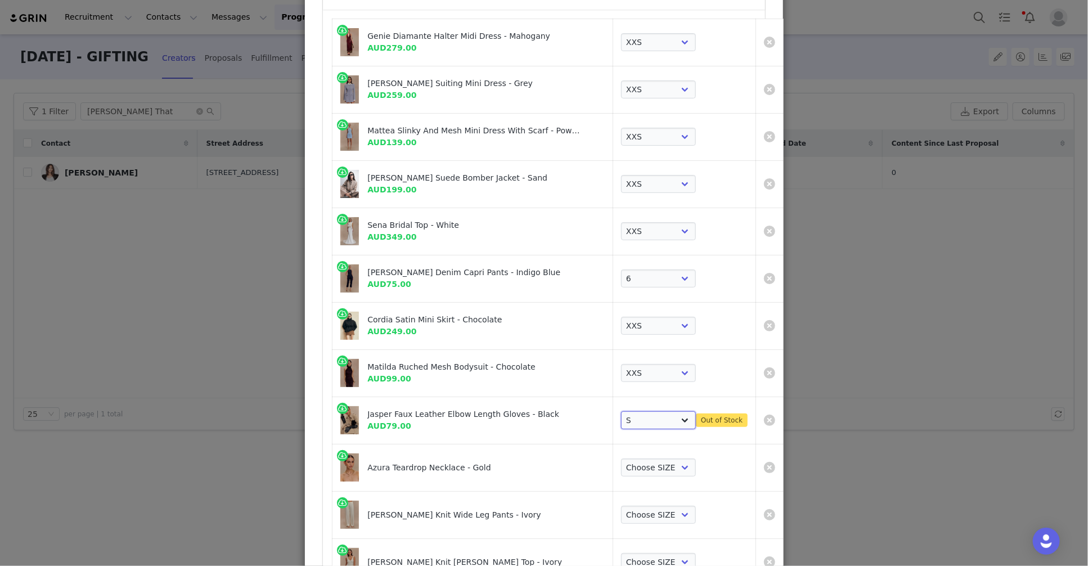
click at [667, 423] on select "Choose SIZE S M L" at bounding box center [658, 420] width 75 height 18
click at [621, 412] on select "Choose SIZE S M L" at bounding box center [658, 420] width 75 height 18
drag, startPoint x: 658, startPoint y: 430, endPoint x: 709, endPoint y: 421, distance: 51.3
click at [658, 430] on td "Choose SIZE S M L Out of Stock" at bounding box center [684, 419] width 143 height 47
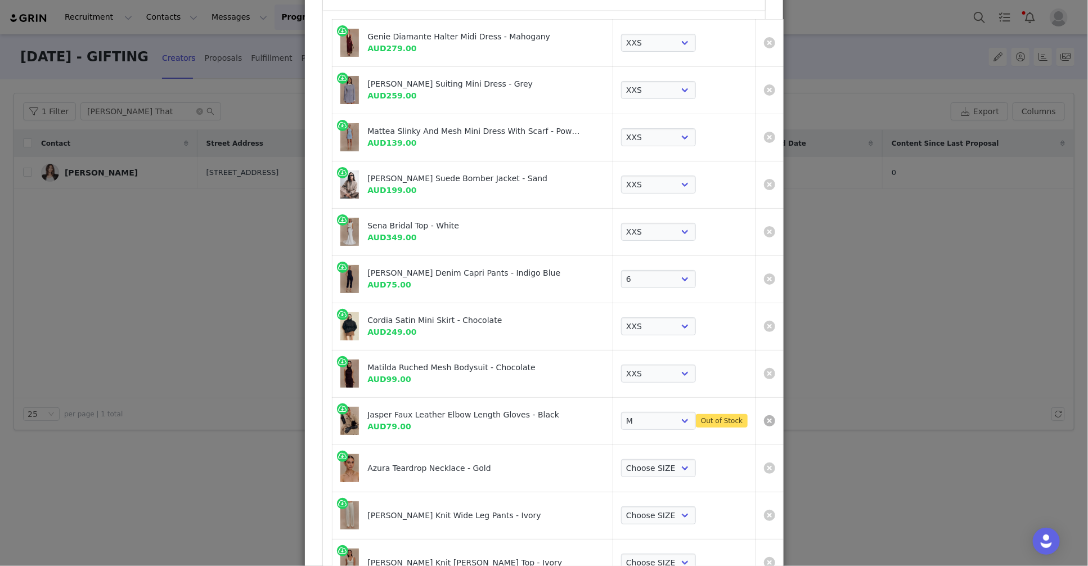
click at [764, 420] on link "Create Proposal for Maria Thattil" at bounding box center [769, 420] width 11 height 11
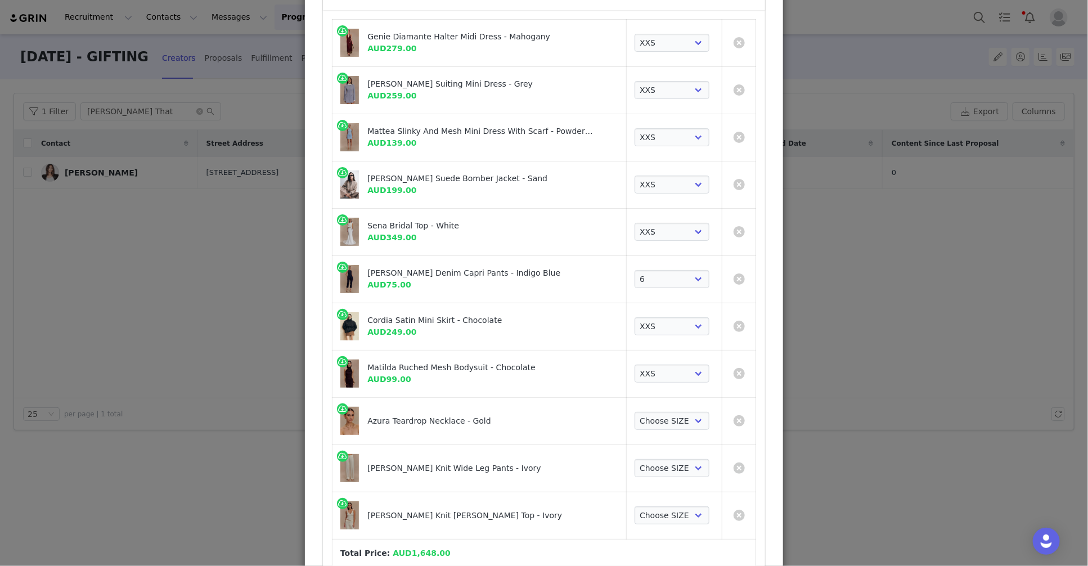
click at [671, 431] on td "Choose SIZE One Size" at bounding box center [674, 420] width 96 height 47
click at [662, 422] on select "Choose SIZE One Size" at bounding box center [671, 421] width 75 height 18
select select "28630093"
click at [634, 412] on select "Choose SIZE One Size" at bounding box center [671, 421] width 75 height 18
click at [664, 470] on select "Choose SIZE XXS XS S M L XL XXL 3XL" at bounding box center [671, 468] width 75 height 18
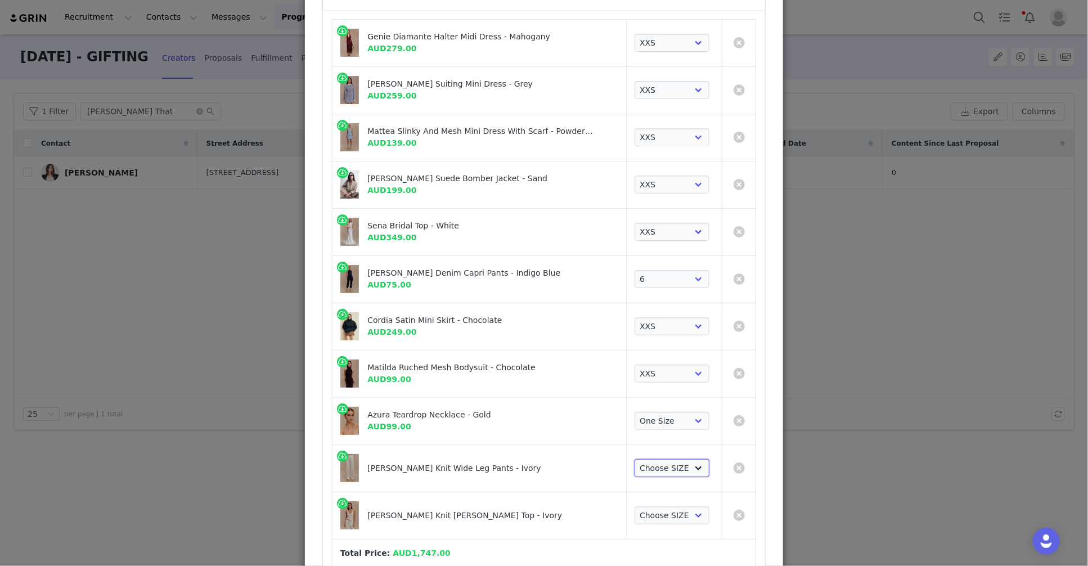
select select "25457870"
click at [634, 459] on select "Choose SIZE XXS XS S M L XL XXL 3XL" at bounding box center [671, 468] width 75 height 18
click at [695, 518] on select "Choose SIZE XXS XS S M L XL XXL 3XL" at bounding box center [671, 515] width 75 height 18
click at [634, 507] on select "Choose SIZE XXS XS S M L XL XXL 3XL" at bounding box center [671, 515] width 75 height 18
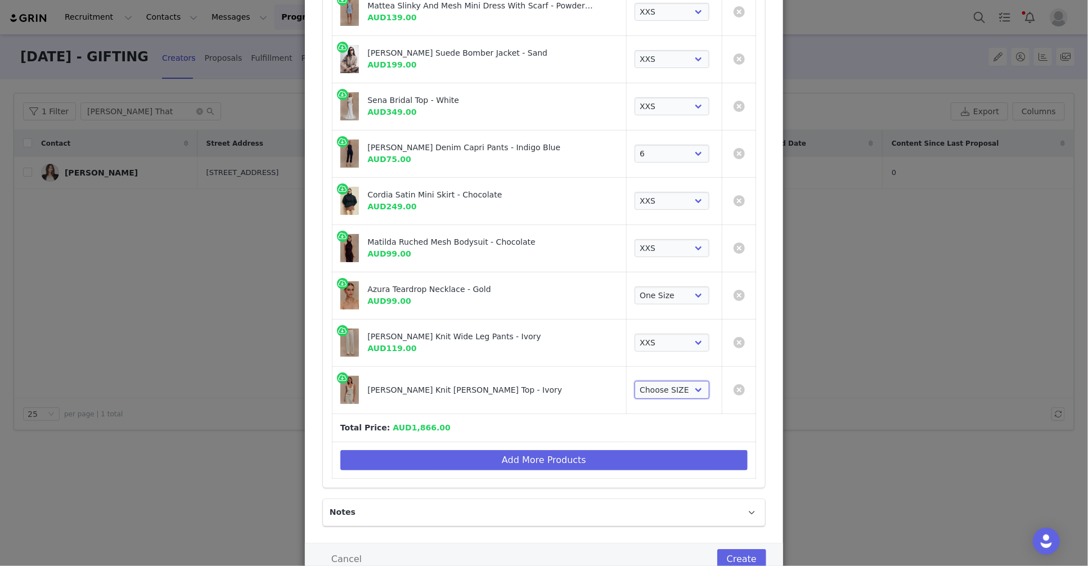
scroll to position [290, 0]
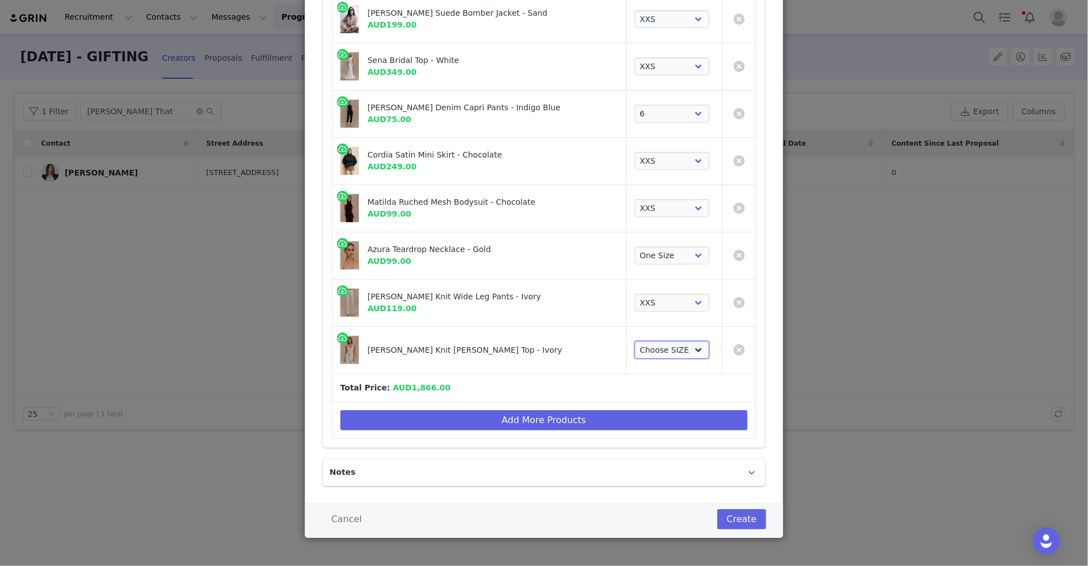
click at [677, 357] on select "Choose SIZE XXS XS S M L XL XXL 3XL" at bounding box center [671, 350] width 75 height 18
select select "25457854"
click at [634, 341] on select "Choose SIZE XXS XS S M L XL XXL 3XL" at bounding box center [671, 350] width 75 height 18
click at [736, 512] on button "Create" at bounding box center [741, 519] width 49 height 20
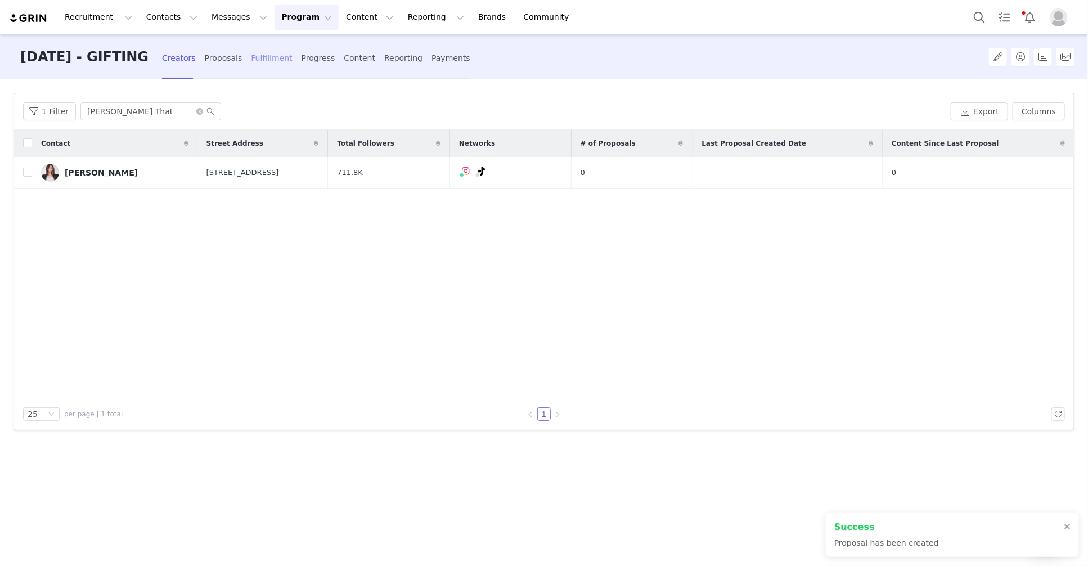
click at [277, 61] on div "Fulfillment" at bounding box center [271, 58] width 41 height 30
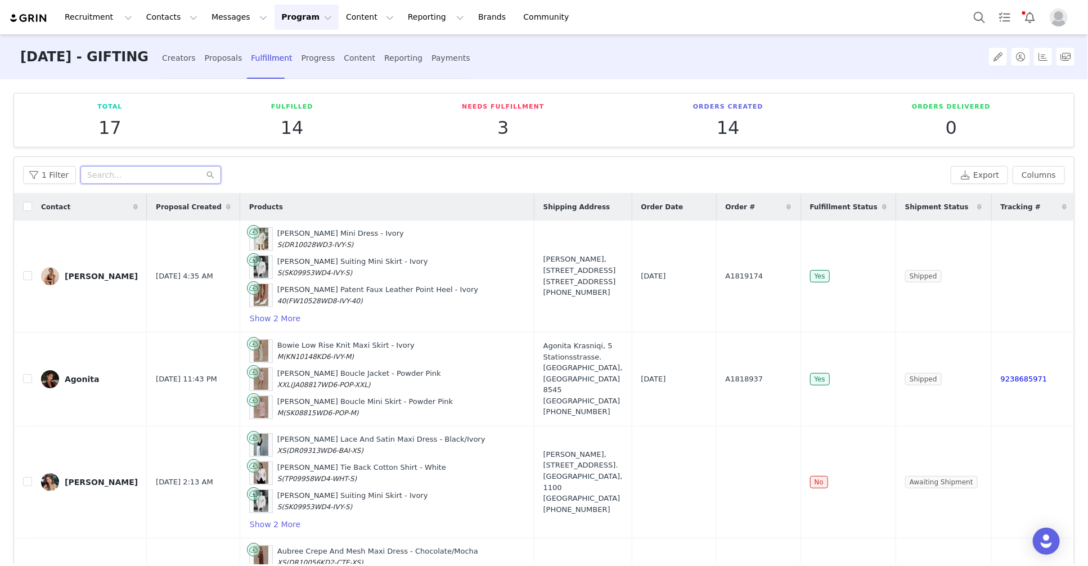
click at [101, 170] on input "text" at bounding box center [150, 175] width 141 height 18
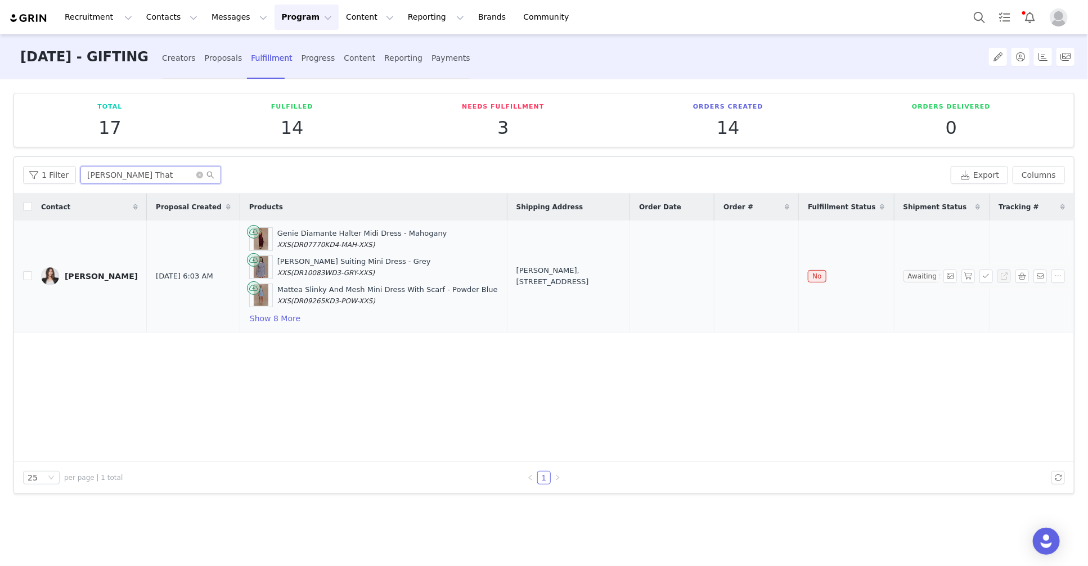
type input "Maria That"
click at [545, 274] on div "Maria Thattil, 35 Newmarket St. Flemington, Victoria 3031 Australia" at bounding box center [568, 276] width 104 height 22
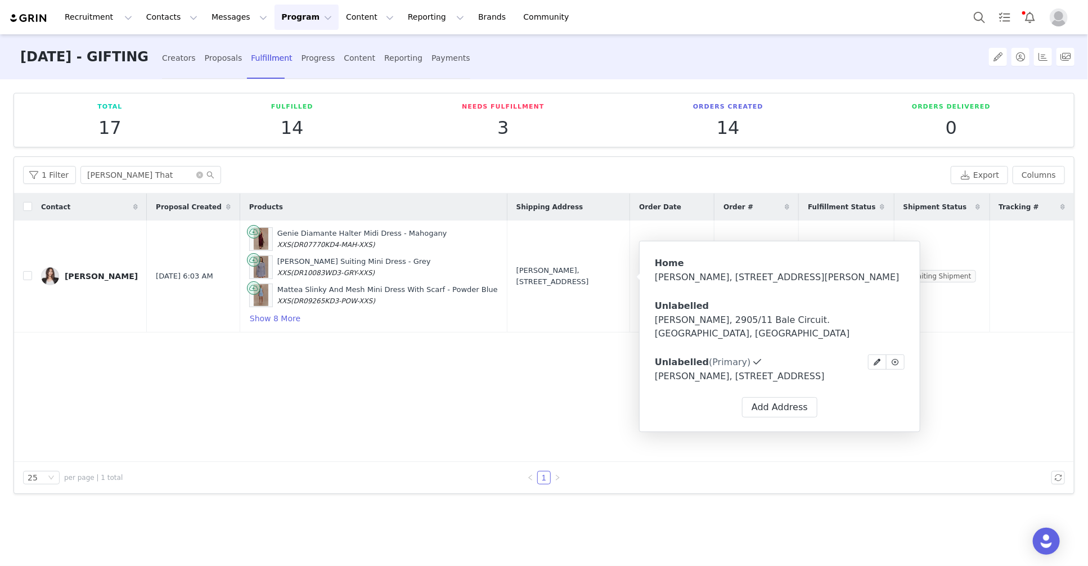
click at [765, 369] on div "Unlabelled (Primary) Label First Name Maria Last Name Thattil Email maria.thatt…" at bounding box center [780, 361] width 250 height 15
click at [478, 417] on div "Contact Proposal Created Products Shipping Address Order Date Order # Fulfillme…" at bounding box center [543, 327] width 1059 height 268
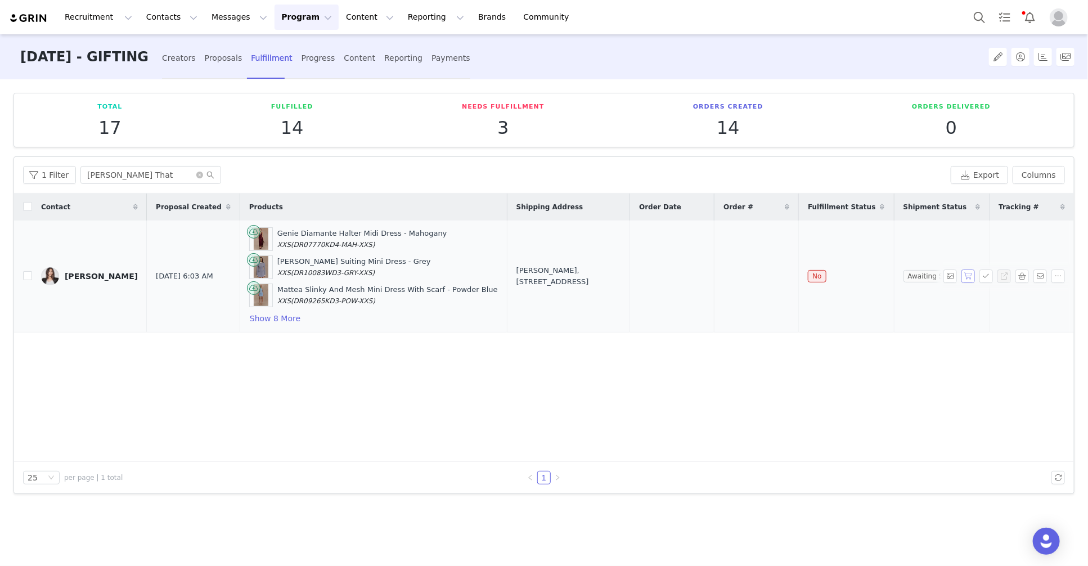
click at [965, 277] on button "button" at bounding box center [967, 275] width 13 height 13
drag, startPoint x: 775, startPoint y: 278, endPoint x: 734, endPoint y: 276, distance: 41.1
click at [734, 276] on td "A1819248" at bounding box center [756, 276] width 84 height 112
copy span "A1819248"
click at [992, 273] on button "button" at bounding box center [985, 275] width 13 height 13
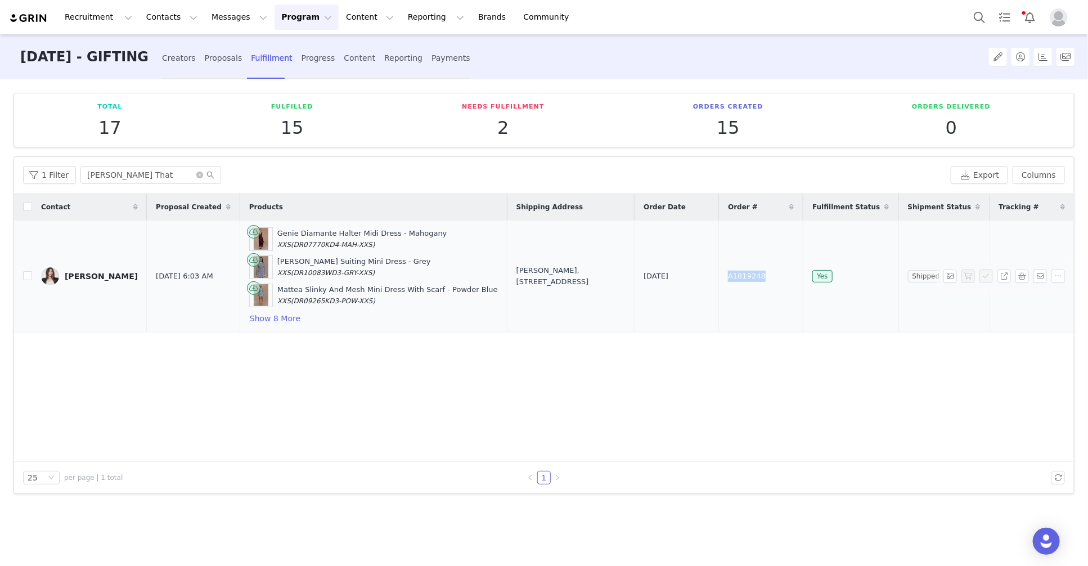
drag, startPoint x: 532, startPoint y: 281, endPoint x: 522, endPoint y: 273, distance: 12.7
click at [522, 273] on div "Maria Thattil, 35 Newmarket St. Flemington, Victoria 3031 Australia" at bounding box center [570, 276] width 109 height 22
drag, startPoint x: 558, startPoint y: 373, endPoint x: 561, endPoint y: 289, distance: 83.8
click at [558, 373] on div "Contact Proposal Created Products Shipping Address Order Date Order # Fulfillme…" at bounding box center [543, 327] width 1059 height 268
drag, startPoint x: 546, startPoint y: 283, endPoint x: 520, endPoint y: 272, distance: 28.2
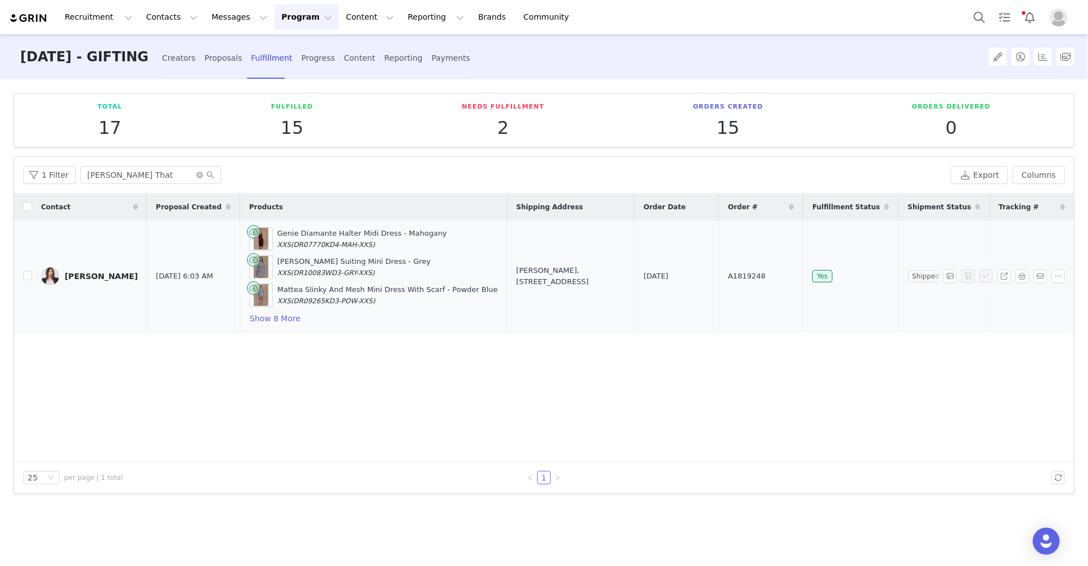
click at [520, 272] on div "Maria Thattil, 35 Newmarket St. Flemington, Victoria 3031 Australia" at bounding box center [570, 276] width 109 height 22
copy div "35 Newmarket St. Flemington, Victoria 3031 Australia"
